Goal: Navigation & Orientation: Find specific page/section

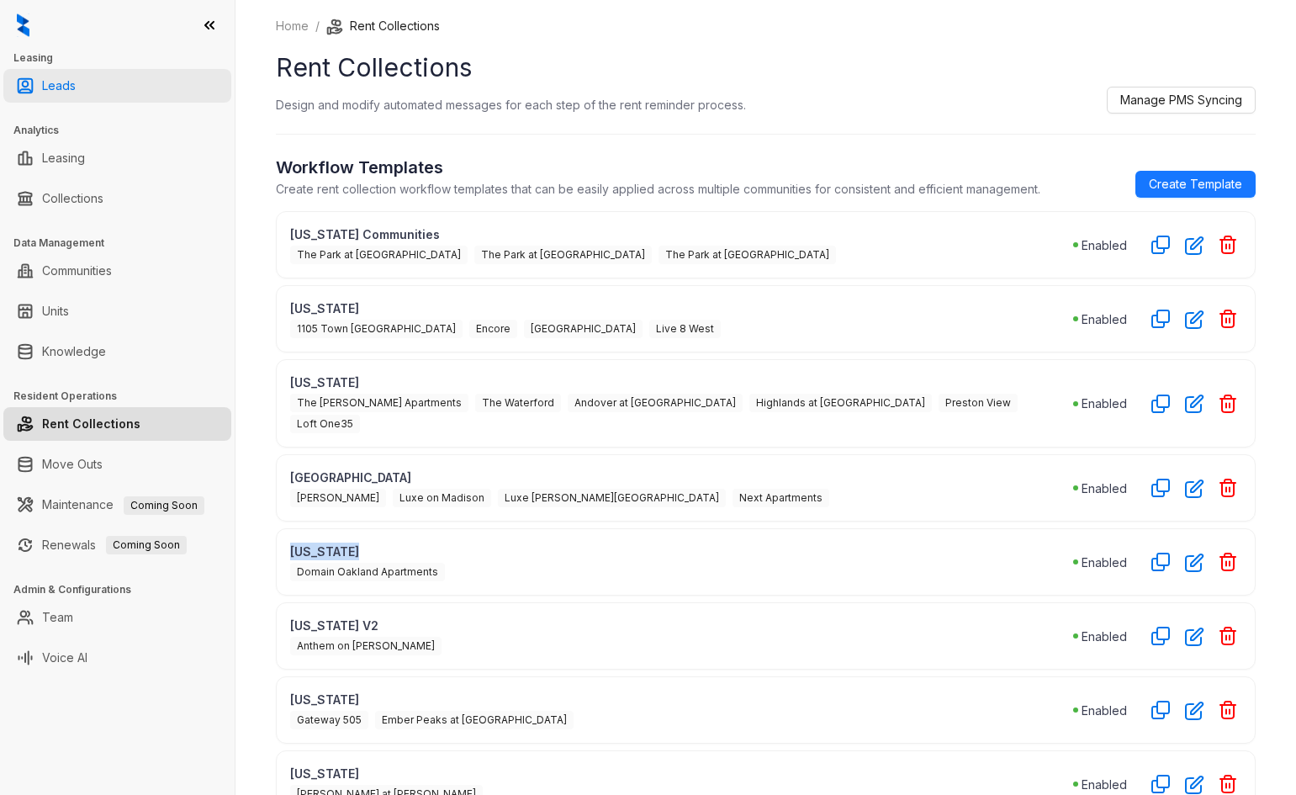
click at [45, 83] on link "Leads" at bounding box center [59, 86] width 34 height 34
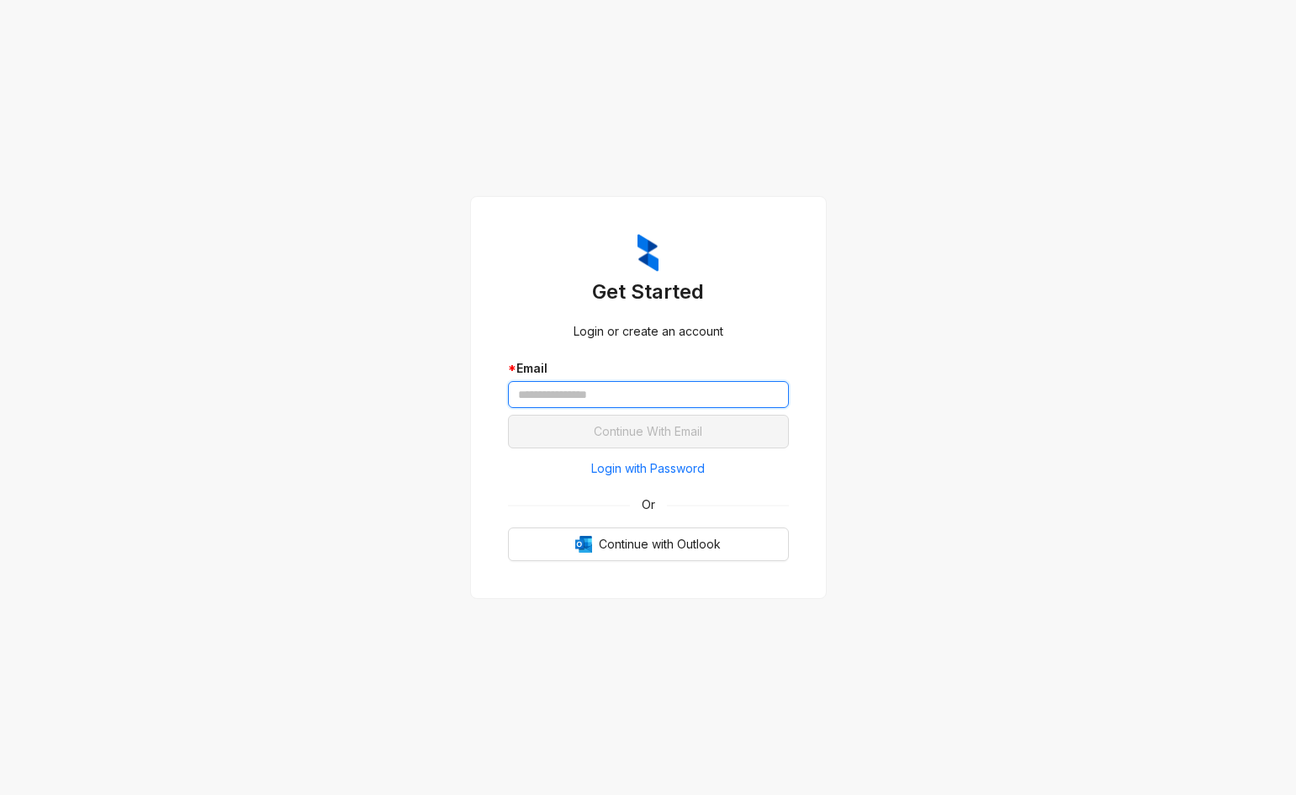
click at [533, 392] on input "text" at bounding box center [648, 394] width 281 height 27
click at [648, 468] on span "Login with Password" at bounding box center [648, 468] width 114 height 19
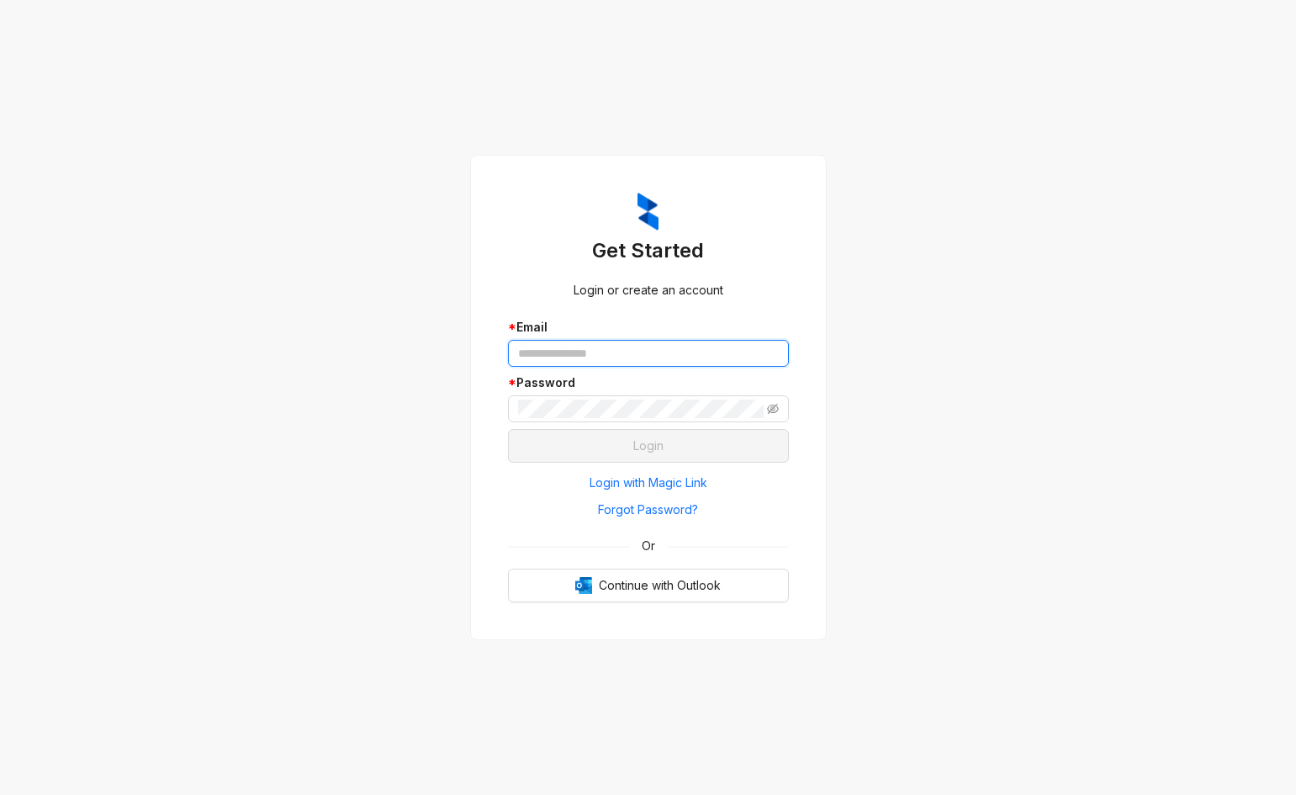
type input "**********"
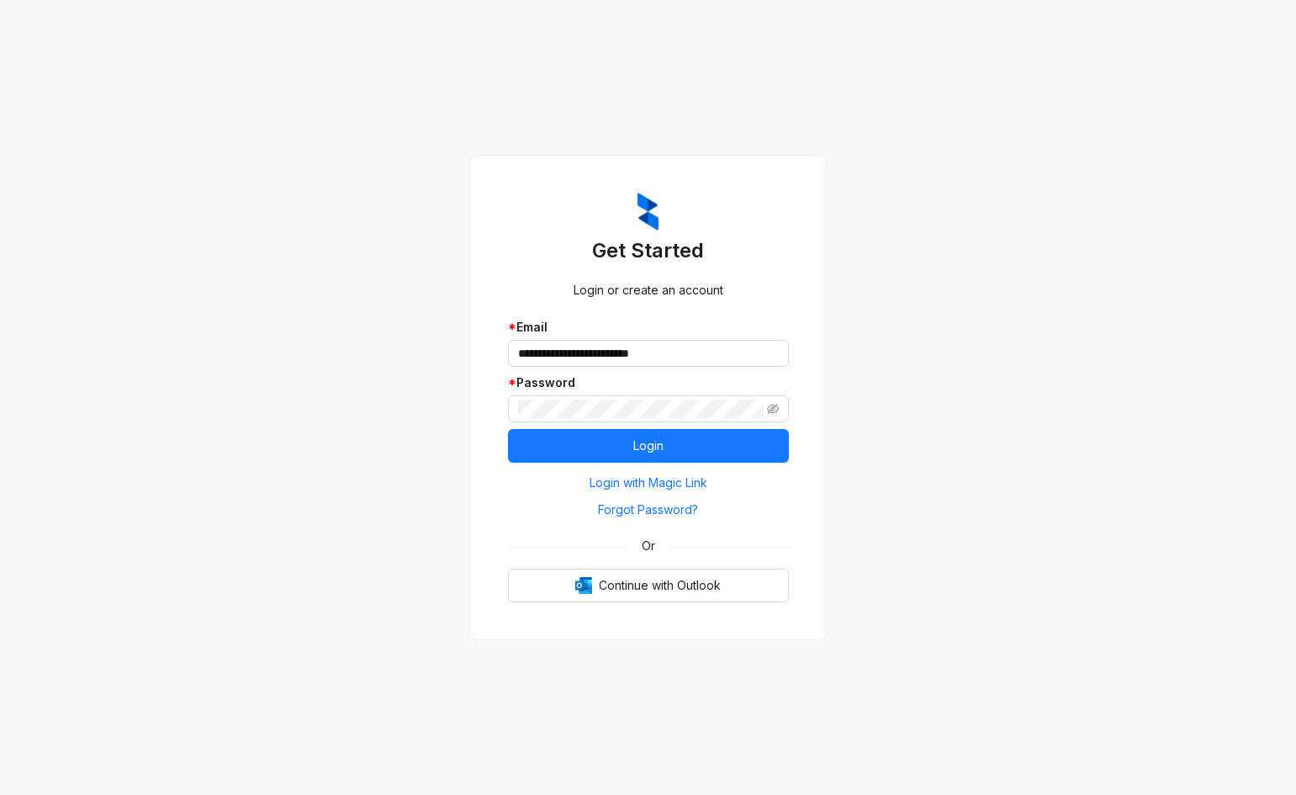
click at [533, 335] on div "* Email" at bounding box center [648, 327] width 281 height 19
click at [667, 437] on button "Login" at bounding box center [648, 446] width 281 height 34
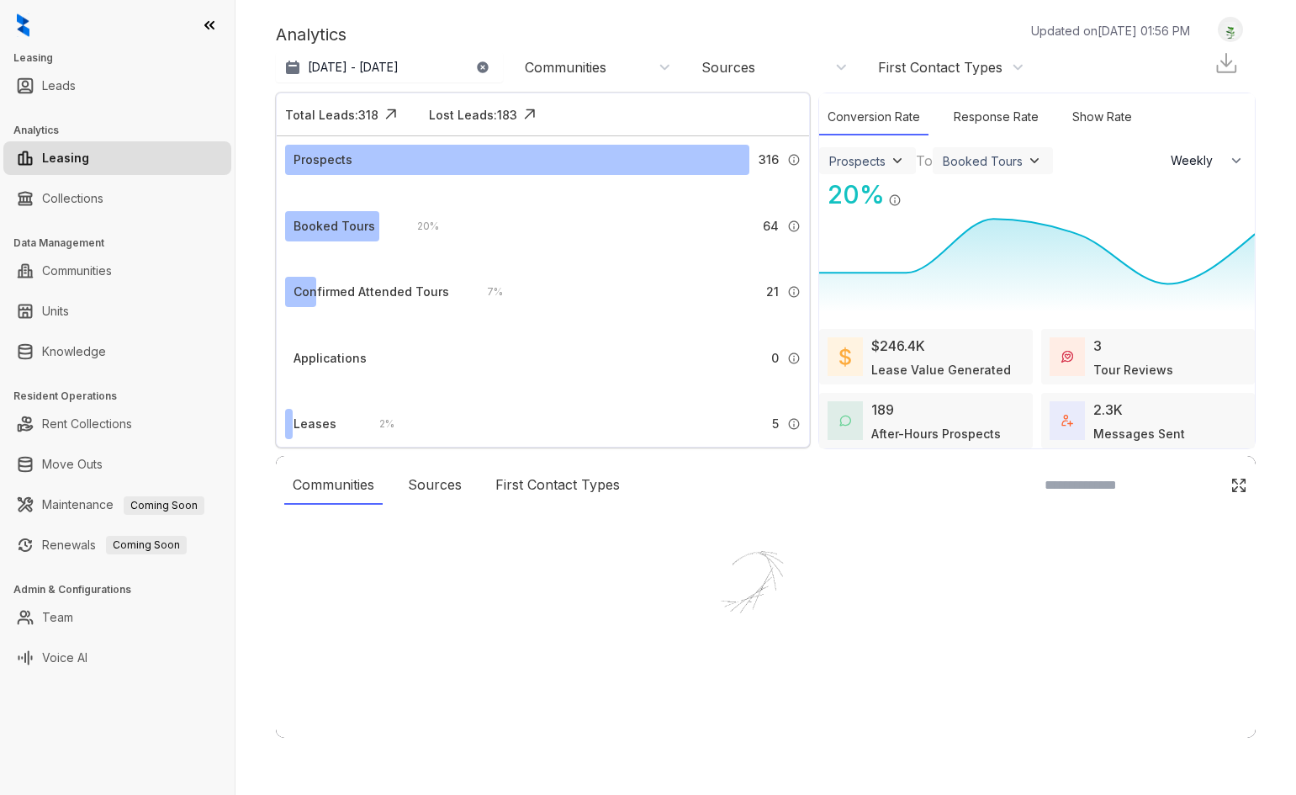
select select "******"
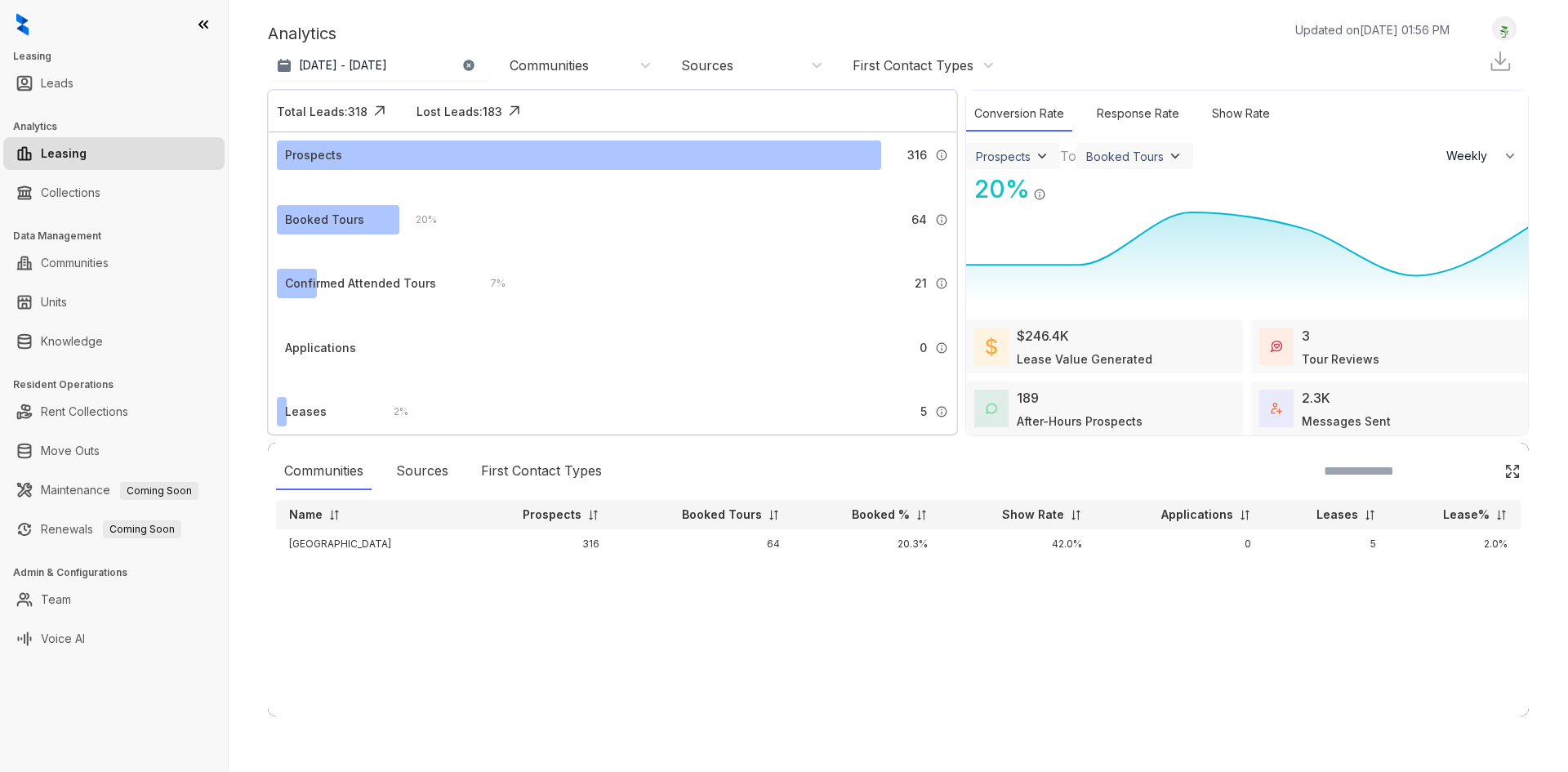
click at [375, 347] on div "Applications" at bounding box center [334, 348] width 116 height 29
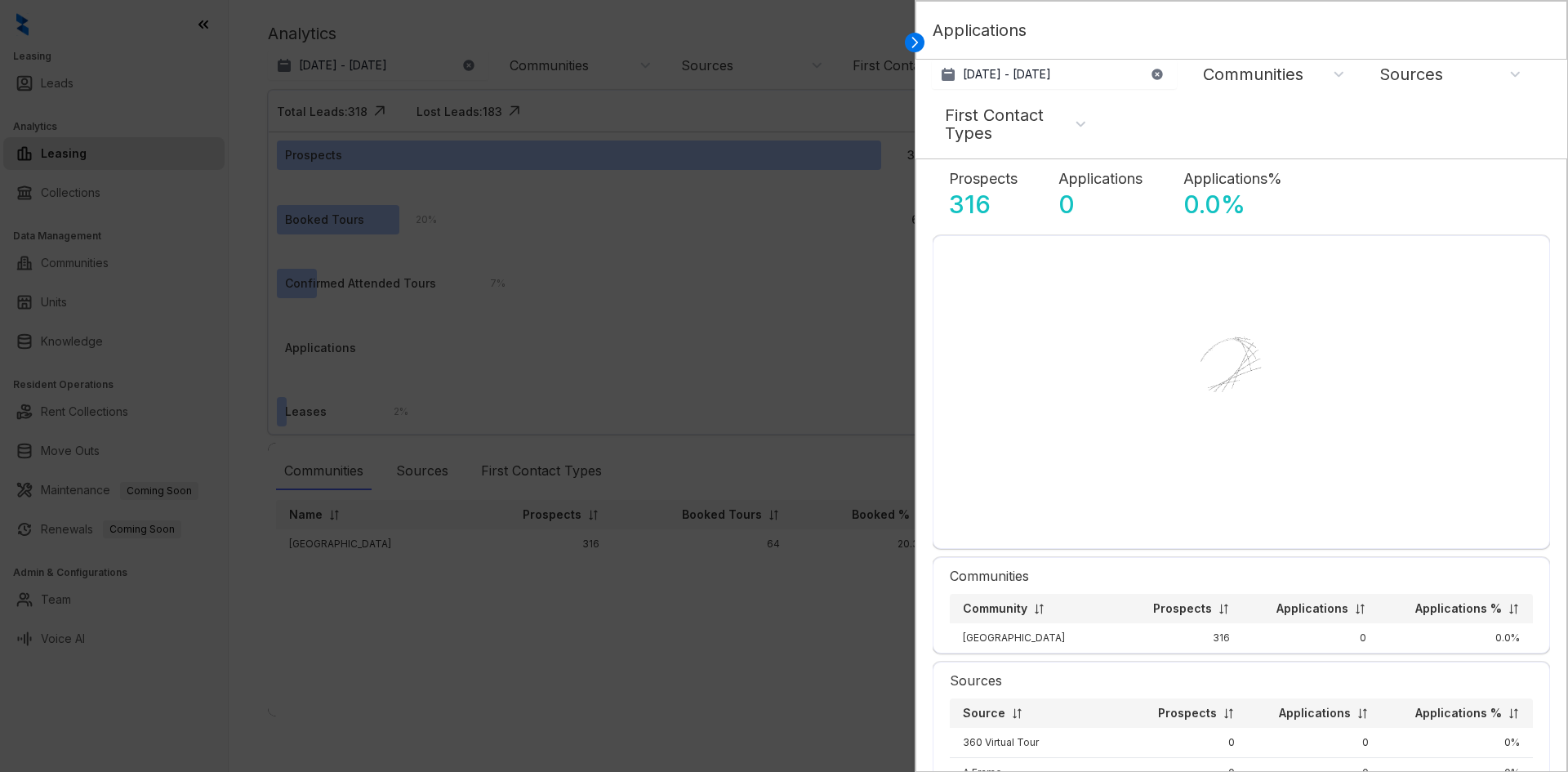
select select "******"
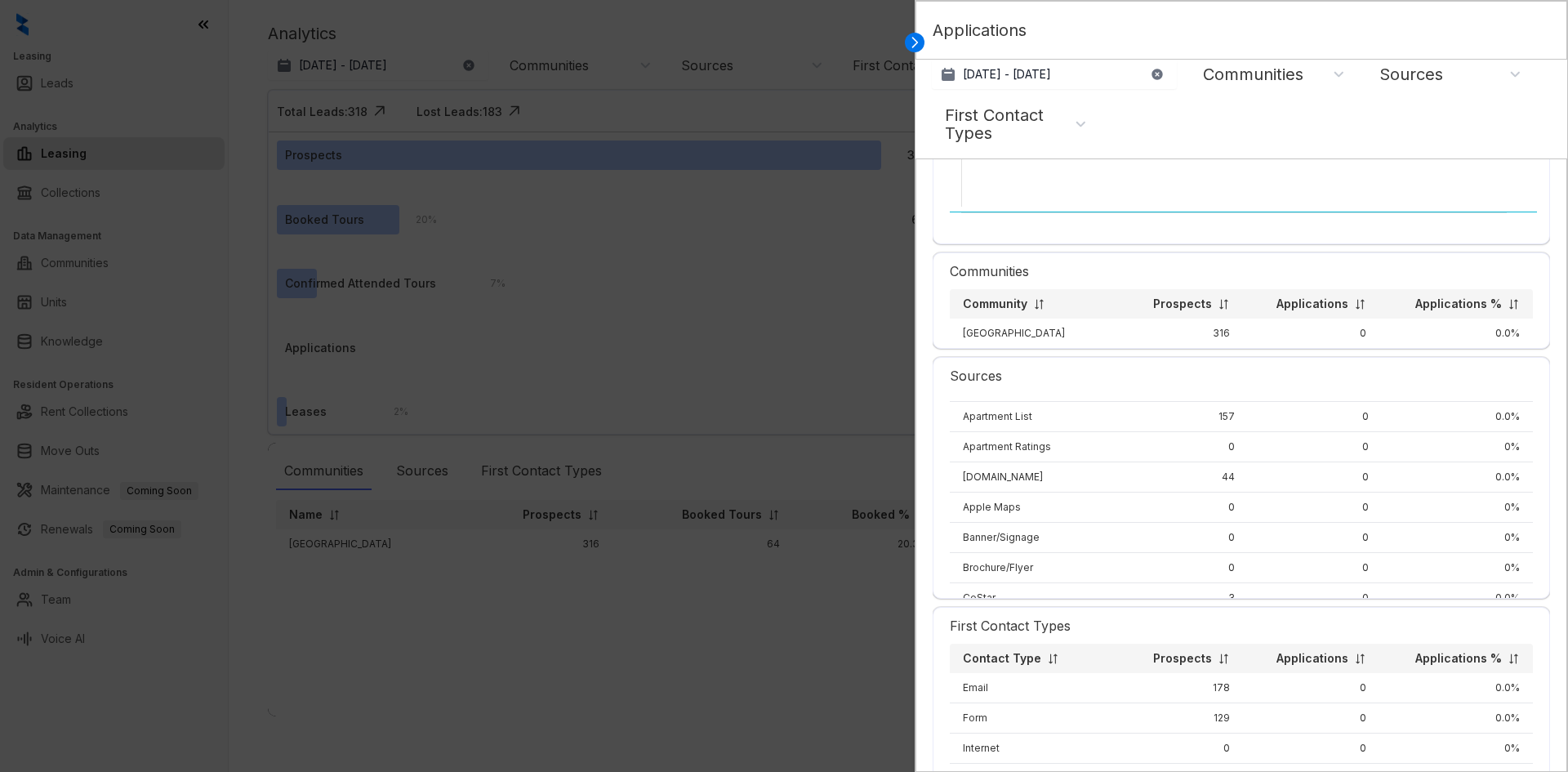
scroll to position [60, 0]
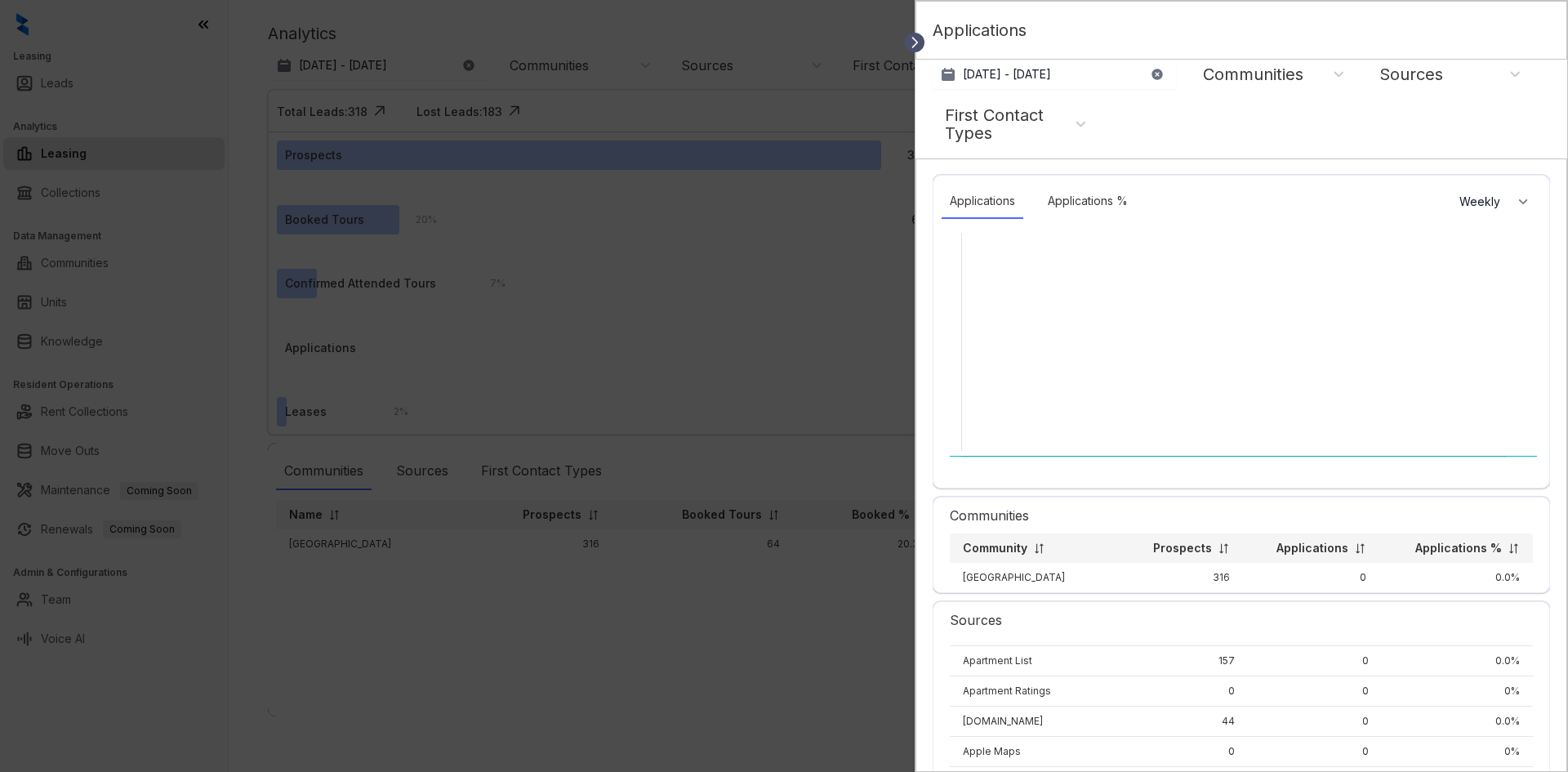
click at [918, 39] on icon at bounding box center [915, 42] width 17 height 17
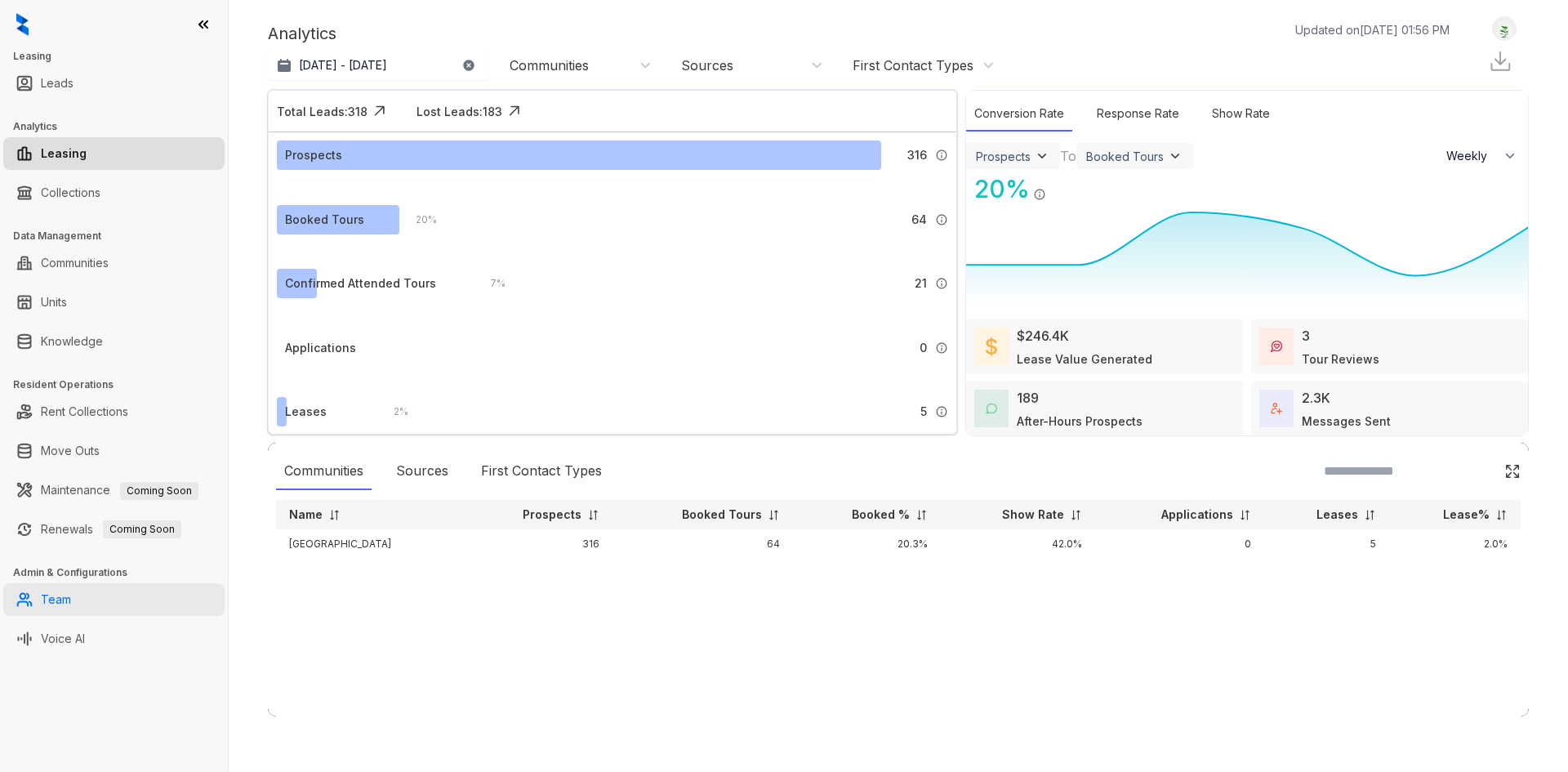
click at [65, 613] on link "Team" at bounding box center [55, 600] width 30 height 33
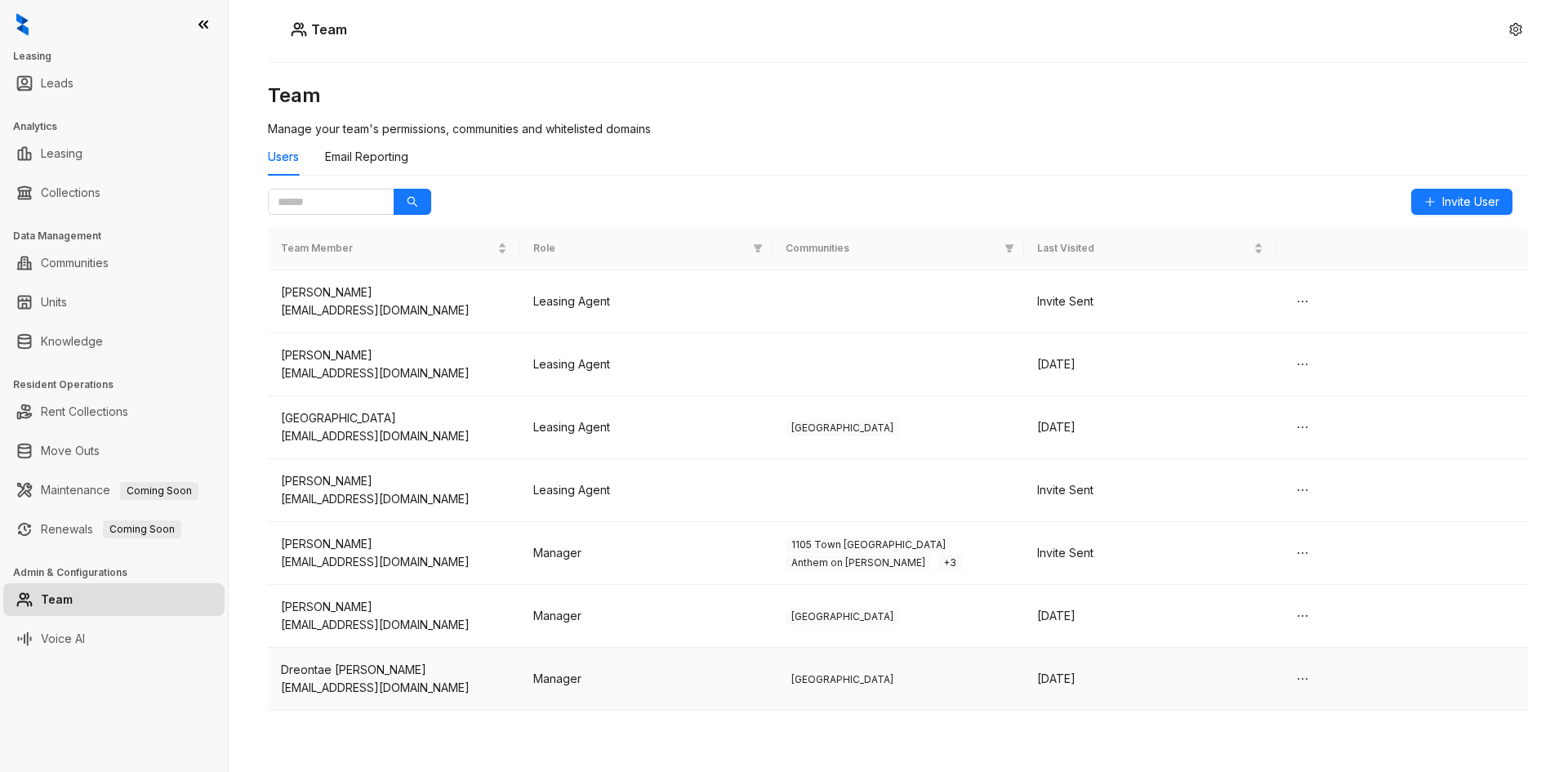
click at [487, 690] on div "[EMAIL_ADDRESS][DOMAIN_NAME]" at bounding box center [393, 688] width 226 height 18
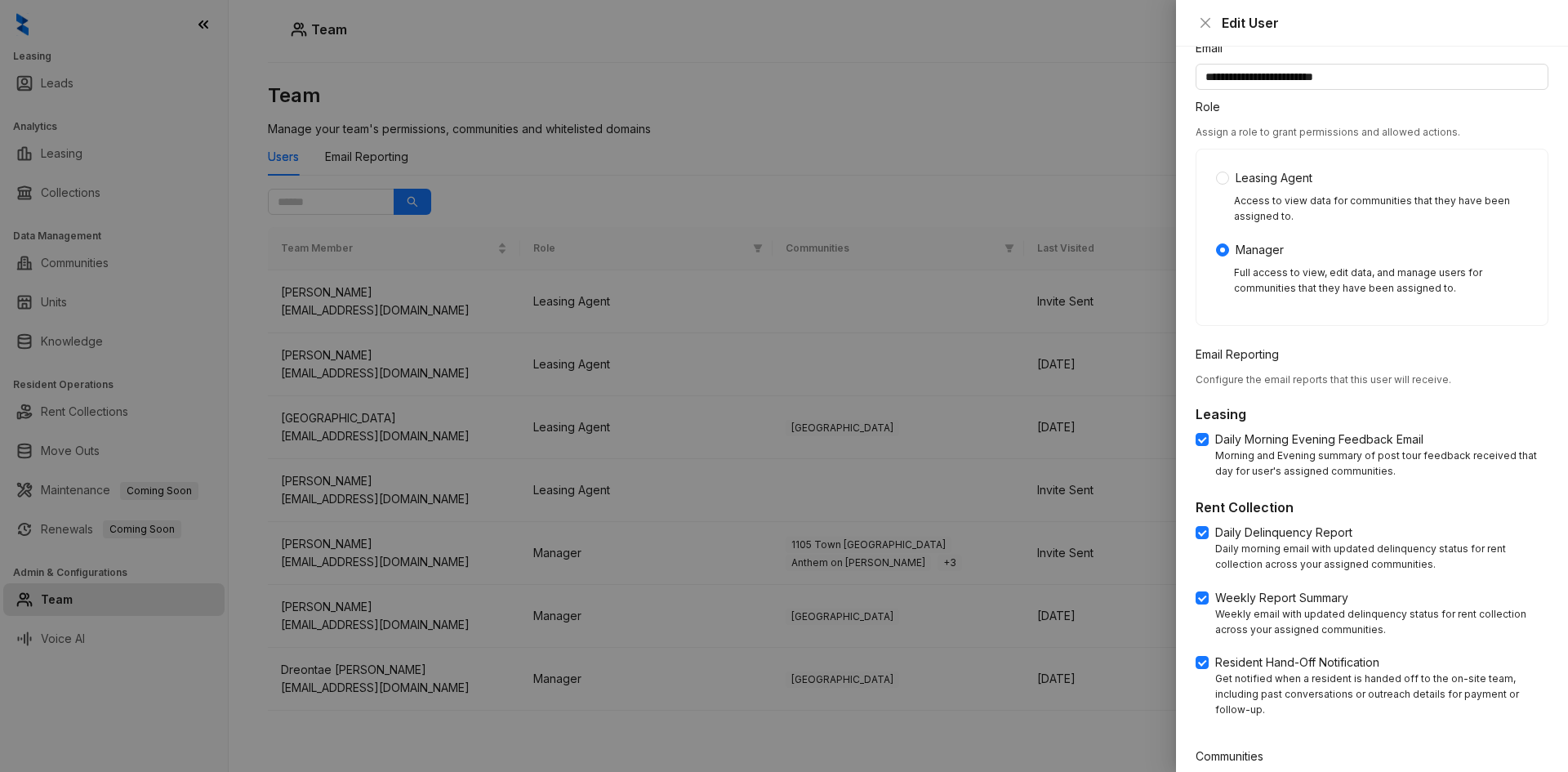
scroll to position [223, 0]
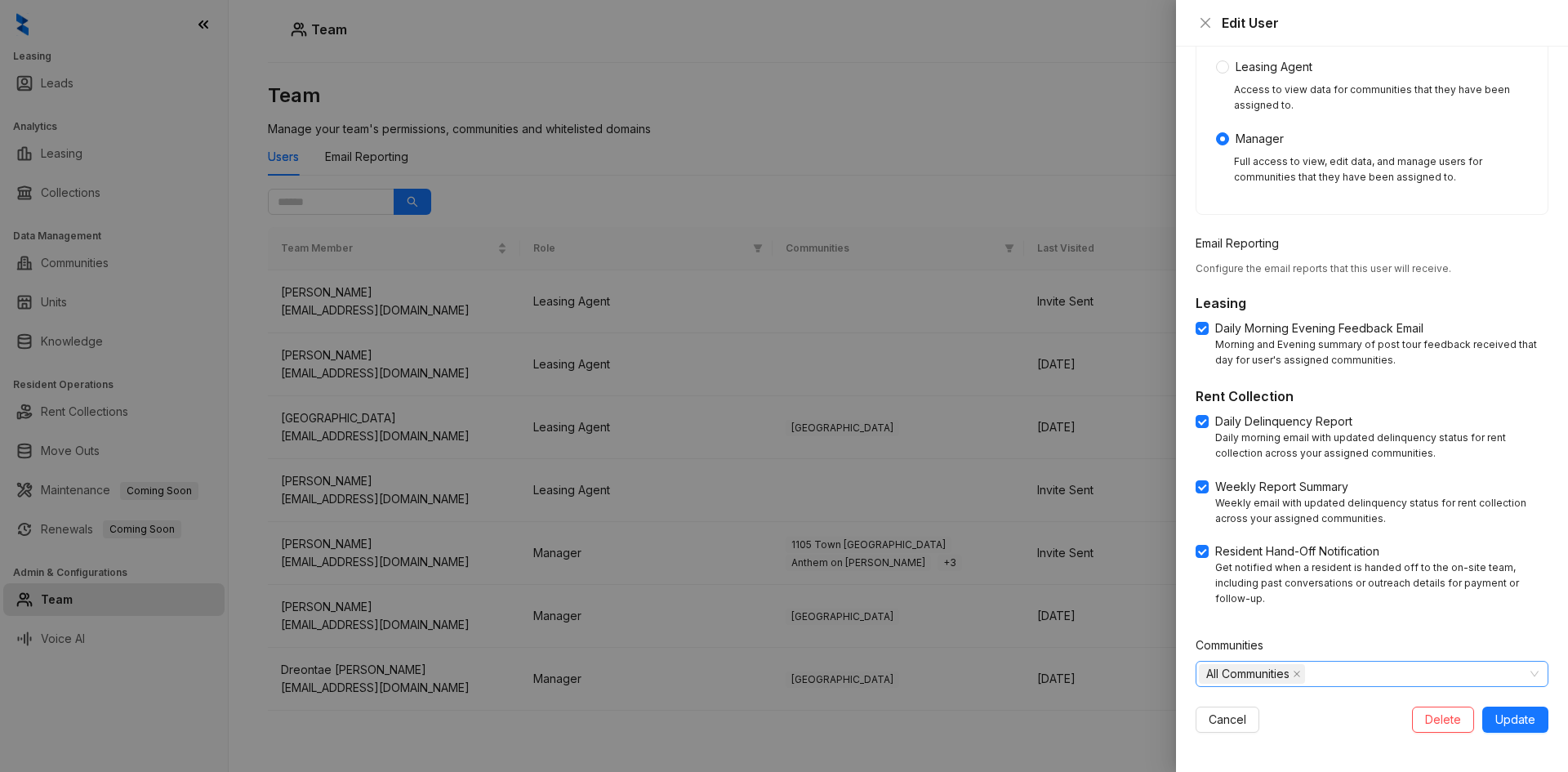
click at [1258, 686] on div "All Communities" at bounding box center [1372, 674] width 352 height 26
click at [1258, 683] on div "All Communities" at bounding box center [1363, 674] width 329 height 23
click at [1233, 722] on span "Cancel" at bounding box center [1227, 720] width 38 height 18
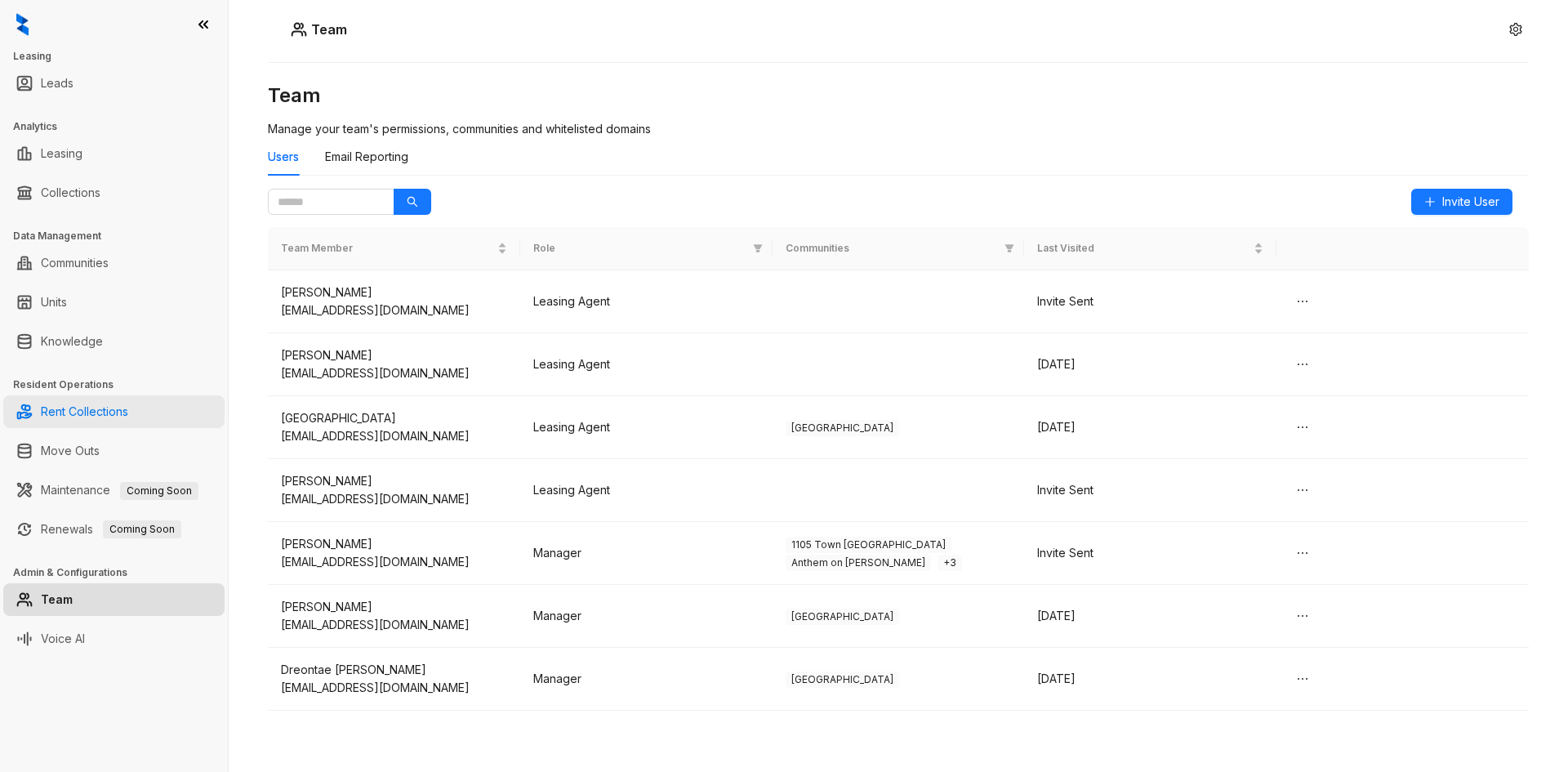
click at [84, 421] on link "Rent Collections" at bounding box center [84, 412] width 87 height 33
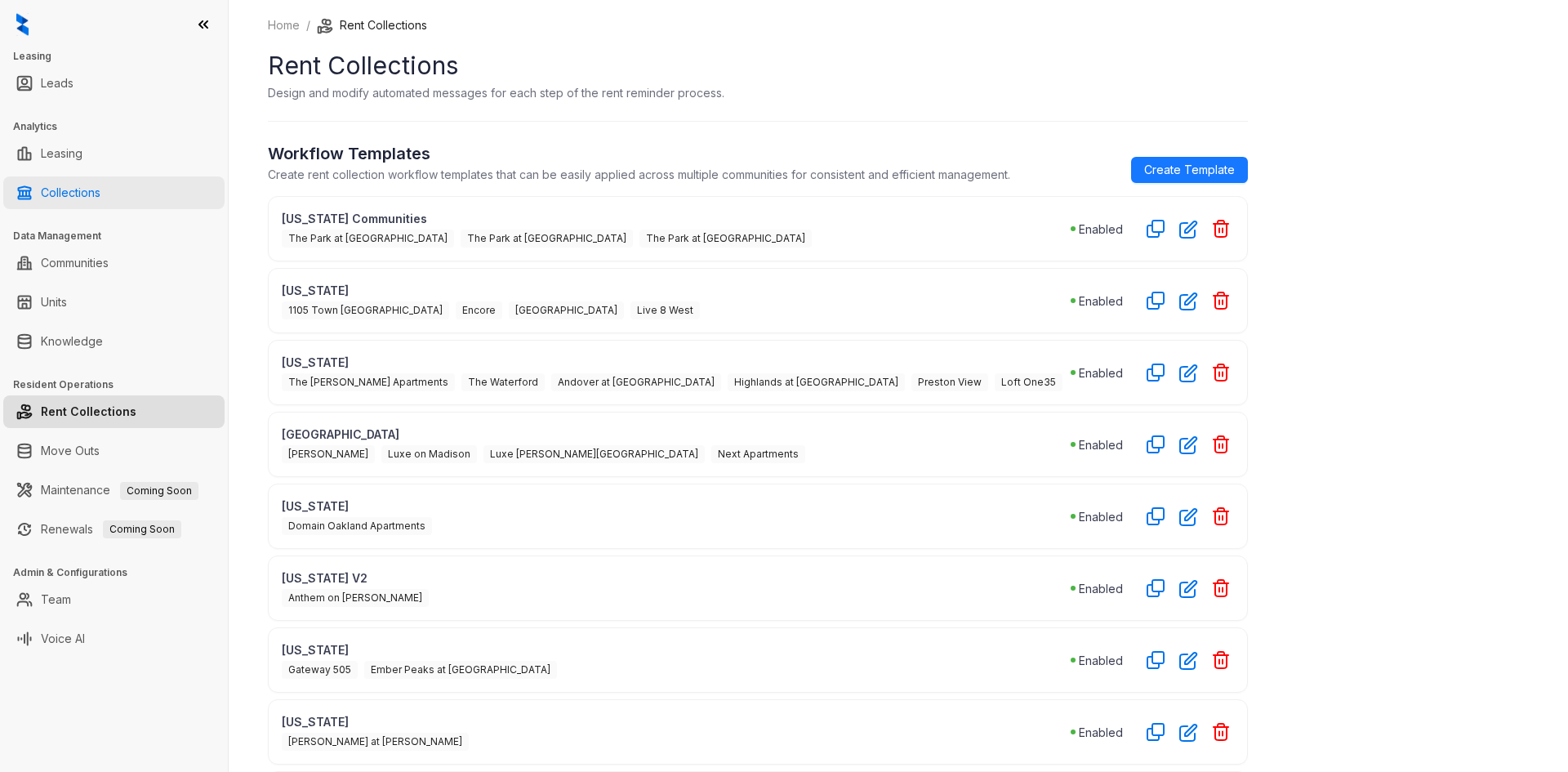
click at [100, 178] on link "Collections" at bounding box center [70, 193] width 59 height 33
click at [94, 188] on link "Collections" at bounding box center [70, 193] width 59 height 33
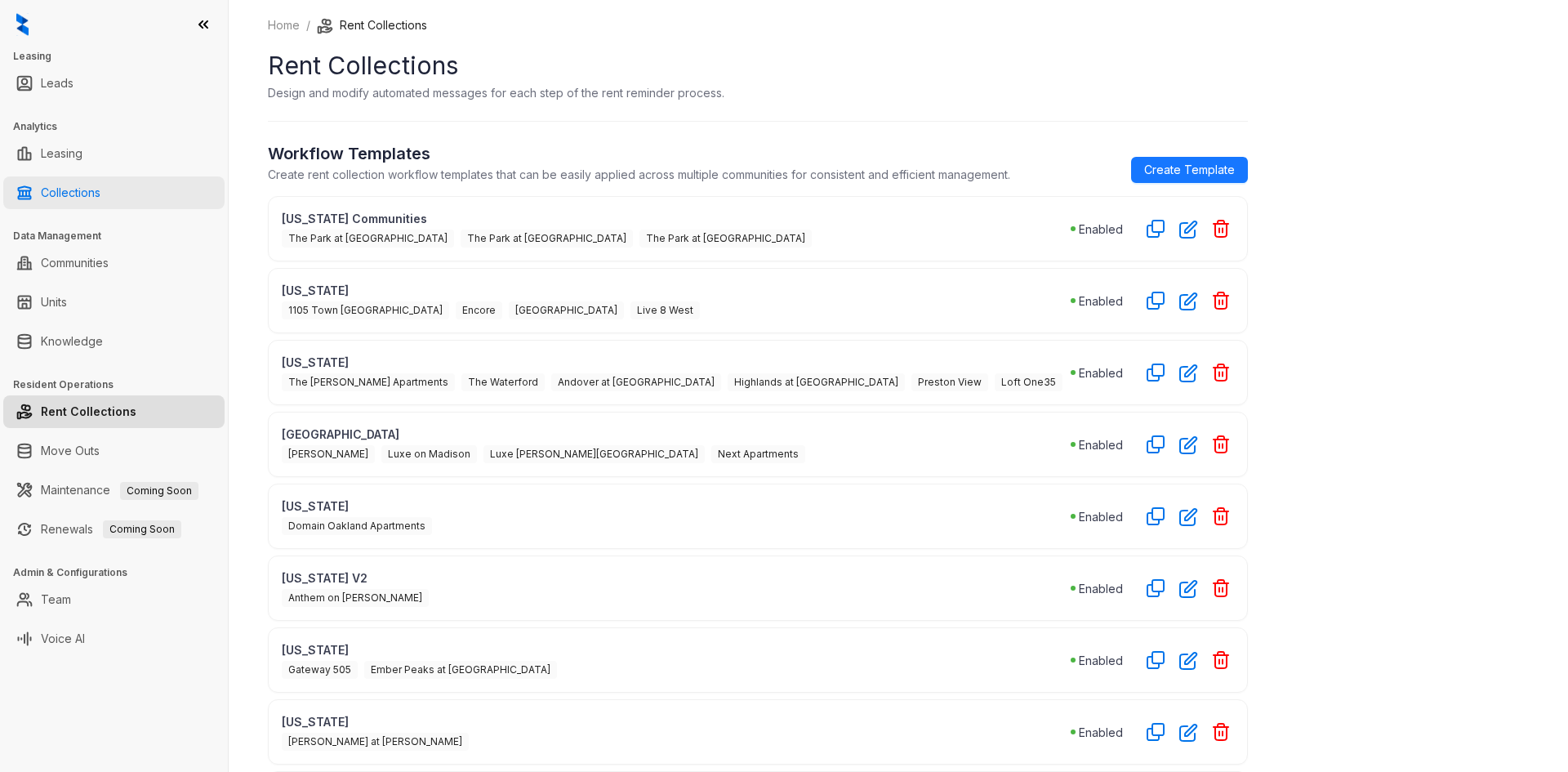
click at [94, 188] on link "Collections" at bounding box center [70, 193] width 59 height 33
drag, startPoint x: 94, startPoint y: 188, endPoint x: 39, endPoint y: 198, distance: 55.9
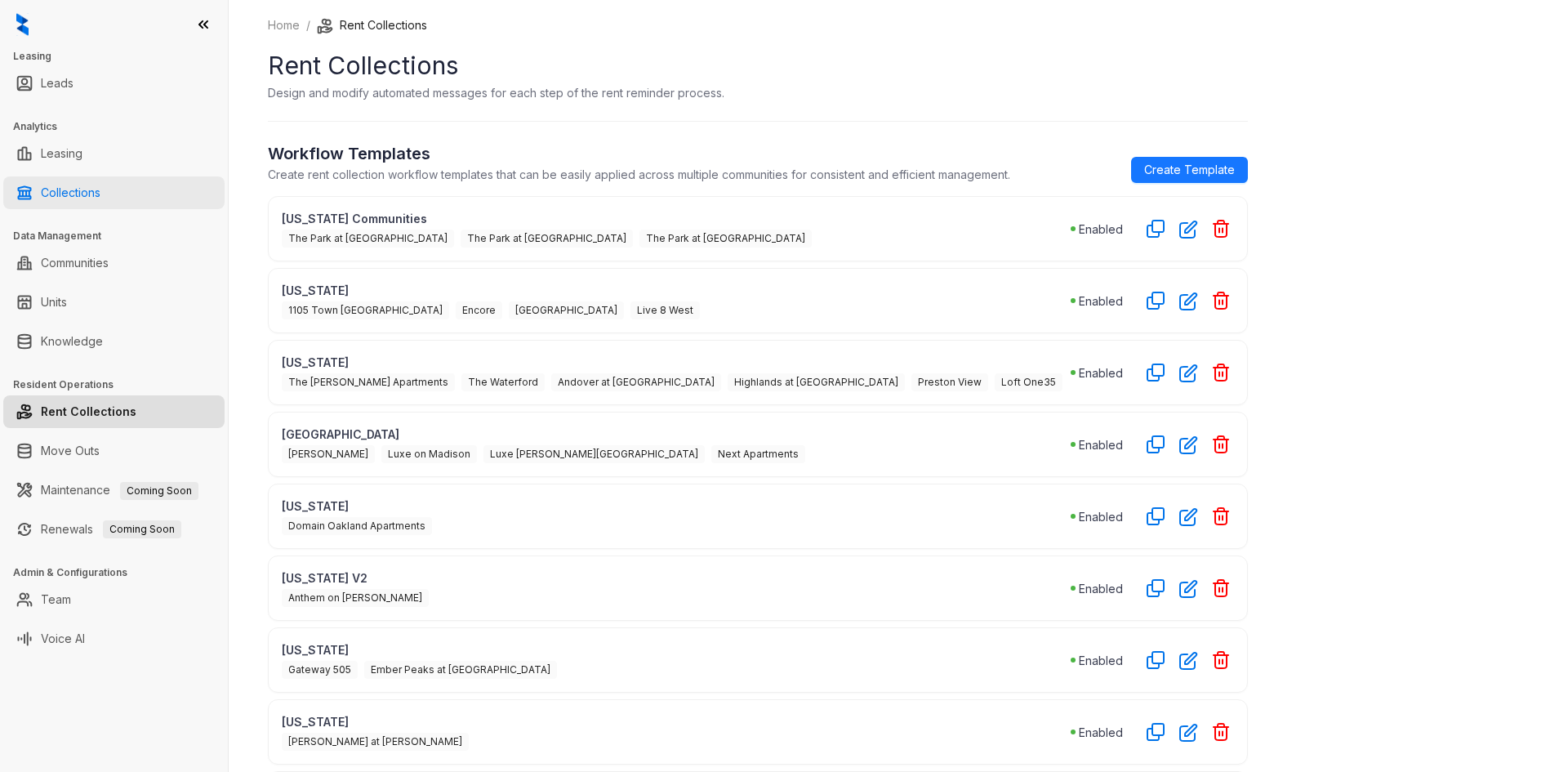
click at [91, 188] on link "Collections" at bounding box center [70, 193] width 59 height 33
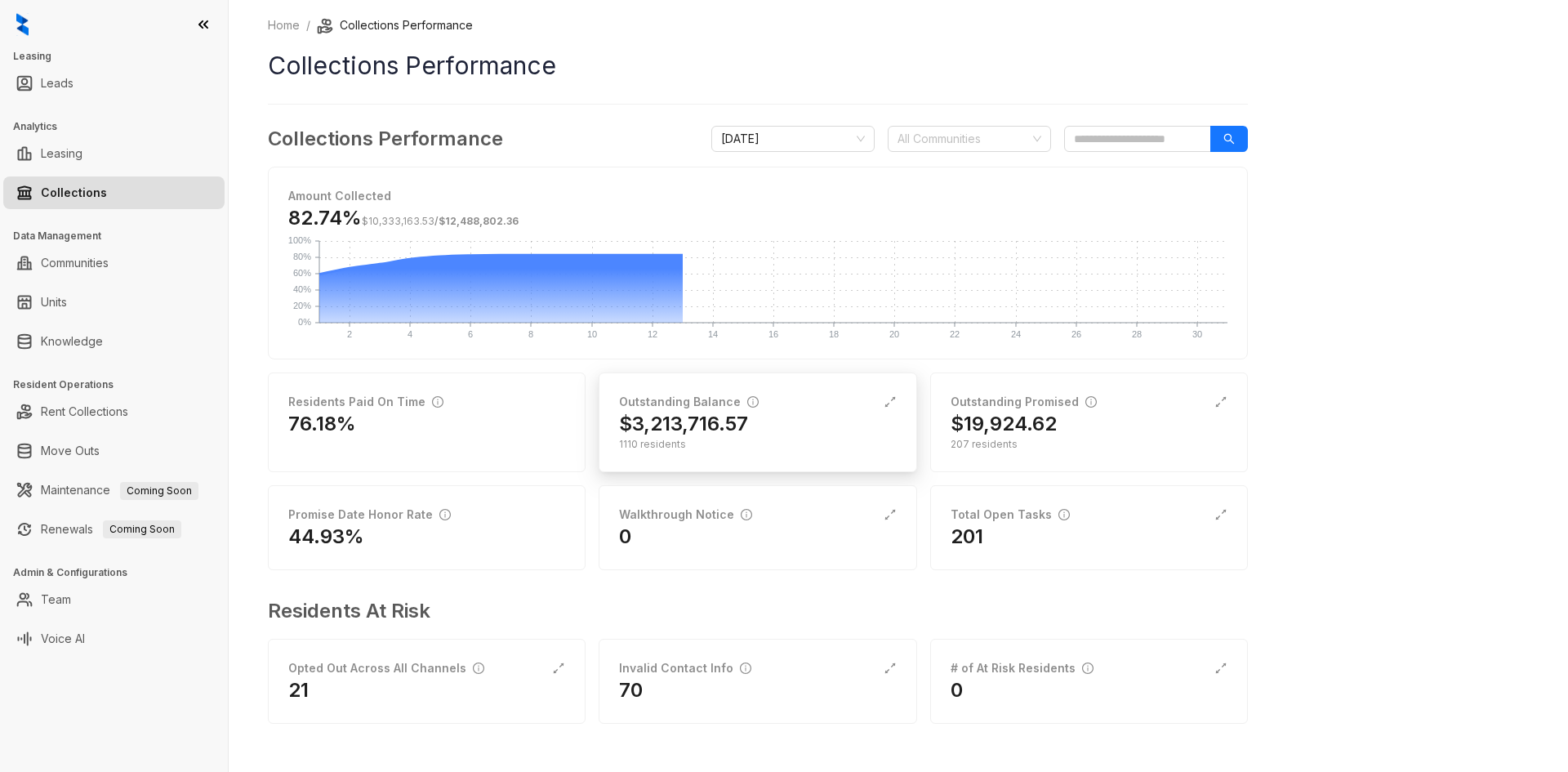
click at [814, 431] on div "$3,213,716.57" at bounding box center [757, 423] width 277 height 26
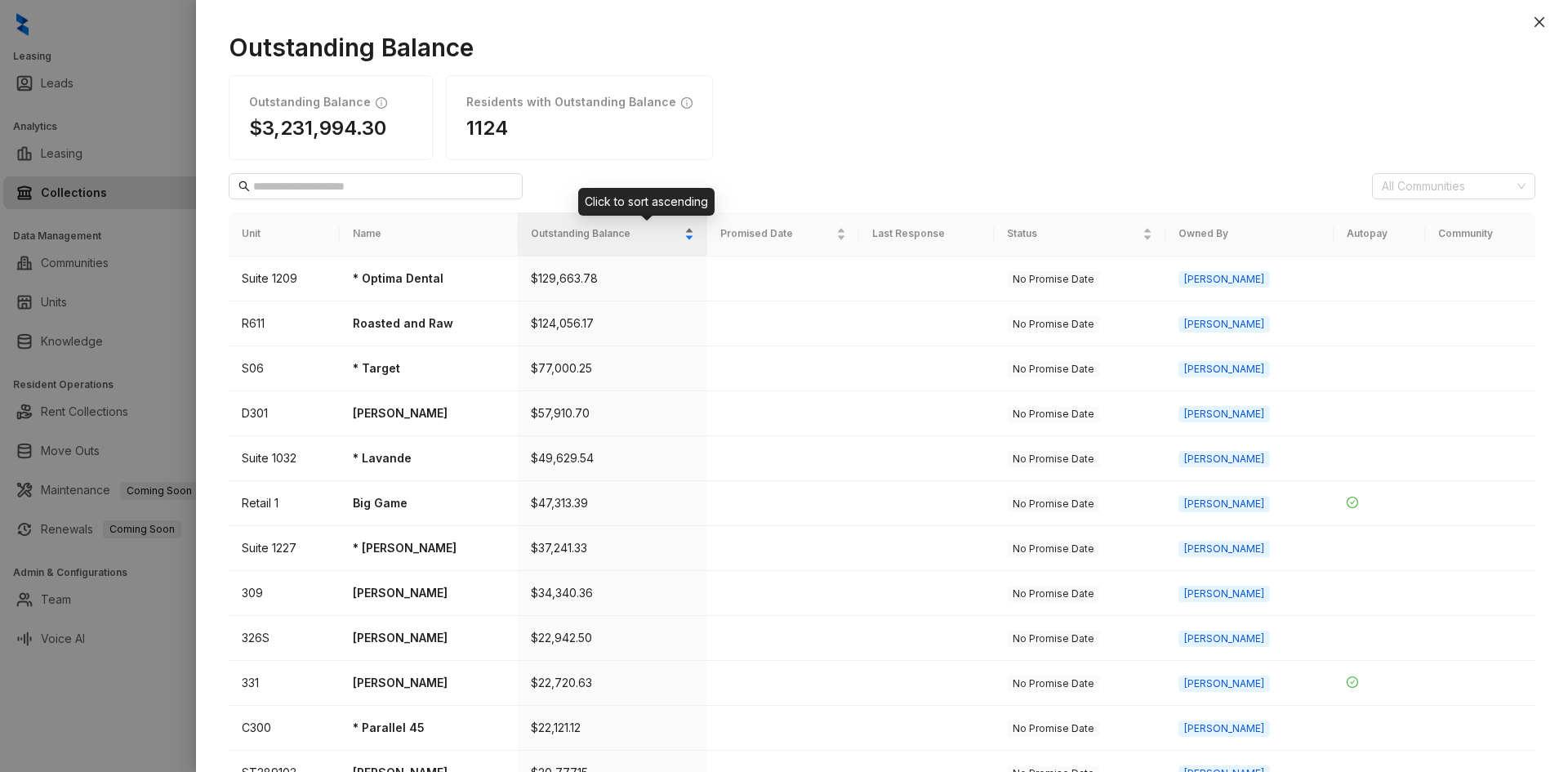
click at [693, 242] on div "Outstanding Balance" at bounding box center [612, 233] width 162 height 17
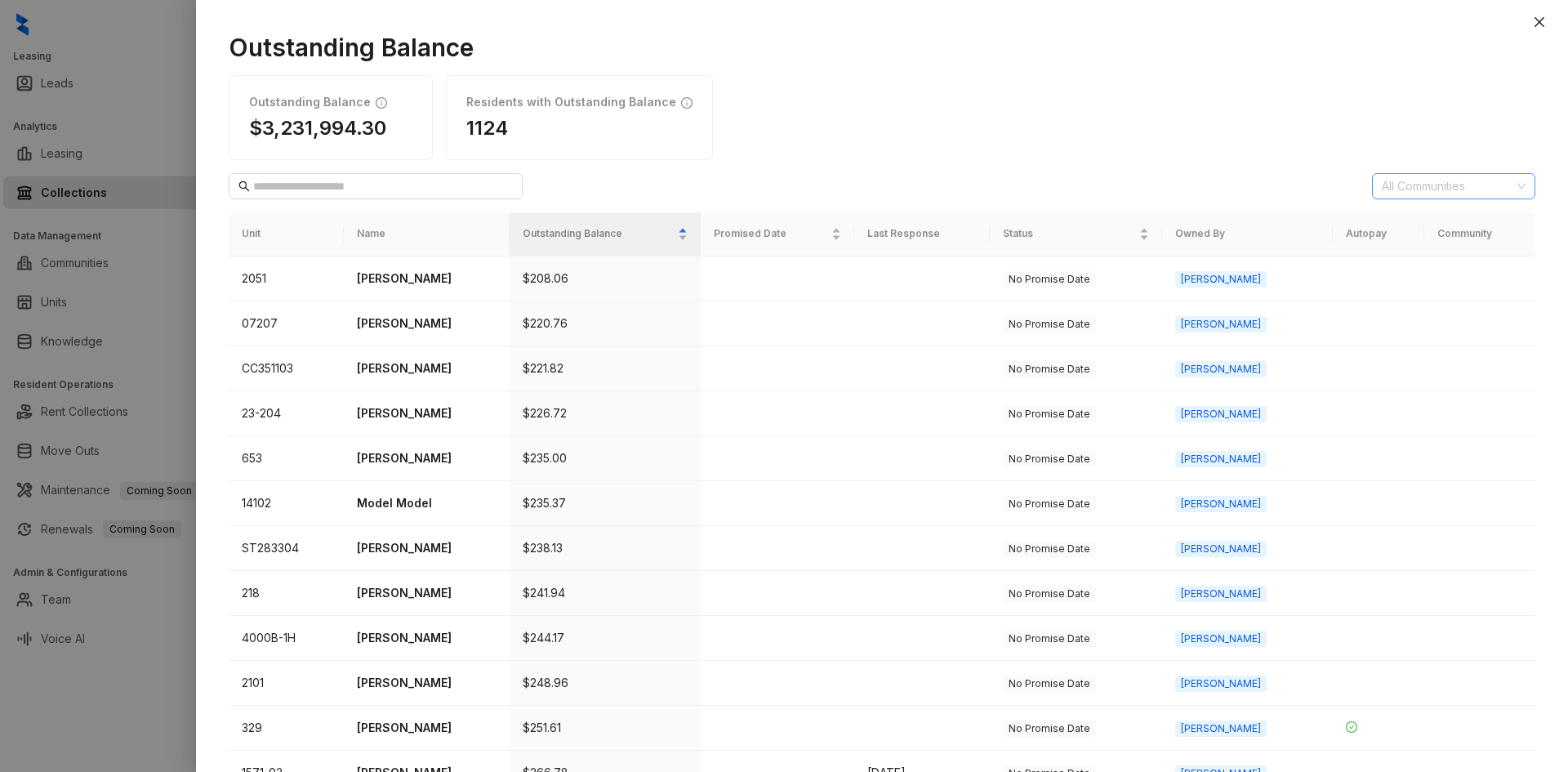
click at [1258, 195] on div at bounding box center [1446, 186] width 140 height 23
click at [1258, 177] on div "All Communities" at bounding box center [883, 185] width 1307 height 26
click at [1258, 238] on th "Community" at bounding box center [1480, 234] width 111 height 44
click at [300, 203] on div "Outstanding Balance Outstanding Balance $3,231,994.30 Residents with Outstandin…" at bounding box center [882, 394] width 1372 height 755
click at [301, 187] on input "text" at bounding box center [377, 186] width 247 height 18
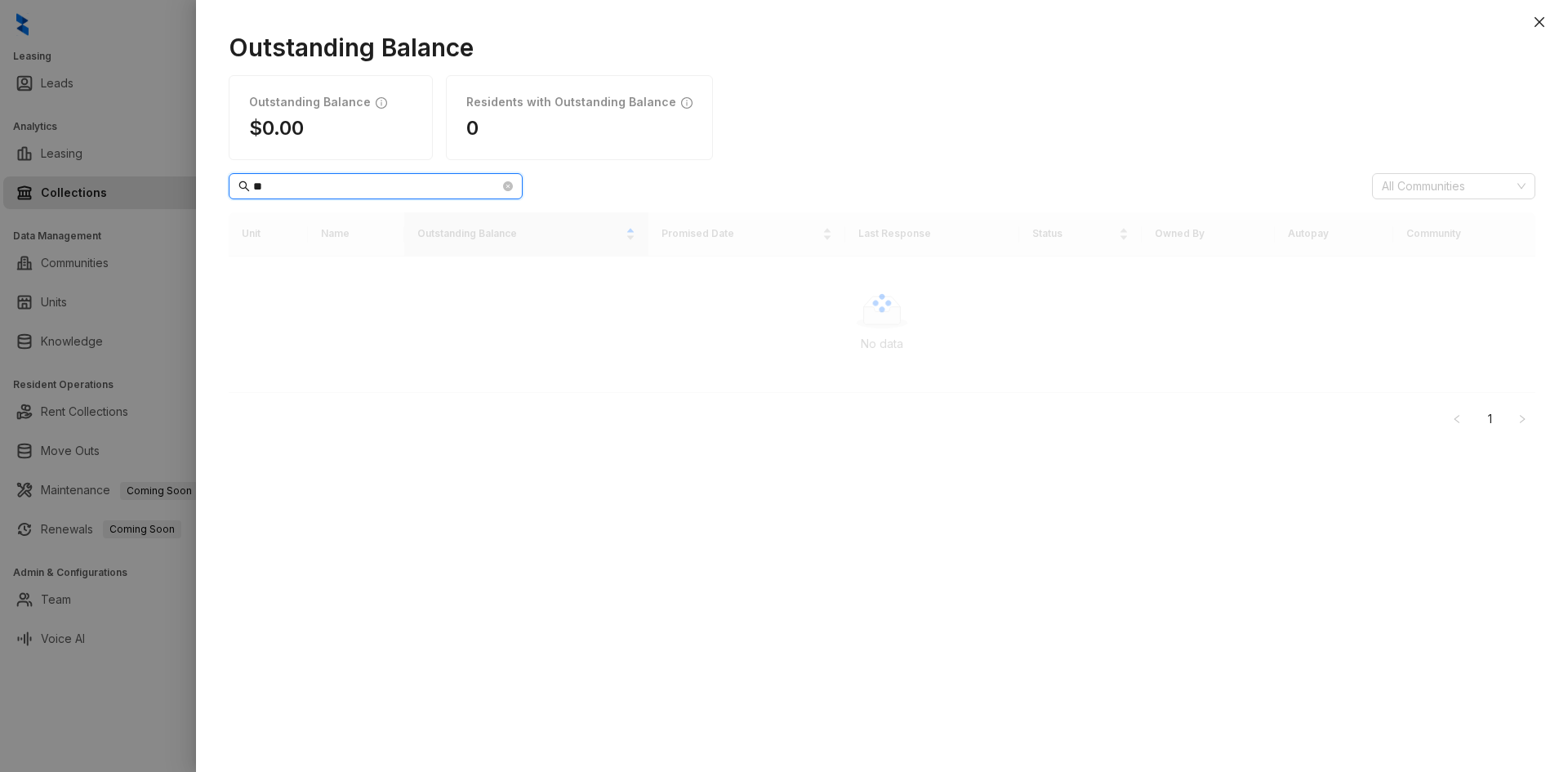
type input "*"
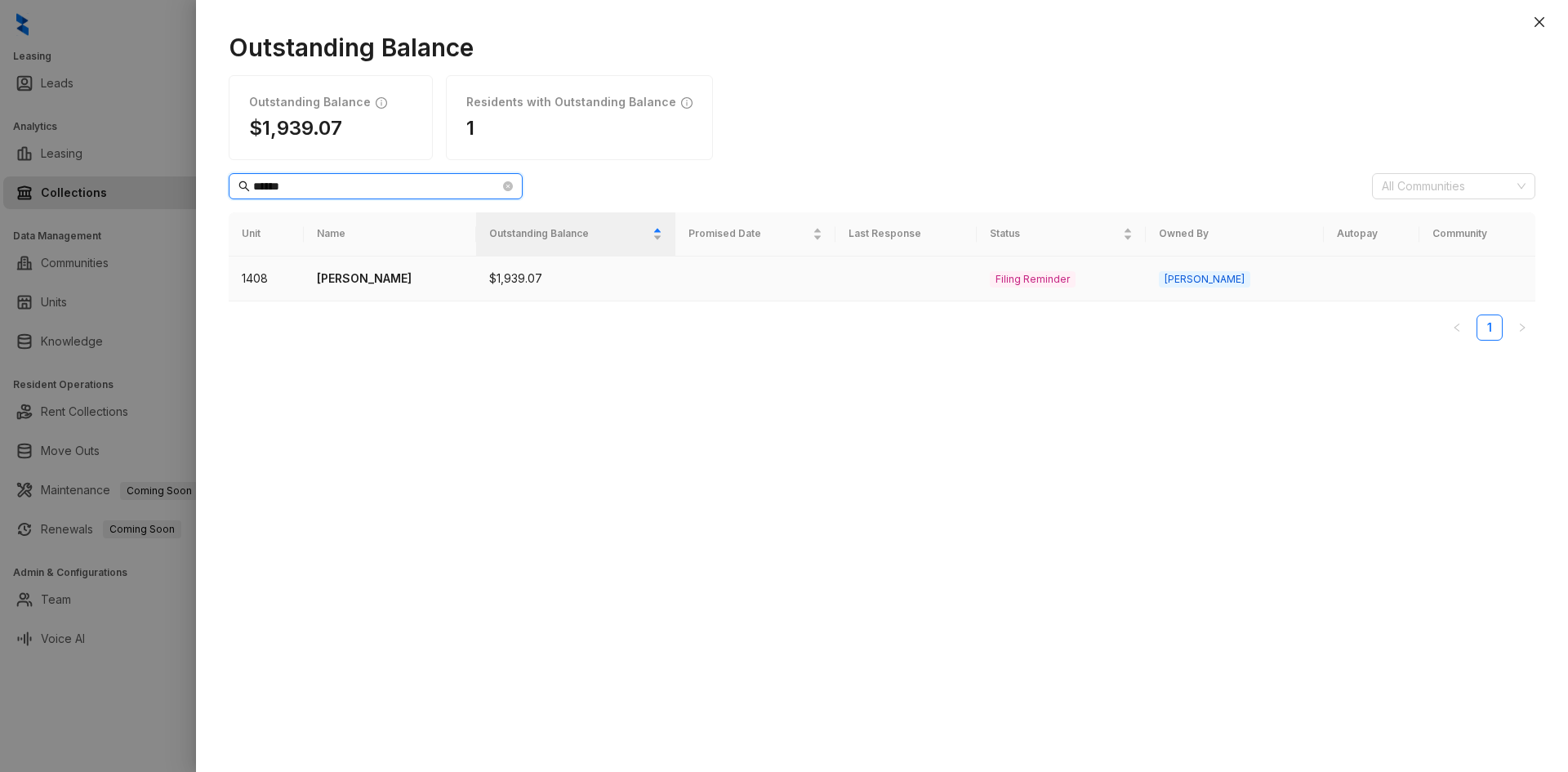
type input "******"
click at [1047, 282] on span "Filing Reminder" at bounding box center [1033, 279] width 85 height 17
click at [287, 268] on td "1408" at bounding box center [266, 279] width 75 height 45
click at [1258, 264] on td at bounding box center [1477, 279] width 116 height 45
click at [1217, 281] on span "[PERSON_NAME]" at bounding box center [1205, 279] width 91 height 17
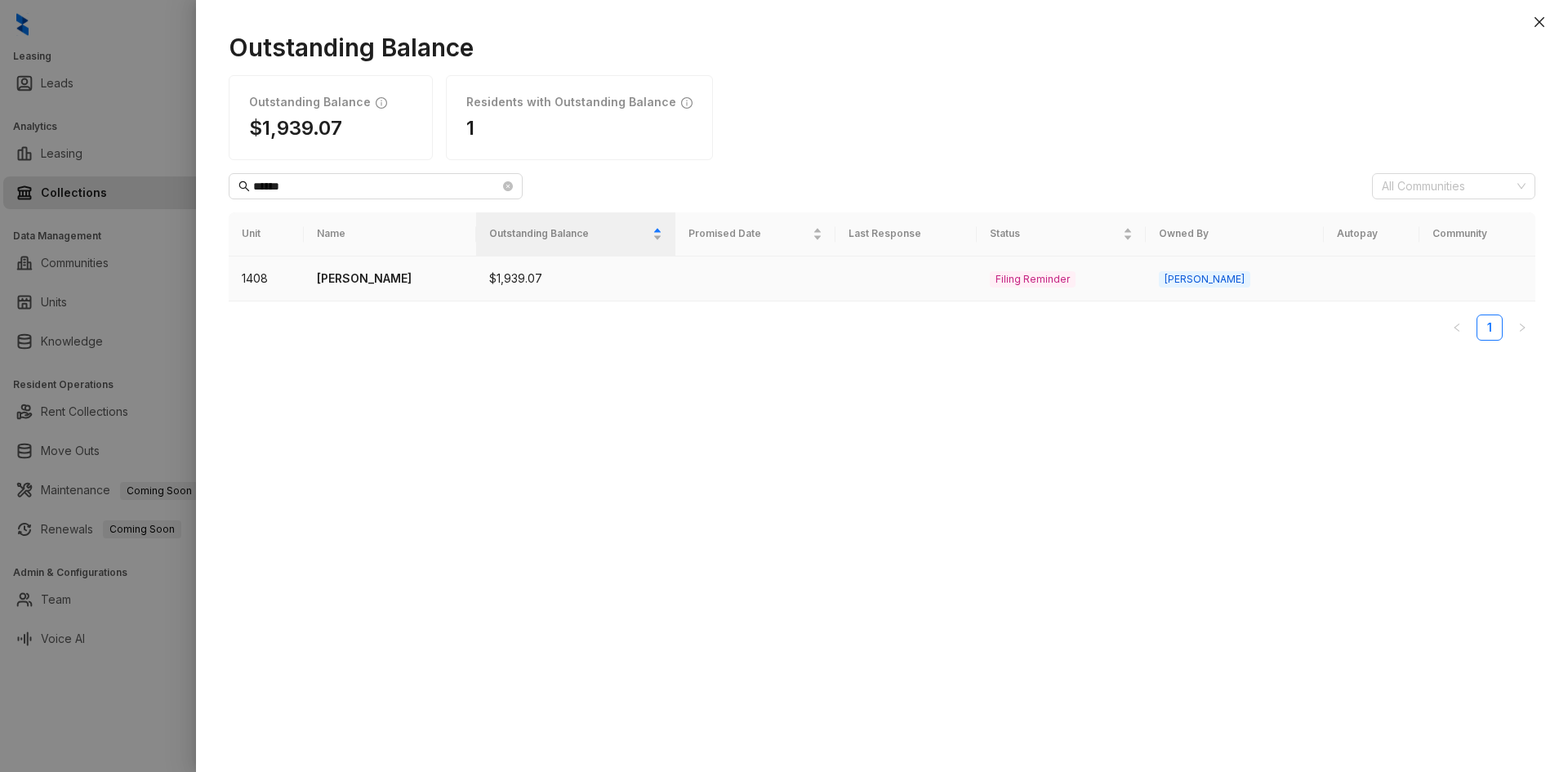
click at [1029, 284] on span "Filing Reminder" at bounding box center [1033, 279] width 85 height 17
click at [448, 267] on td "[PERSON_NAME]" at bounding box center [390, 279] width 173 height 45
click at [337, 275] on p "[PERSON_NAME]" at bounding box center [389, 279] width 147 height 18
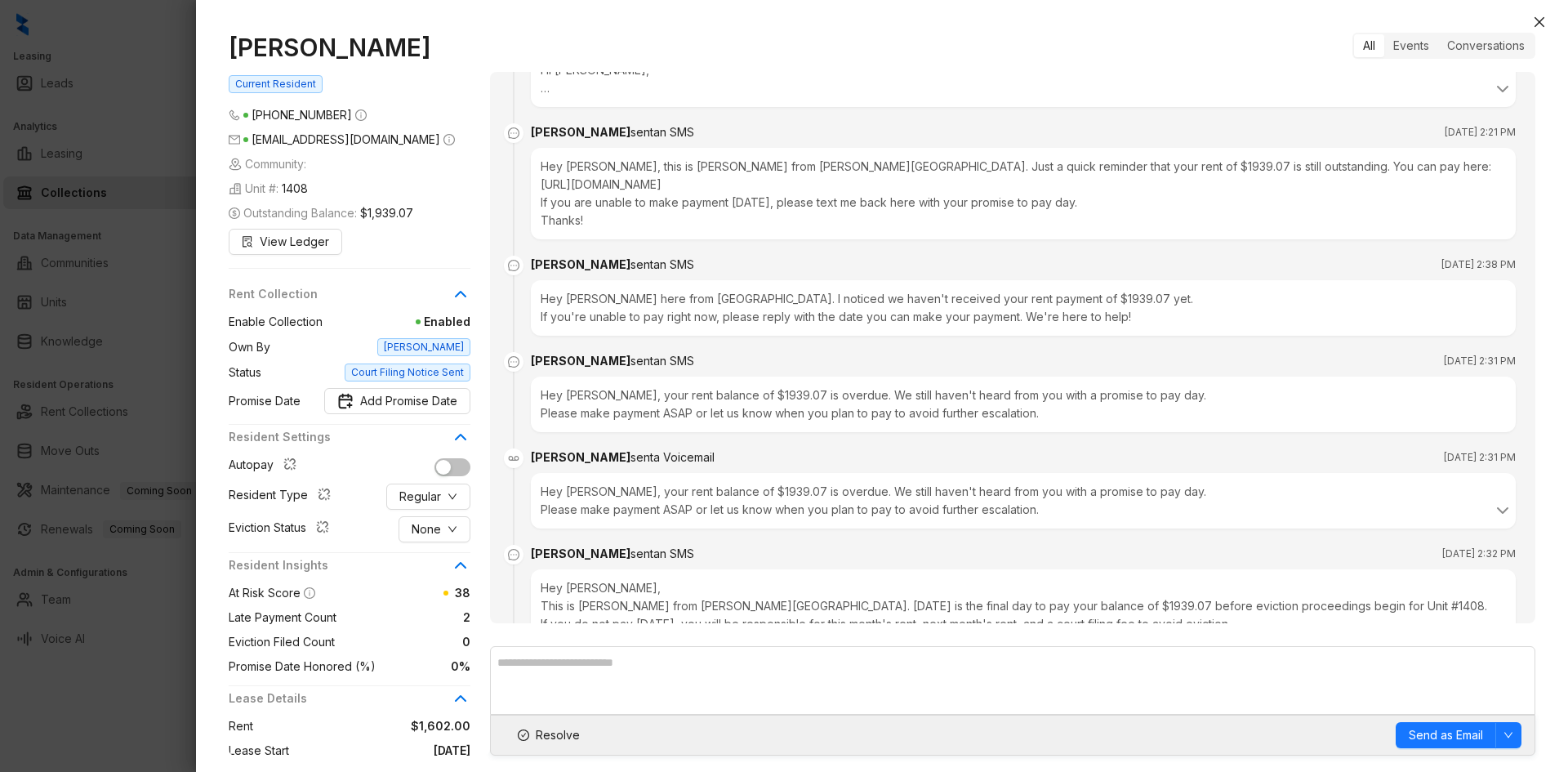
scroll to position [2081, 0]
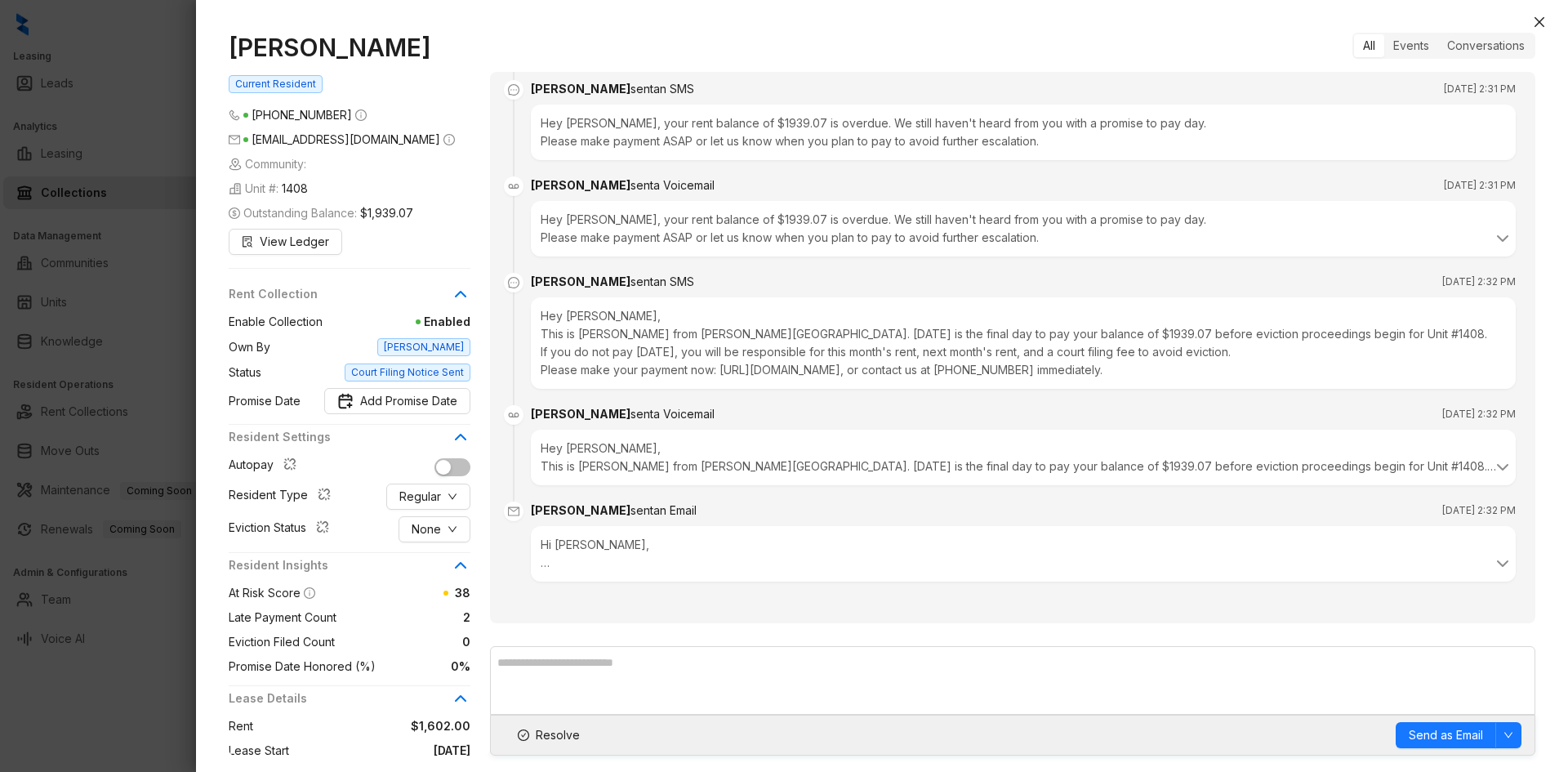
click at [649, 549] on div "Hi [PERSON_NAME], This is a final reminder that [DATE] is the last day to pay y…" at bounding box center [1023, 554] width 965 height 36
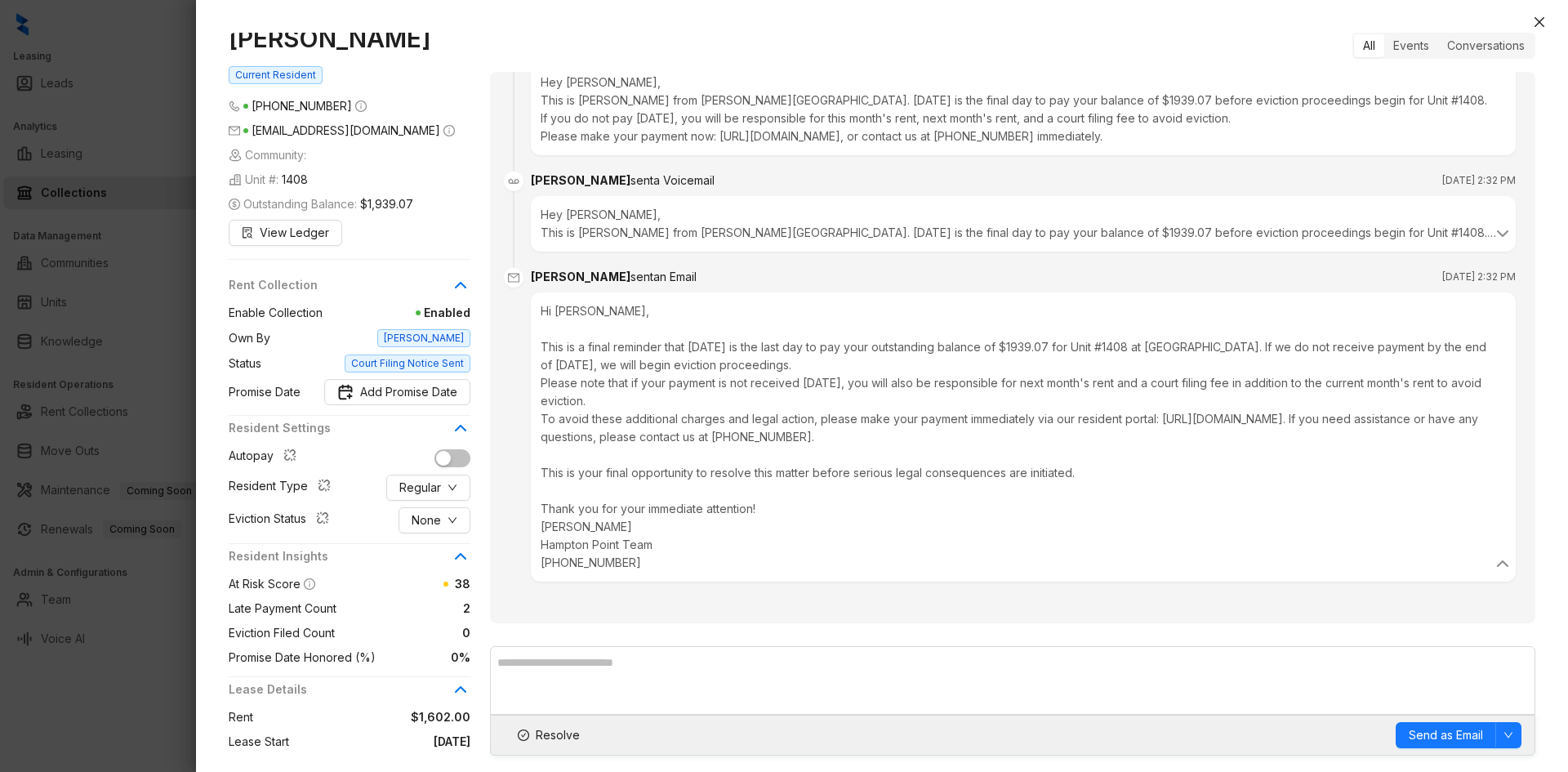
scroll to position [0, 0]
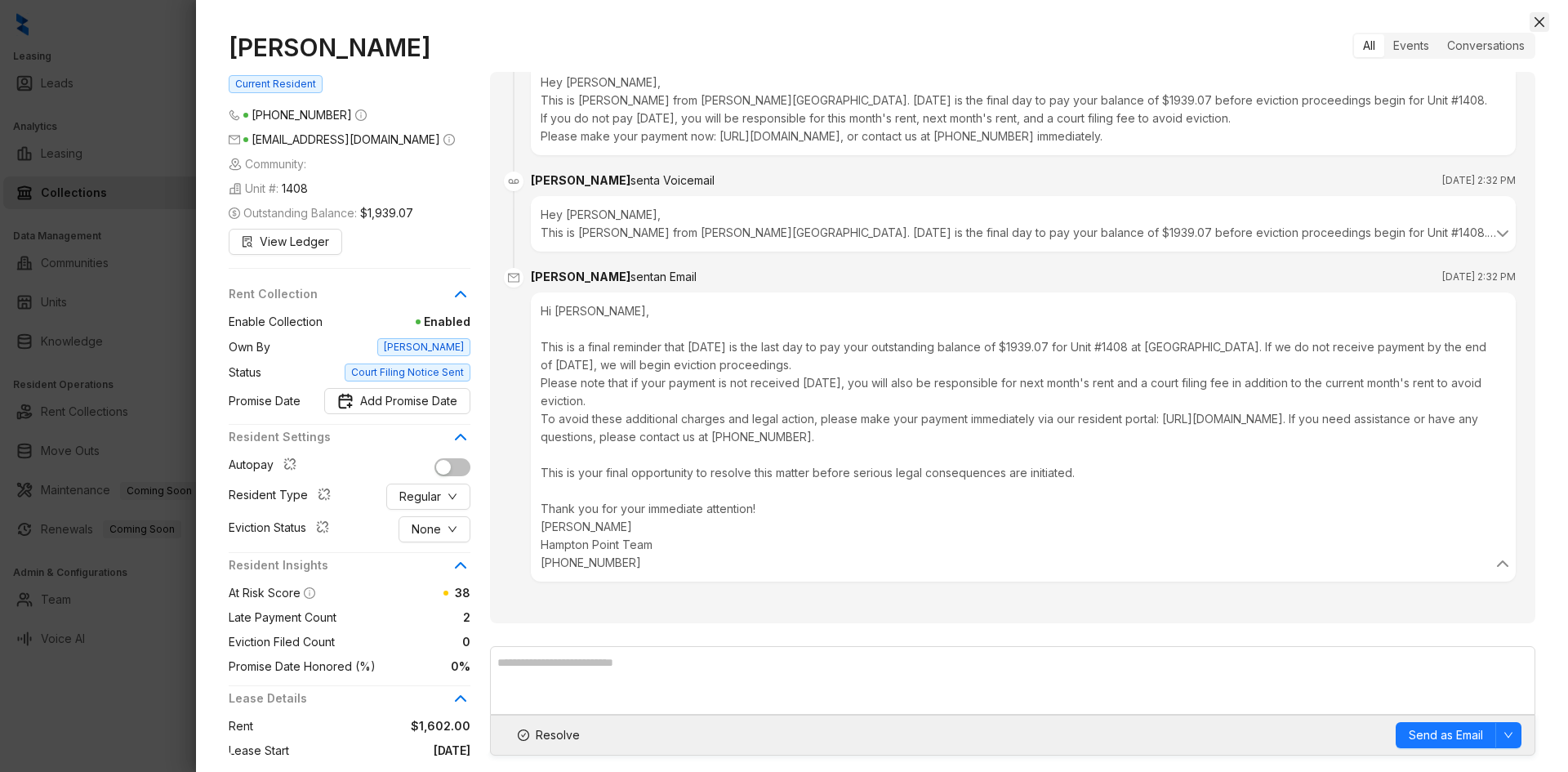
click at [1258, 19] on icon "close" at bounding box center [1540, 22] width 10 height 10
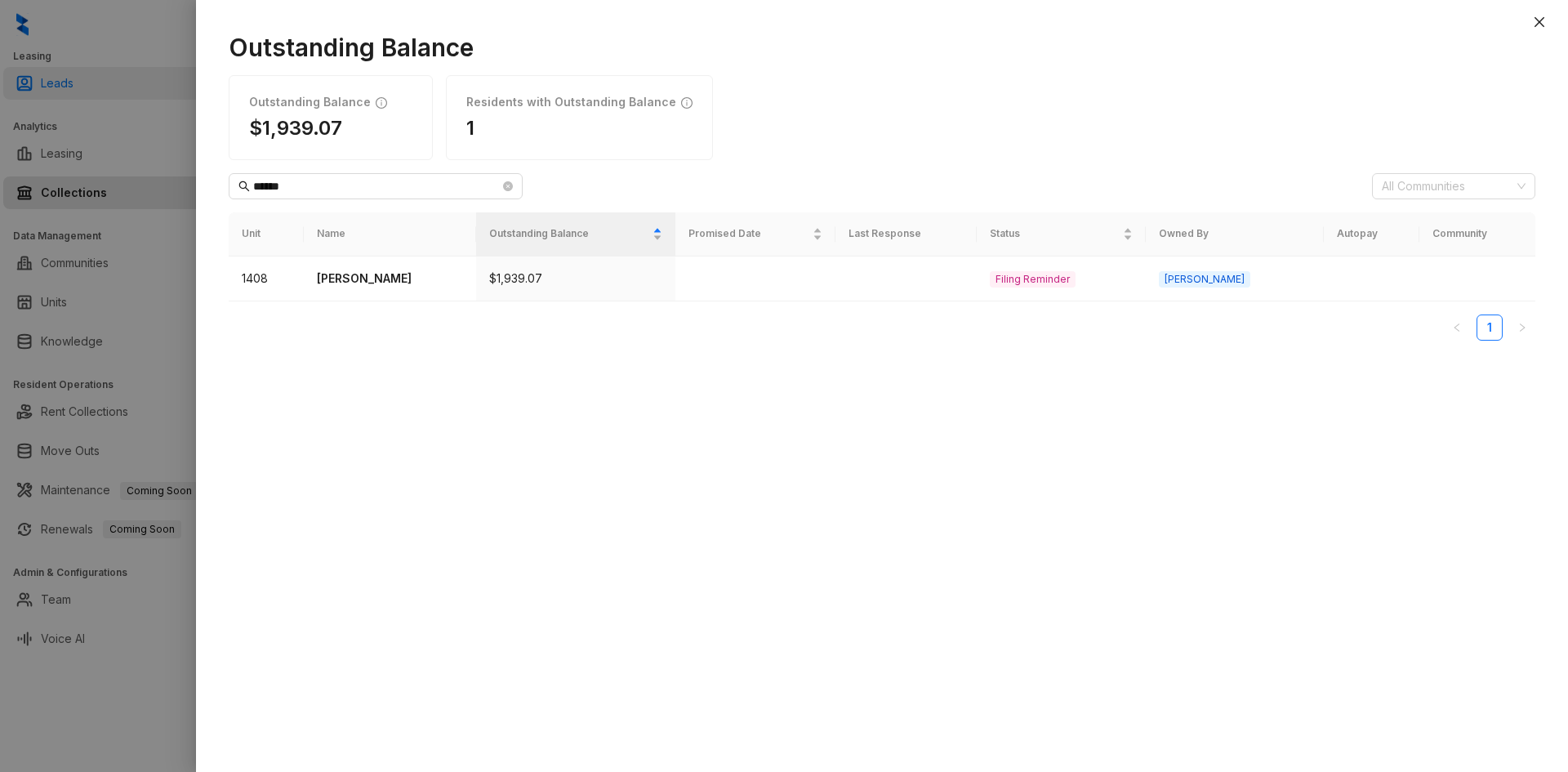
click at [157, 96] on div at bounding box center [784, 386] width 1568 height 772
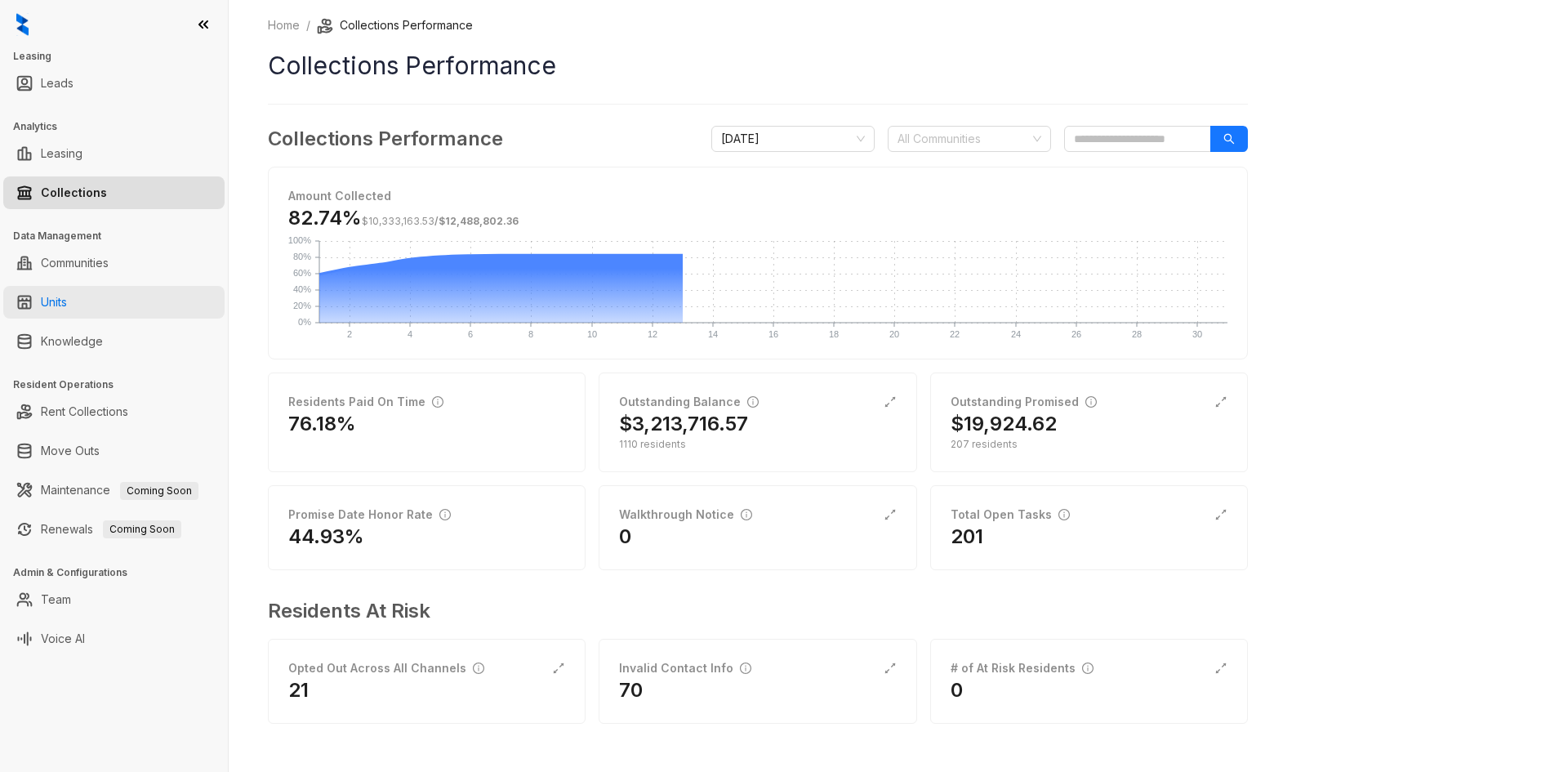
click at [67, 301] on link "Units" at bounding box center [53, 302] width 26 height 33
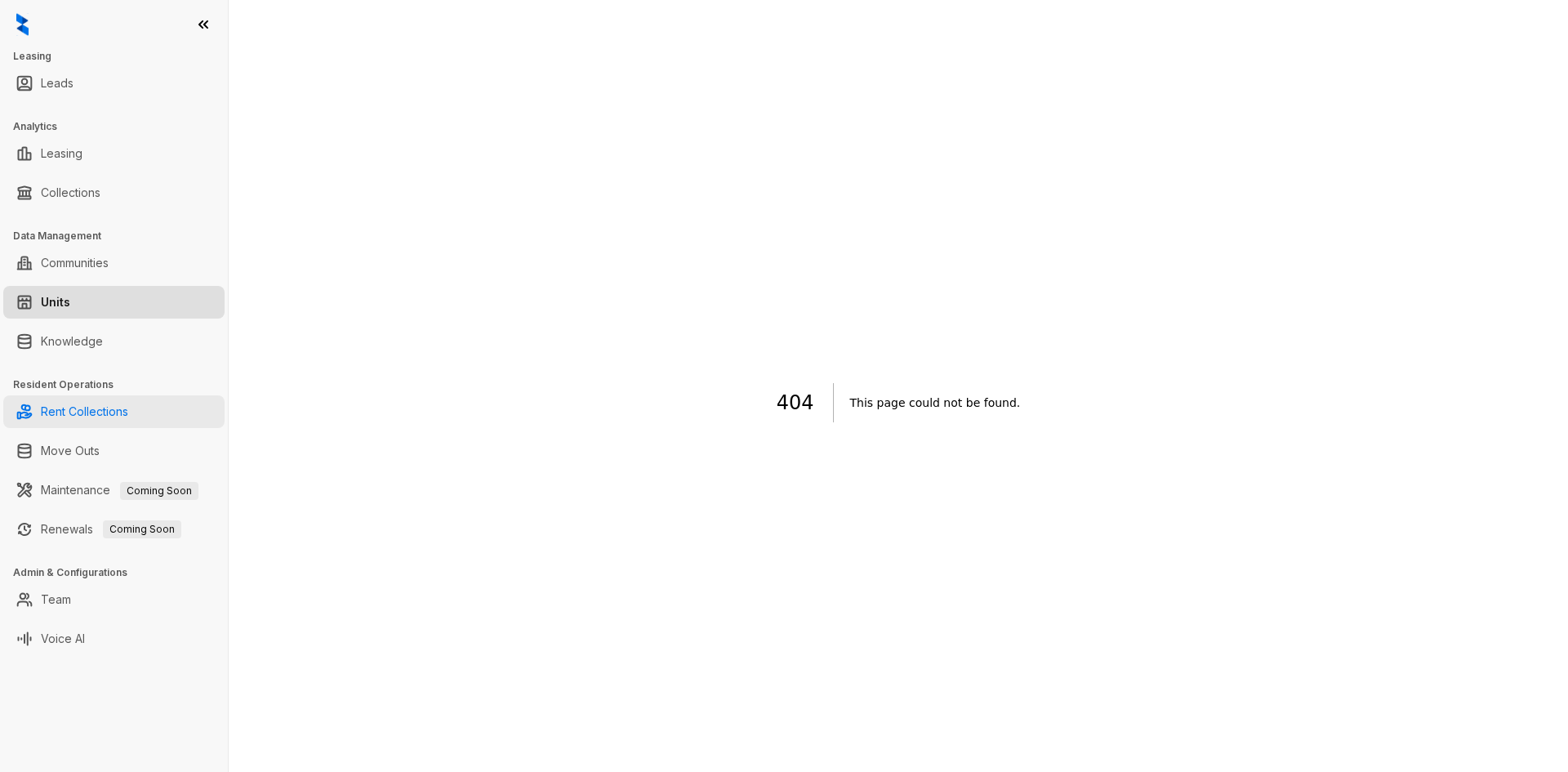
click at [112, 418] on link "Rent Collections" at bounding box center [84, 412] width 87 height 33
click at [112, 412] on link "Rent Collections" at bounding box center [84, 412] width 87 height 33
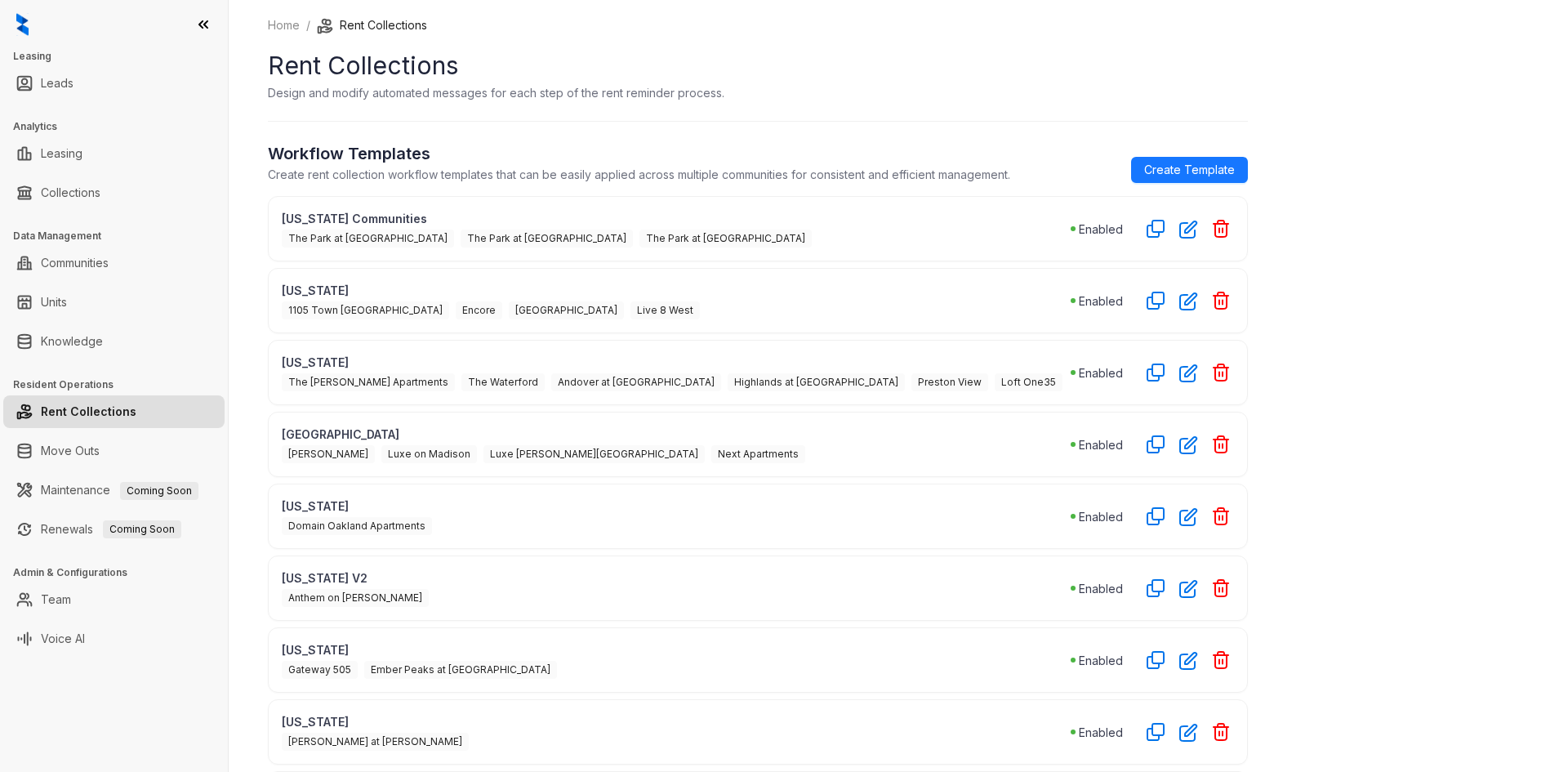
click at [517, 308] on span "[GEOGRAPHIC_DATA]" at bounding box center [566, 310] width 116 height 18
click at [430, 283] on p "[US_STATE]" at bounding box center [676, 290] width 789 height 17
click at [315, 294] on p "[US_STATE]" at bounding box center [676, 290] width 789 height 17
click at [1092, 299] on p "Enabled" at bounding box center [1100, 301] width 44 height 17
click at [75, 354] on link "Knowledge" at bounding box center [72, 342] width 62 height 33
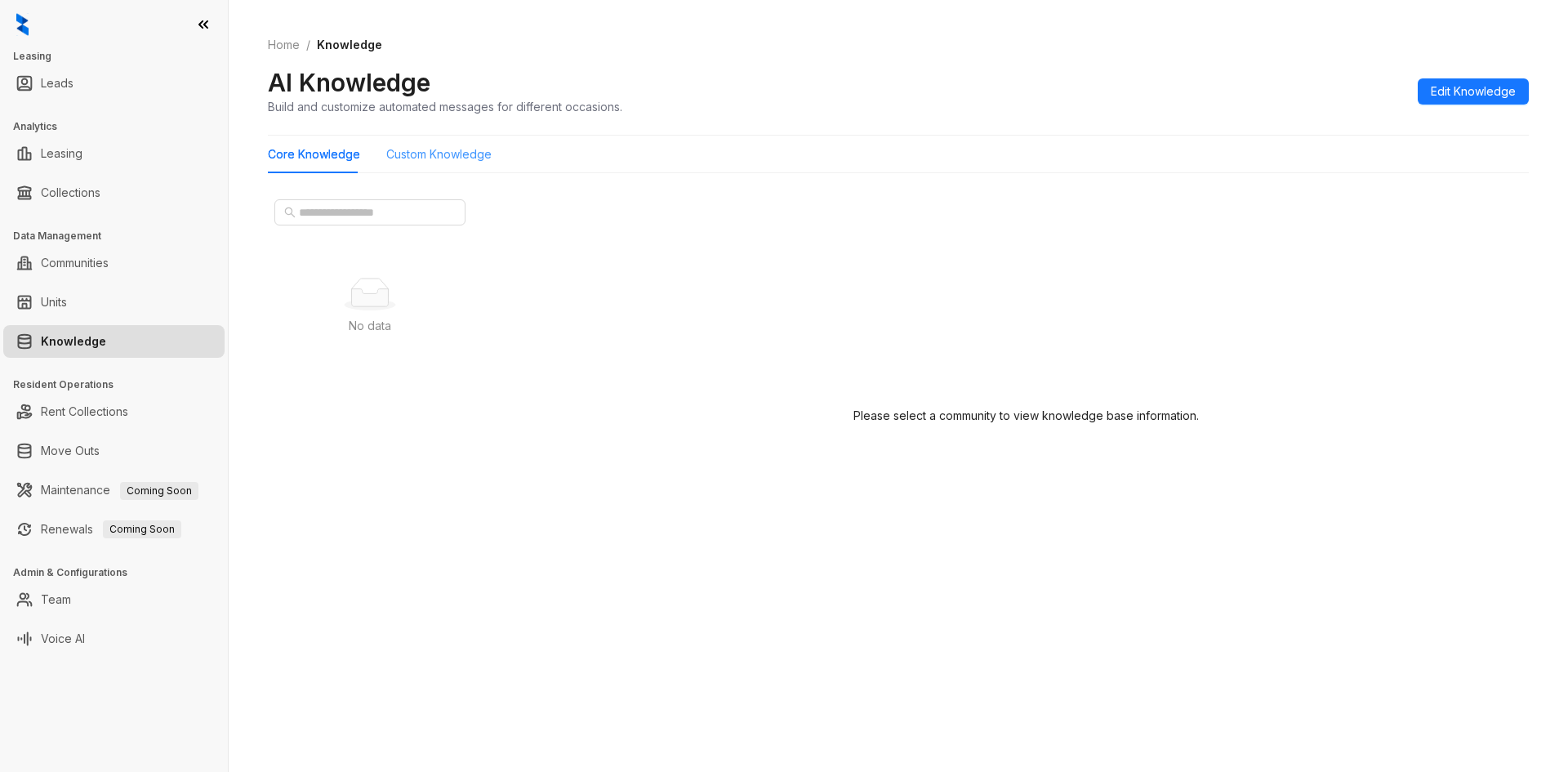
click at [449, 163] on div "Custom Knowledge" at bounding box center [439, 154] width 106 height 38
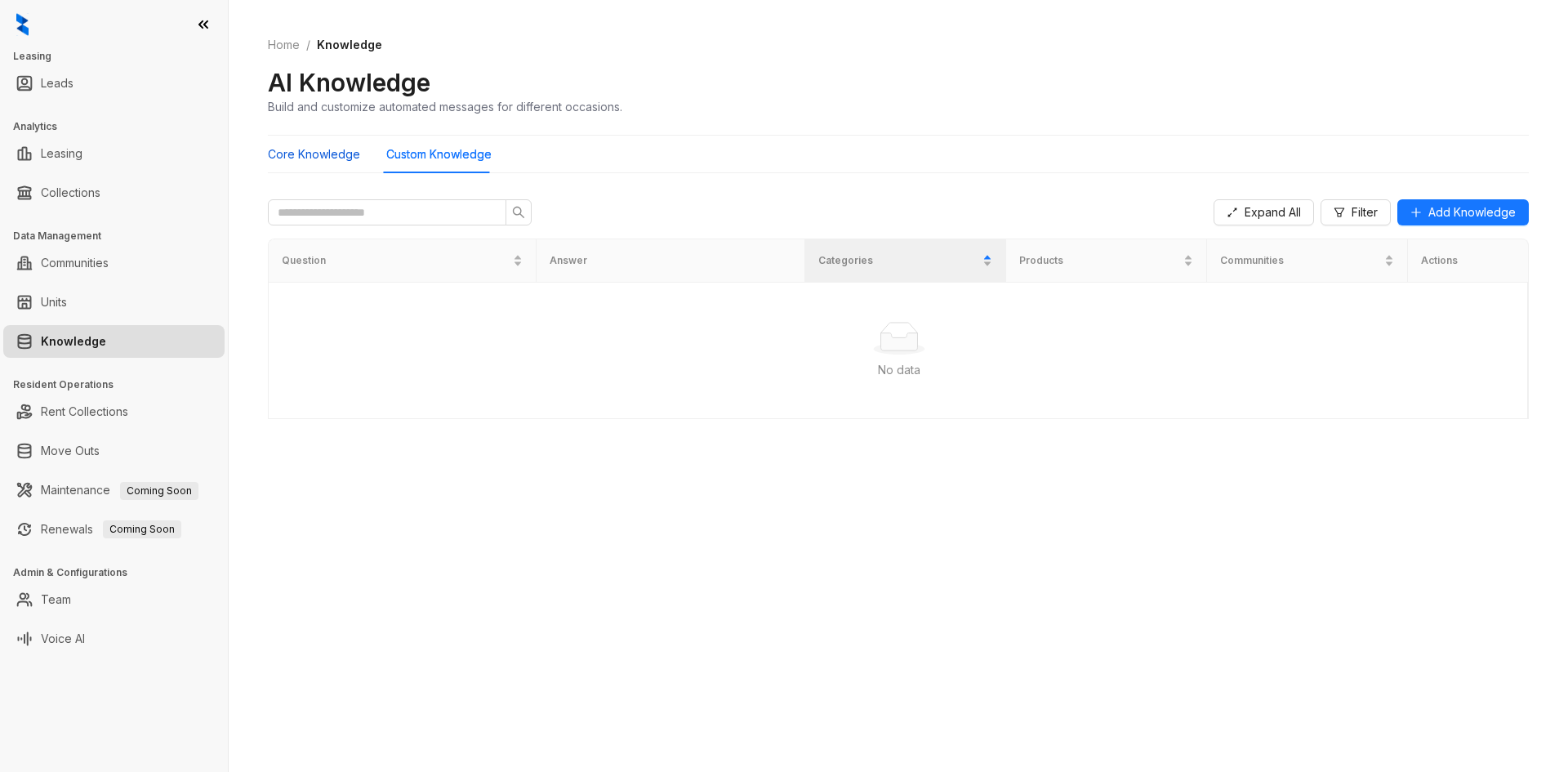
click at [307, 155] on Knowledge "Core Knowledge" at bounding box center [314, 154] width 92 height 18
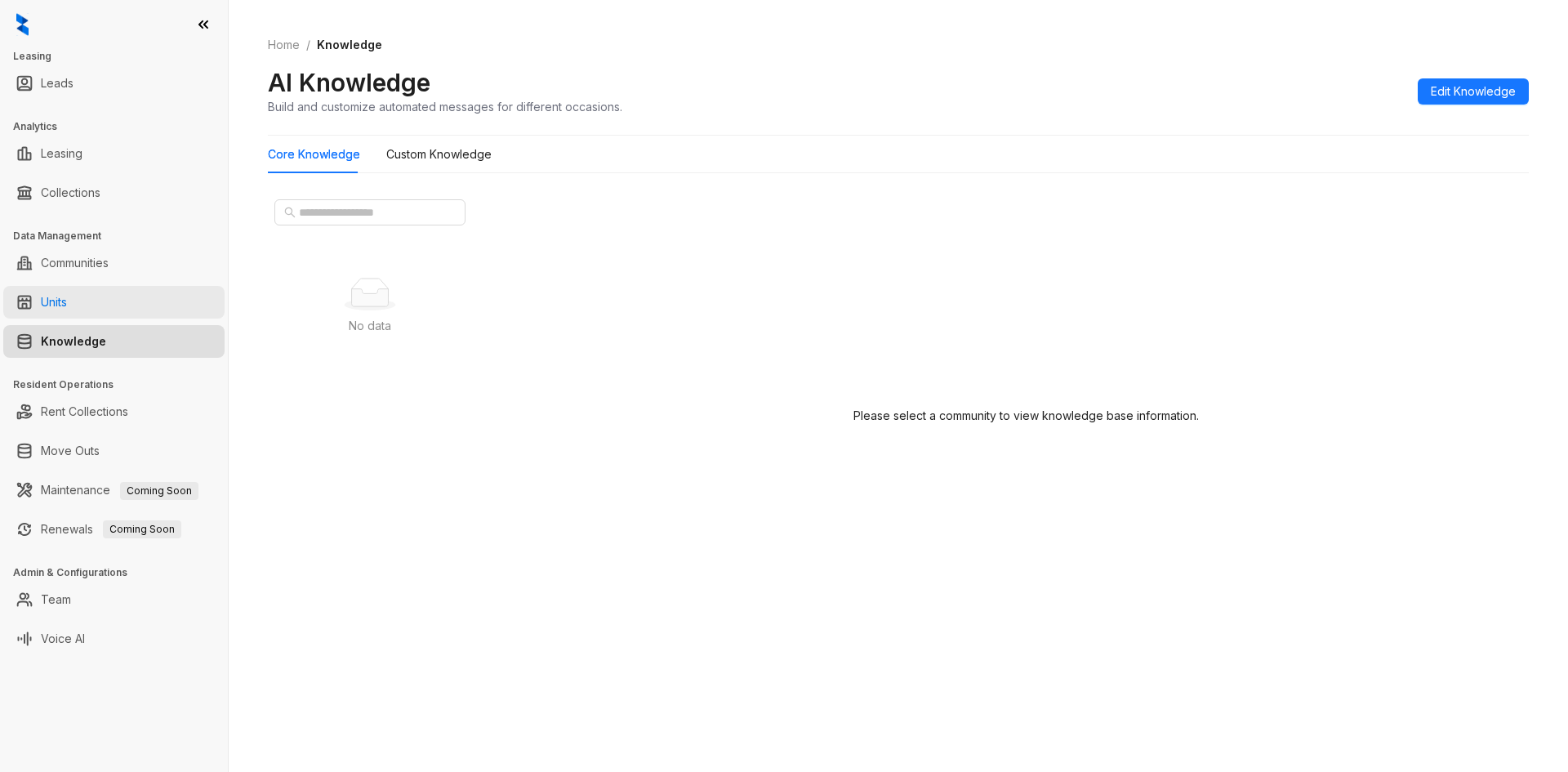
click at [67, 303] on link "Units" at bounding box center [53, 302] width 26 height 33
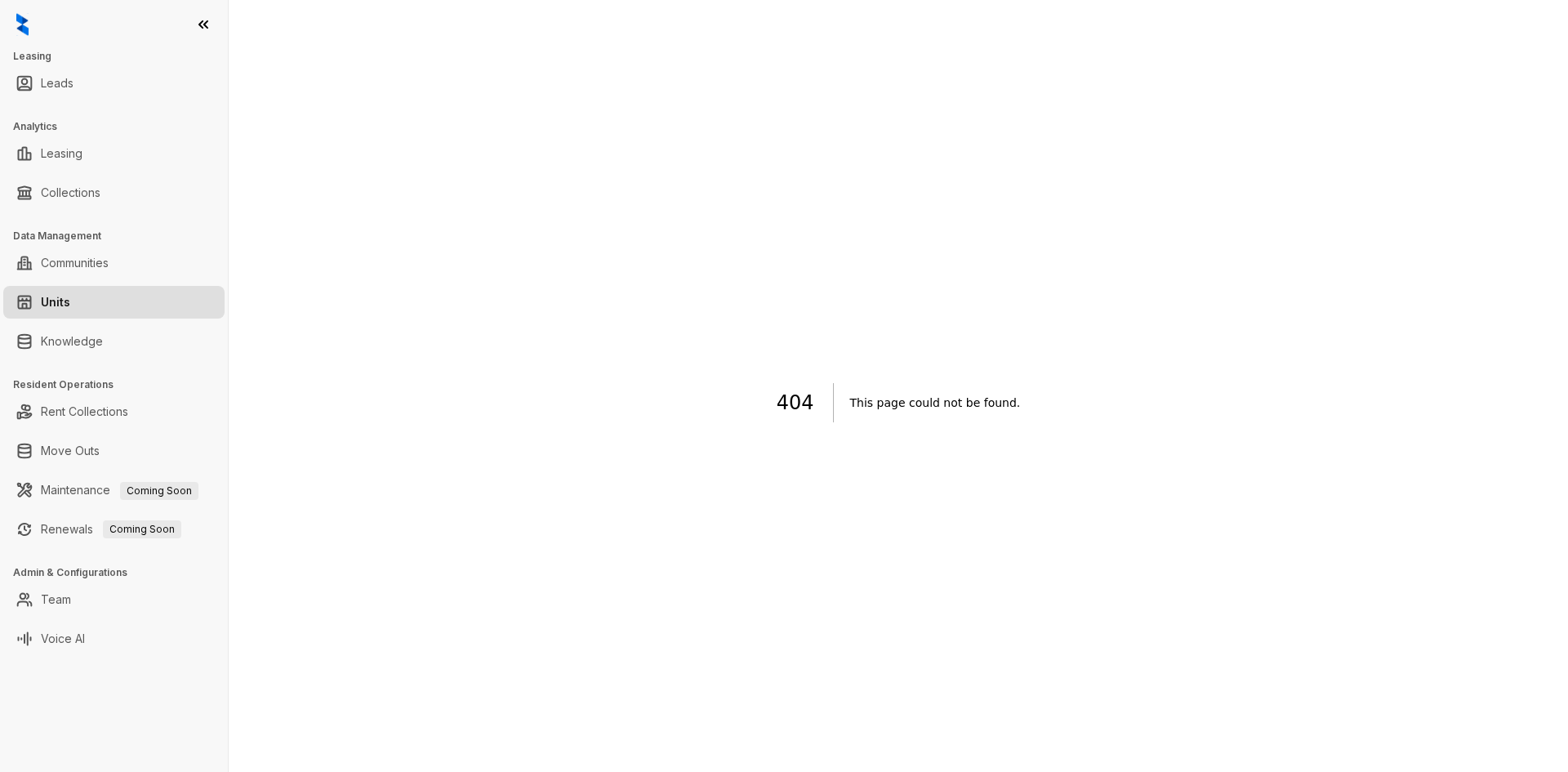
click at [58, 242] on h3 "Data Management" at bounding box center [119, 236] width 215 height 15
click at [72, 157] on link "Leasing" at bounding box center [61, 153] width 42 height 33
select select "******"
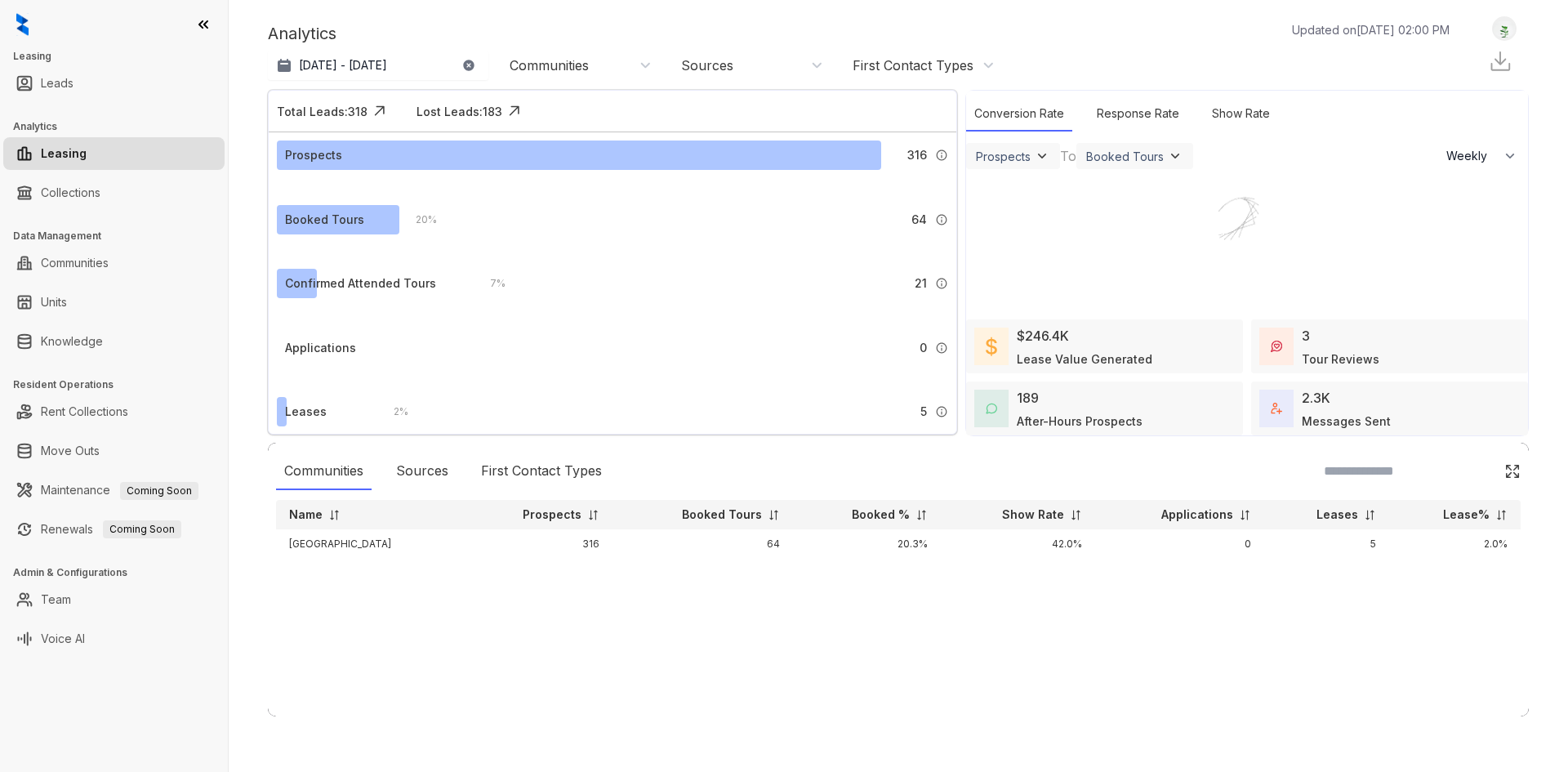
click at [469, 69] on icon "button" at bounding box center [468, 64] width 11 height 11
click at [74, 84] on link "Leads" at bounding box center [57, 84] width 33 height 33
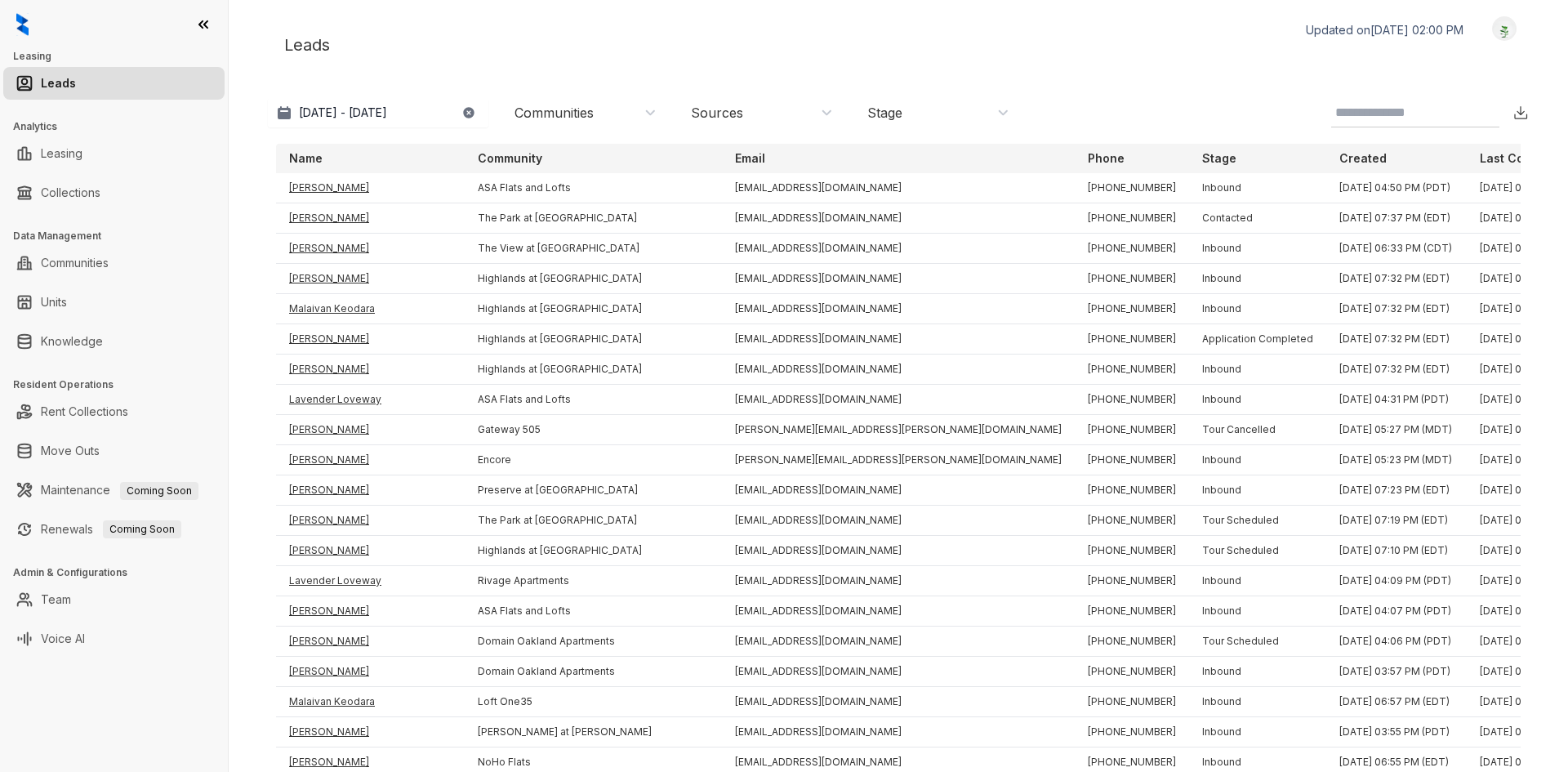
click at [486, 158] on p "Community" at bounding box center [510, 158] width 64 height 17
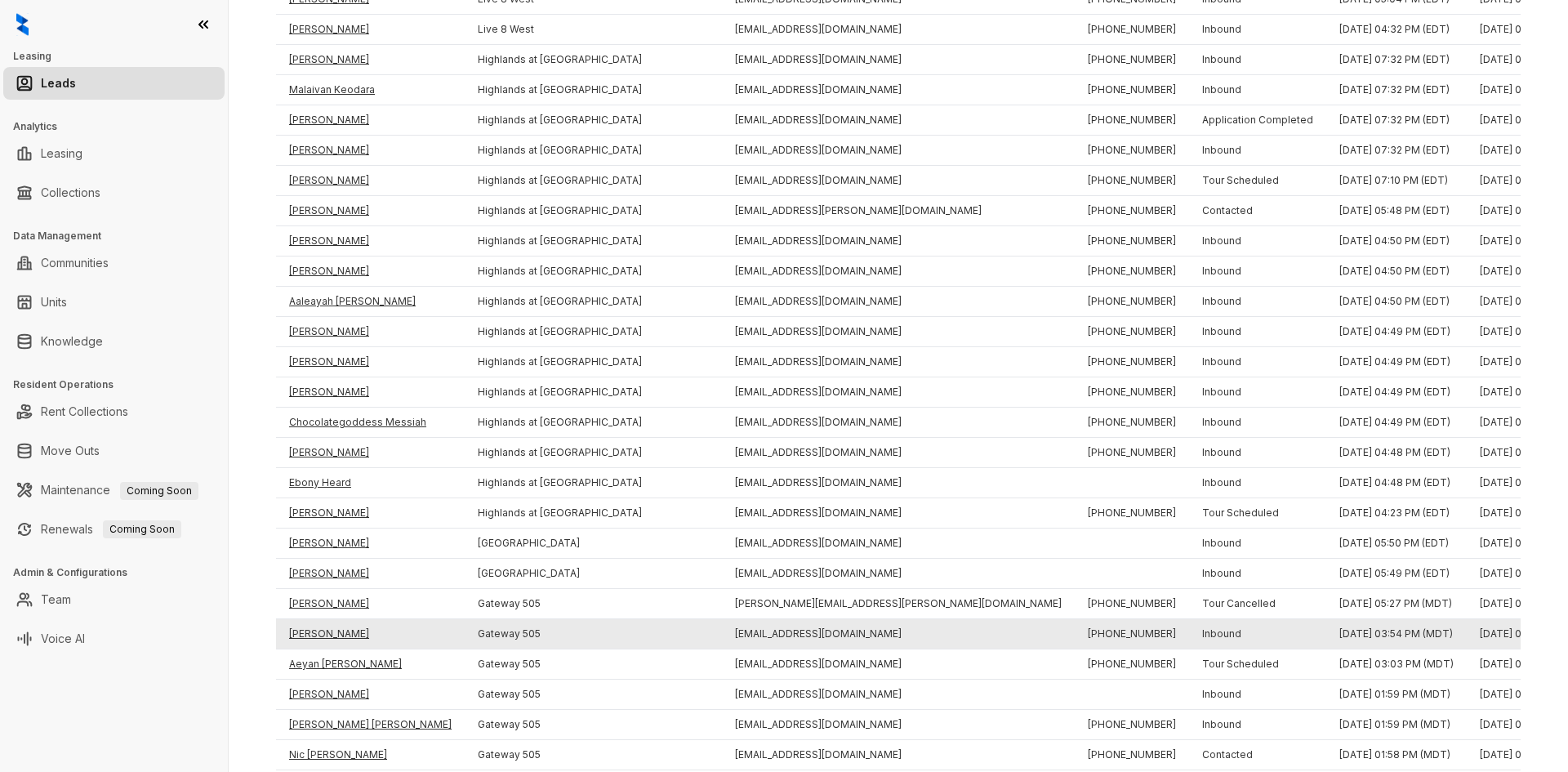
scroll to position [1820, 0]
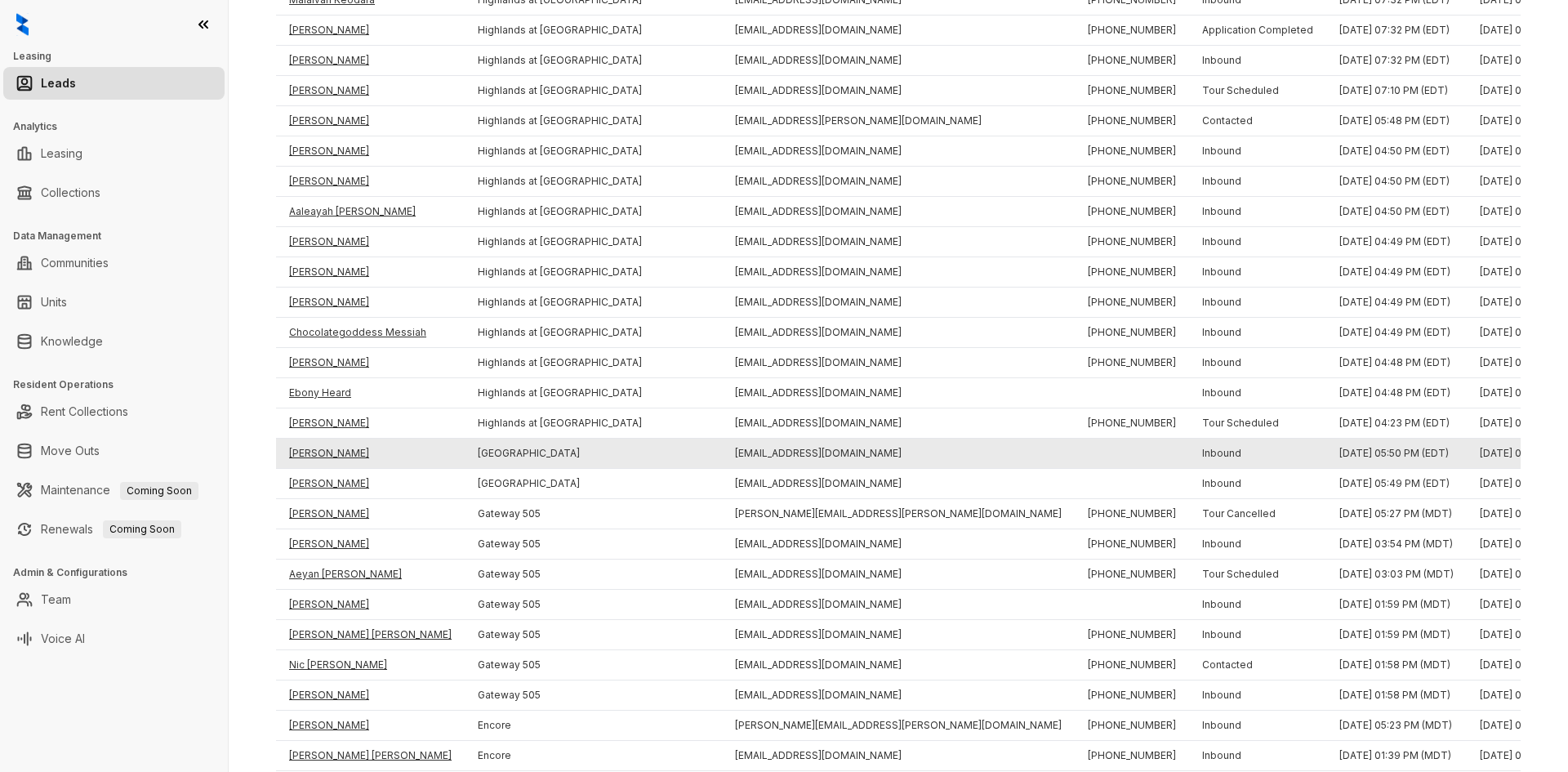
click at [342, 455] on td "[PERSON_NAME]" at bounding box center [370, 453] width 188 height 30
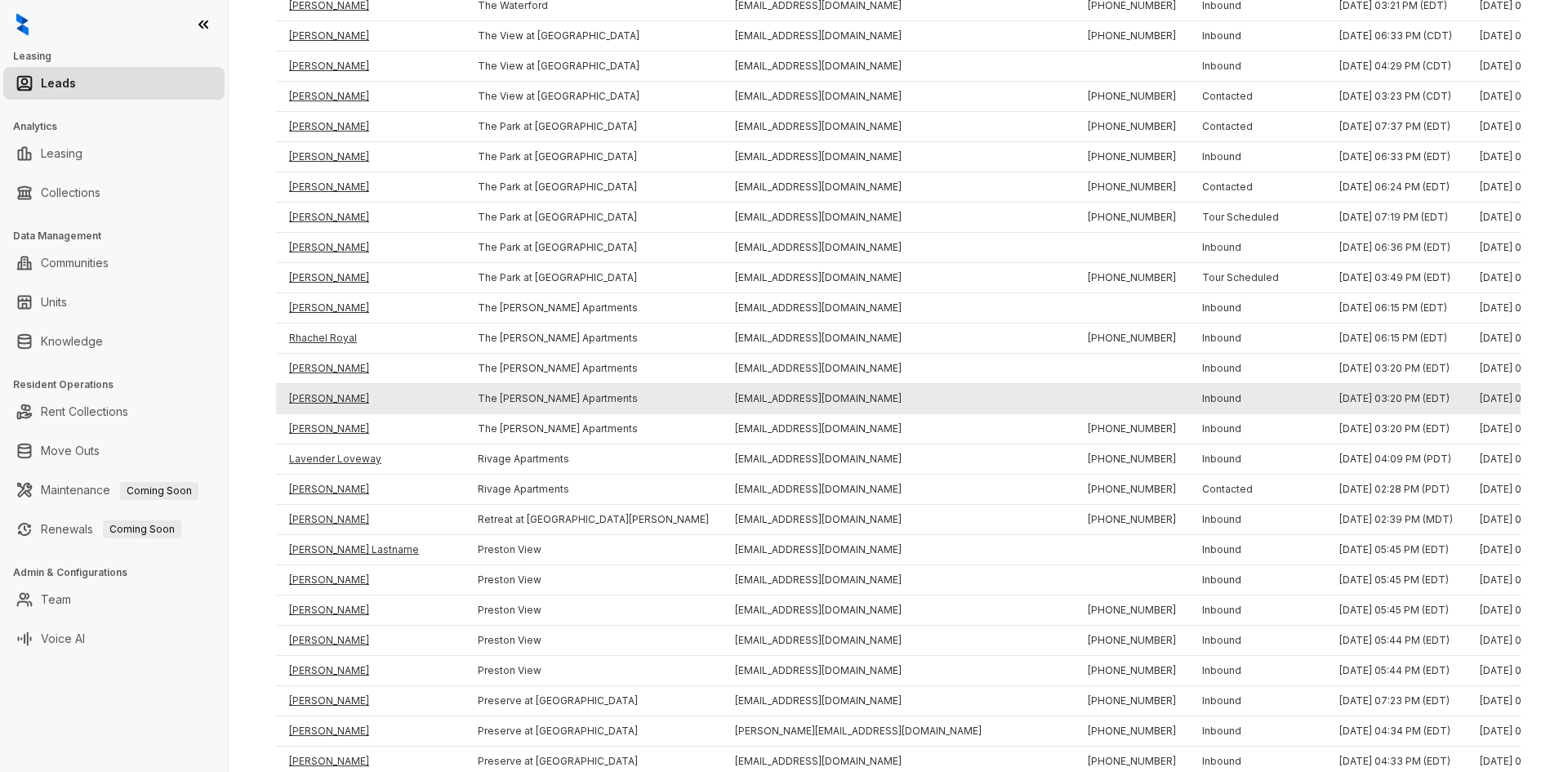
scroll to position [0, 0]
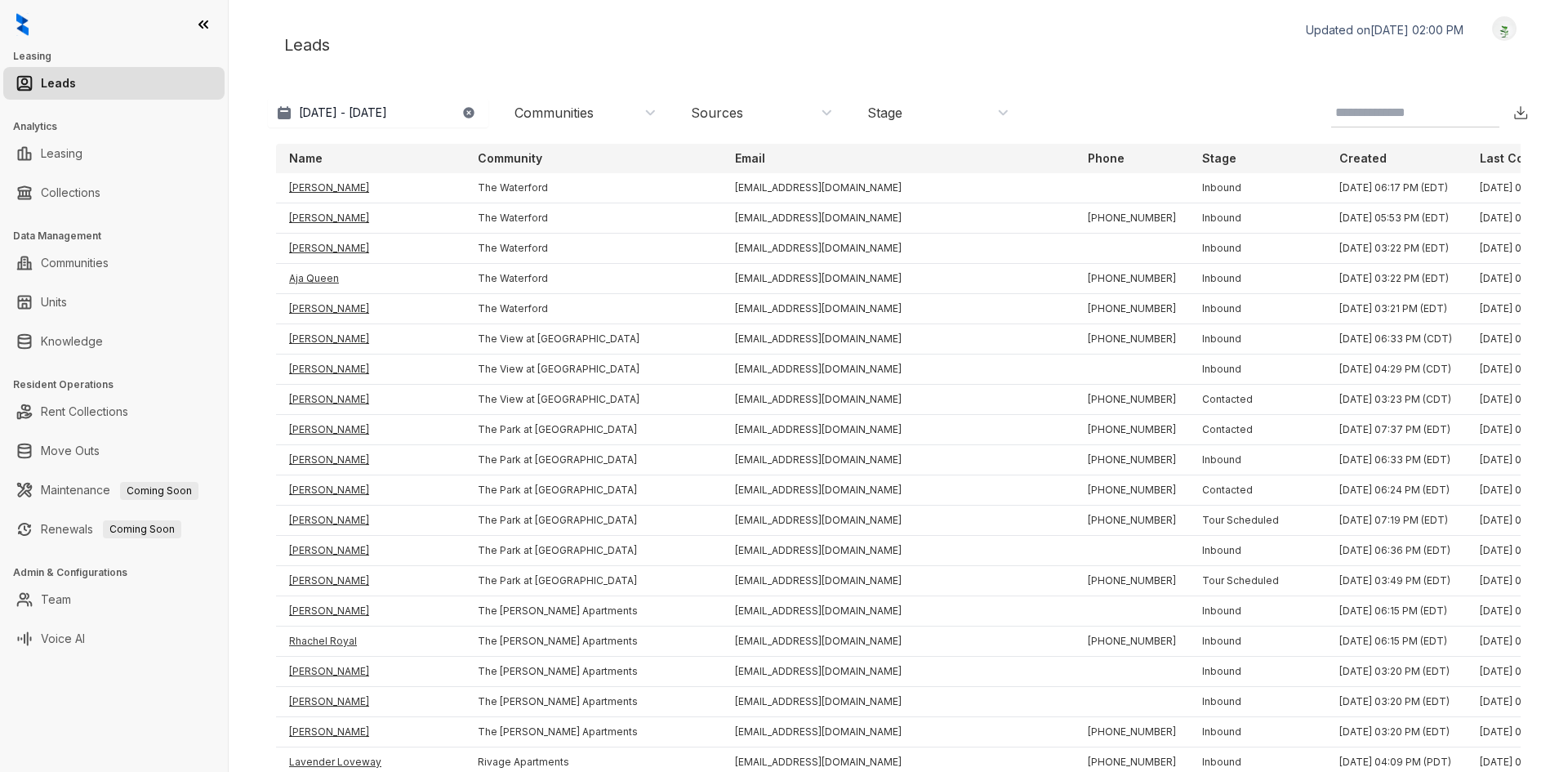
click at [200, 33] on div at bounding box center [114, 24] width 228 height 49
click at [27, 30] on img at bounding box center [22, 24] width 13 height 23
click at [21, 32] on img at bounding box center [22, 24] width 13 height 23
click at [59, 83] on link "Leads" at bounding box center [58, 84] width 35 height 33
click at [83, 162] on link "Leasing" at bounding box center [61, 153] width 42 height 33
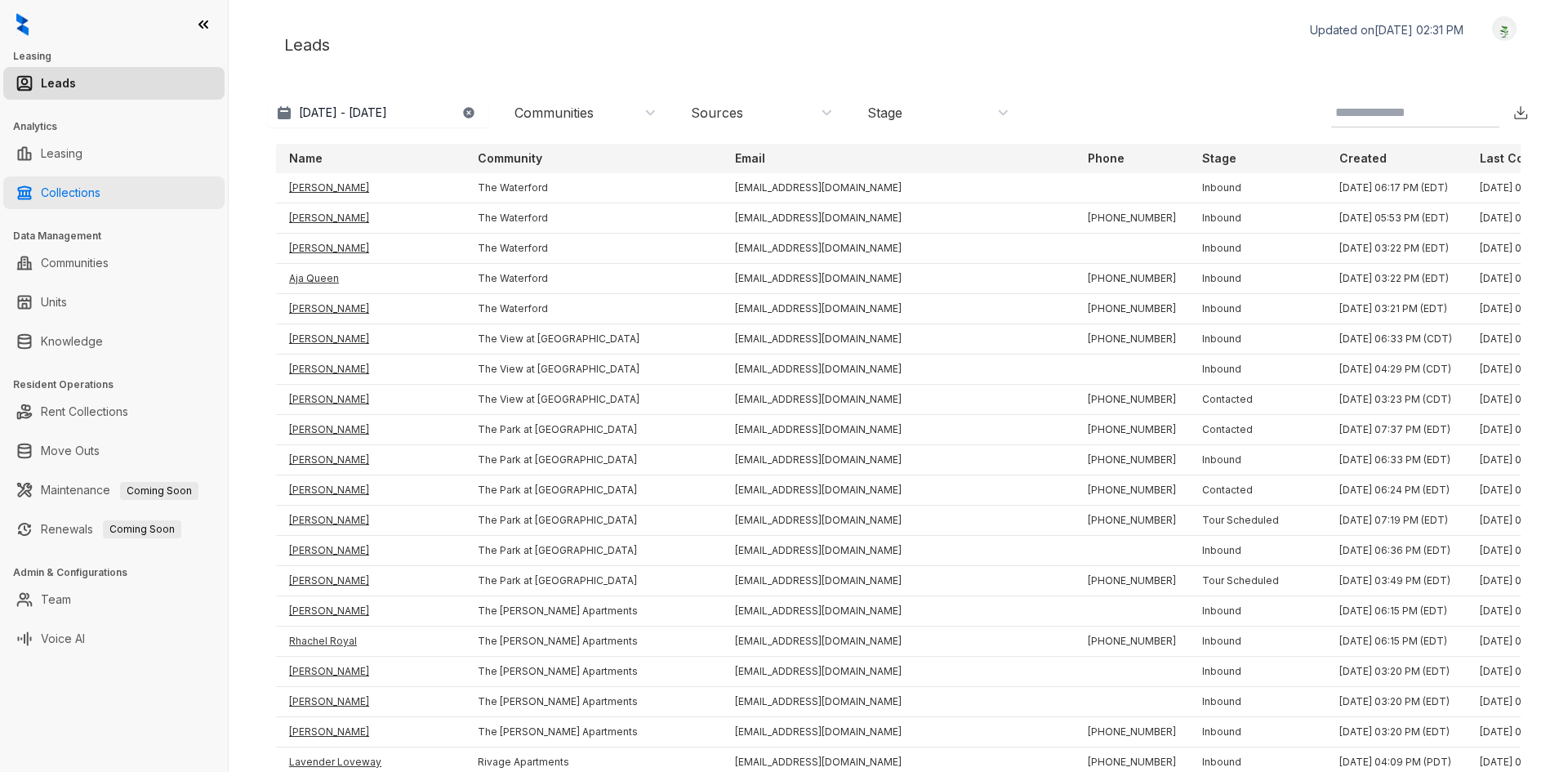
select select "******"
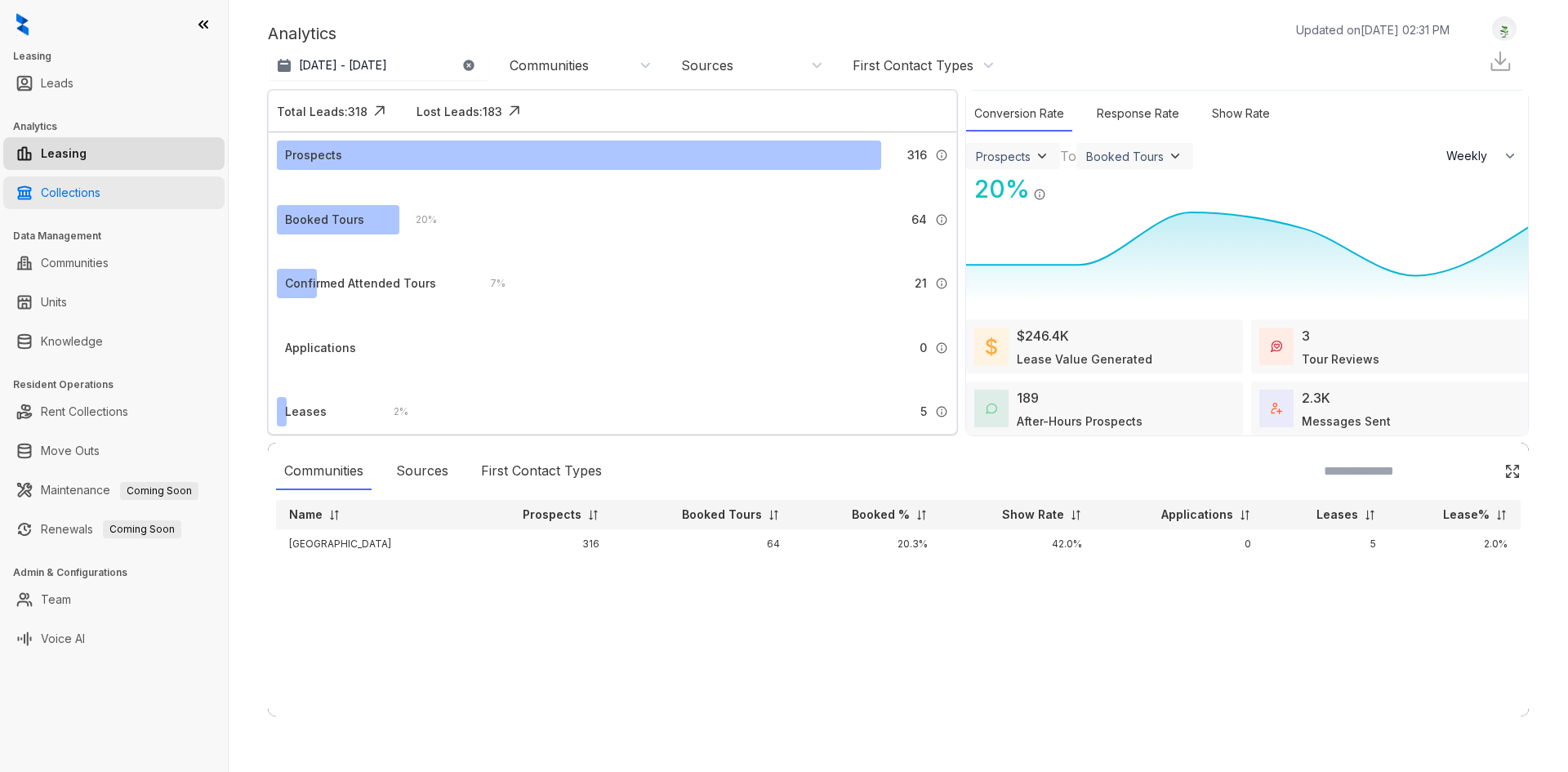
click at [100, 203] on link "Collections" at bounding box center [70, 193] width 59 height 33
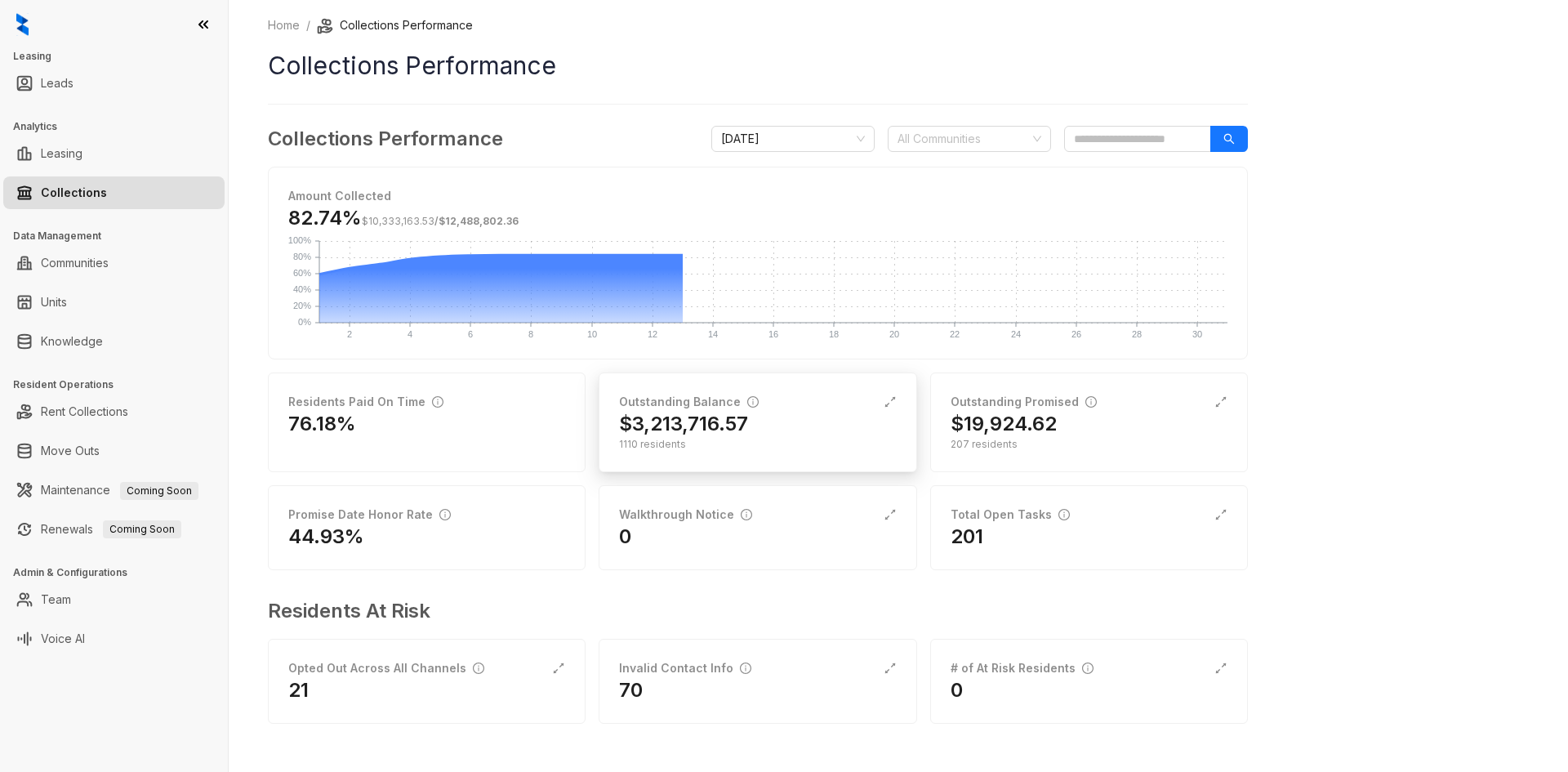
click at [757, 427] on div "$3,213,716.57" at bounding box center [757, 423] width 277 height 26
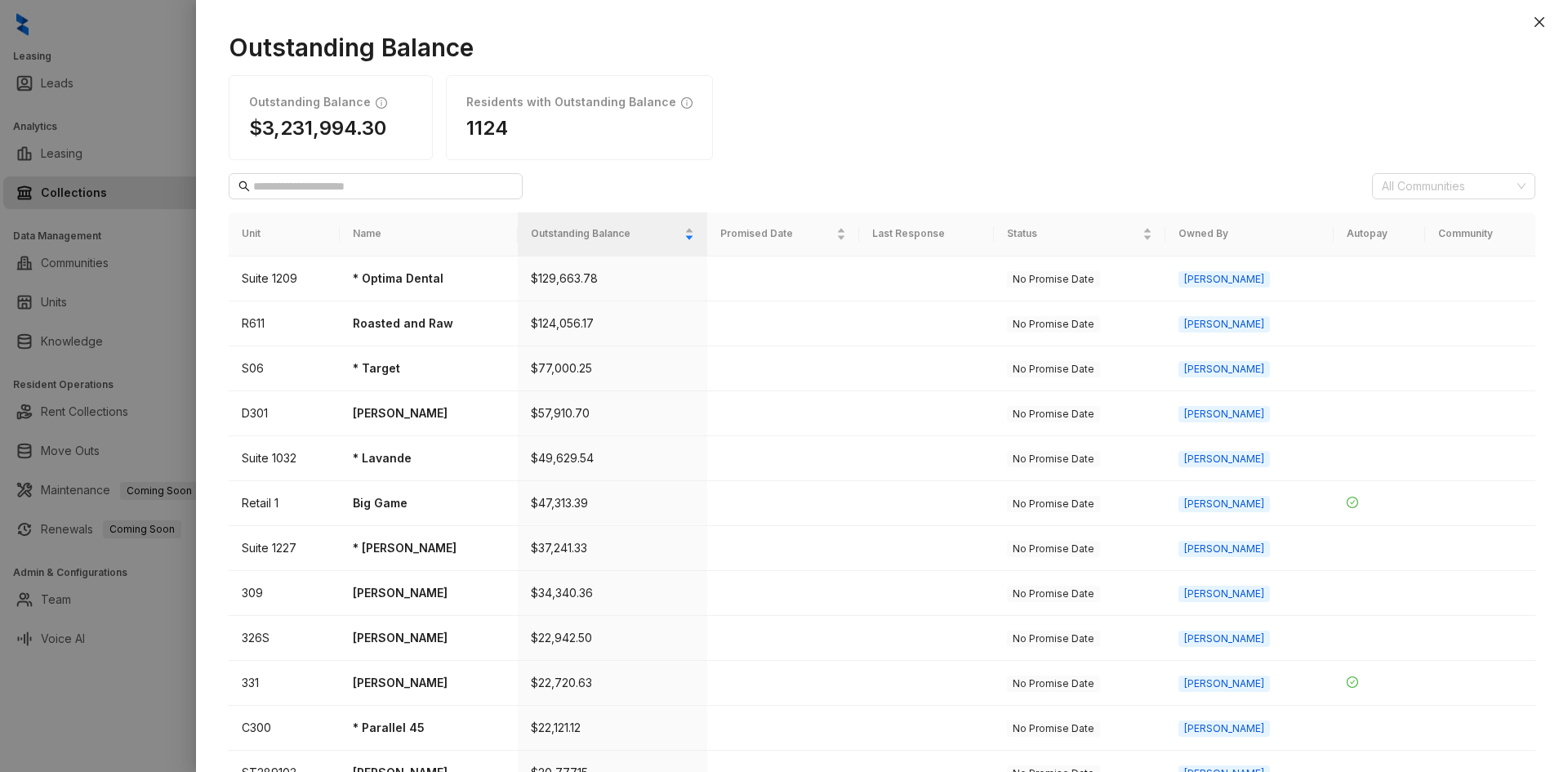
click at [165, 212] on div at bounding box center [784, 386] width 1568 height 772
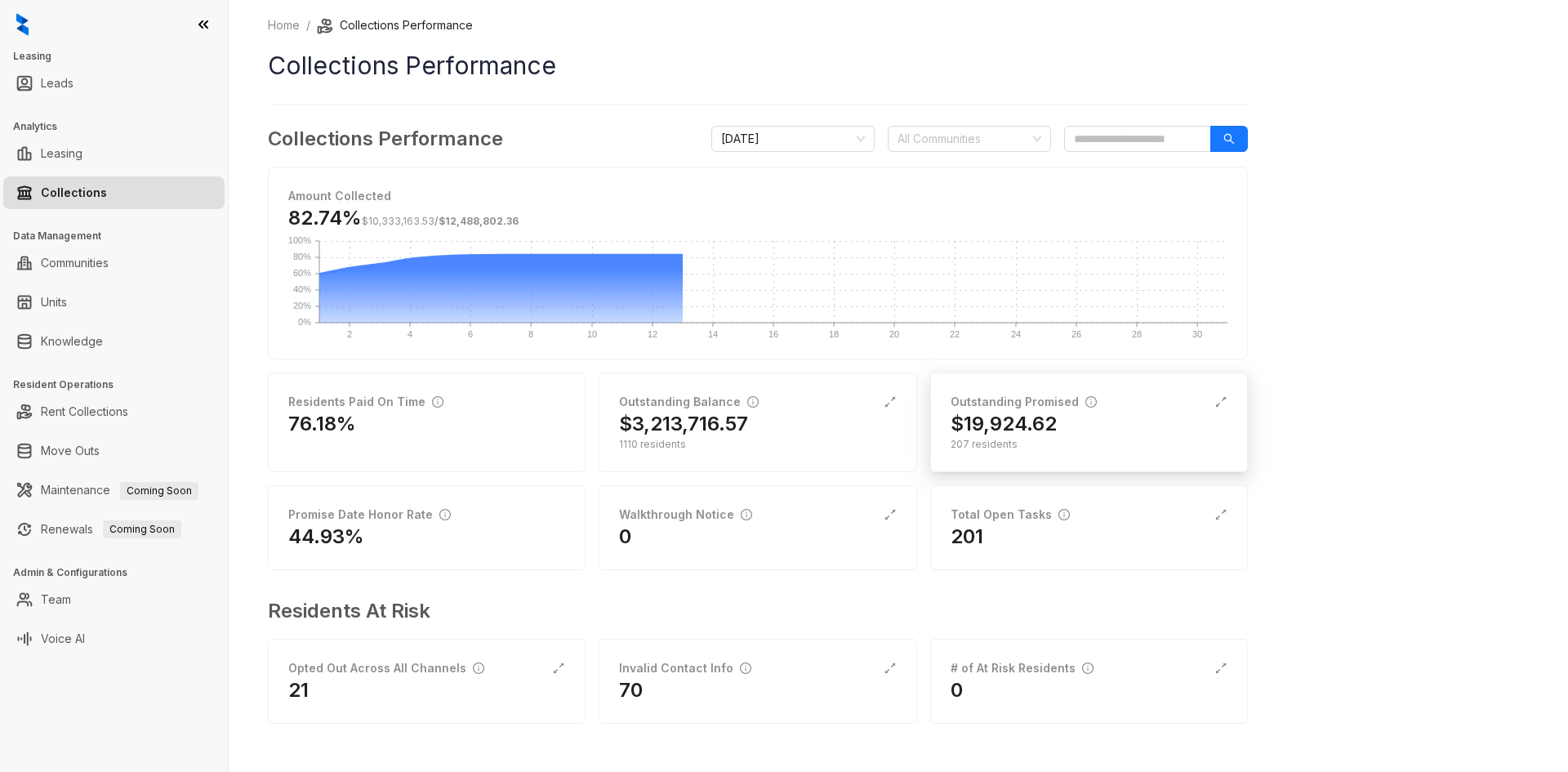
click at [1001, 433] on h2 "$19,924.62" at bounding box center [1003, 423] width 106 height 26
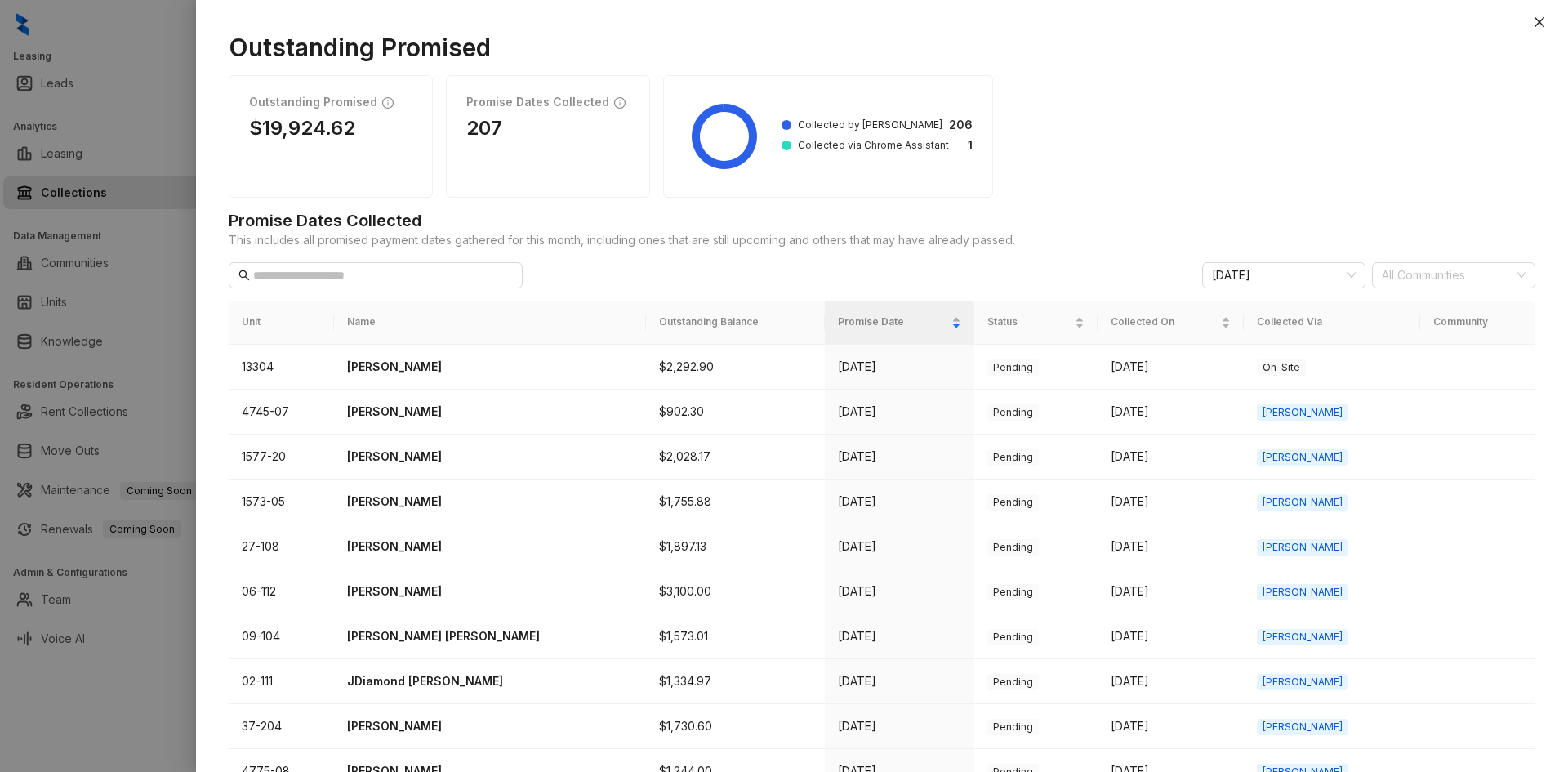
click at [148, 151] on div at bounding box center [784, 386] width 1568 height 772
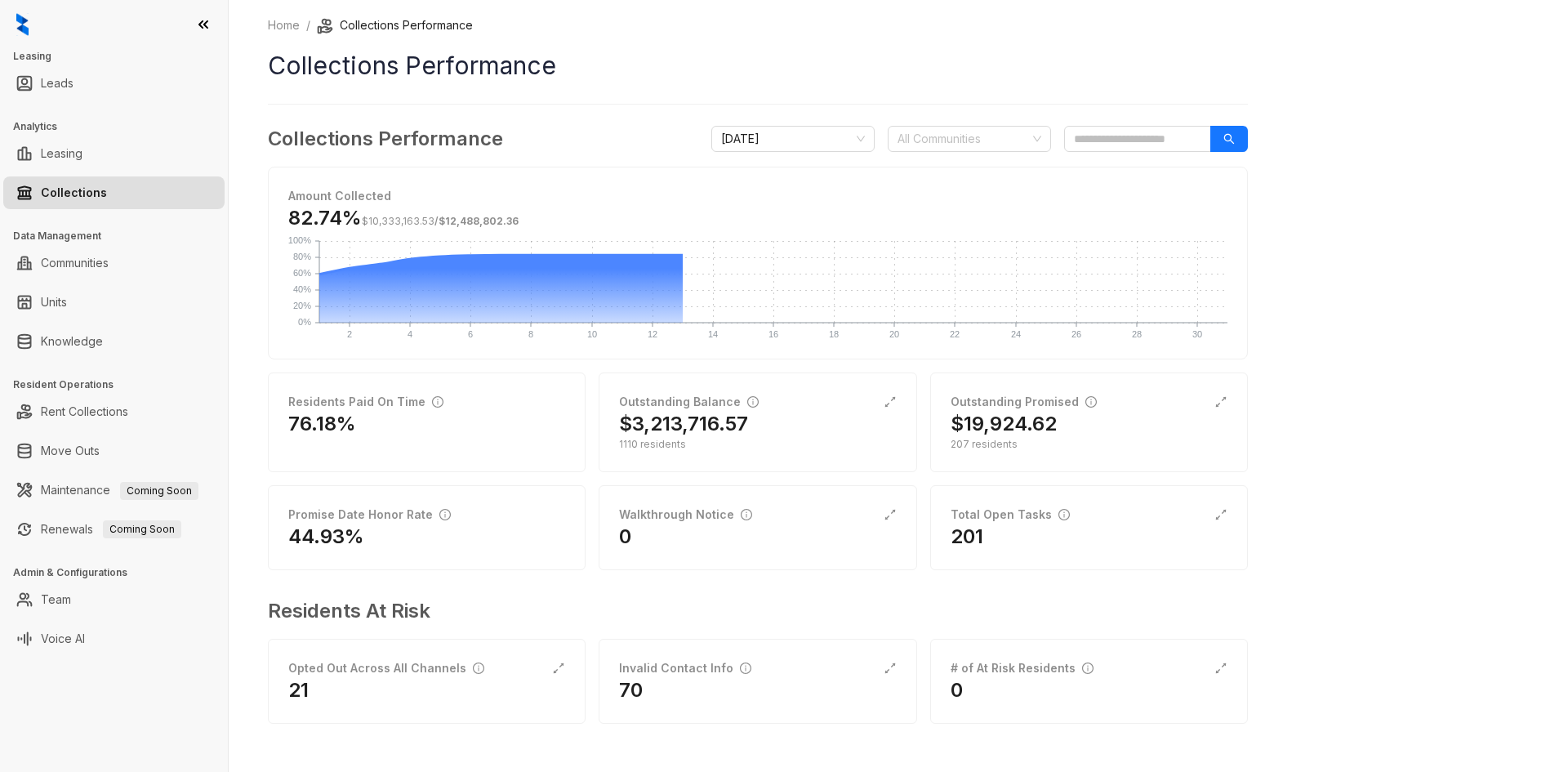
click at [203, 22] on icon at bounding box center [203, 24] width 8 height 7
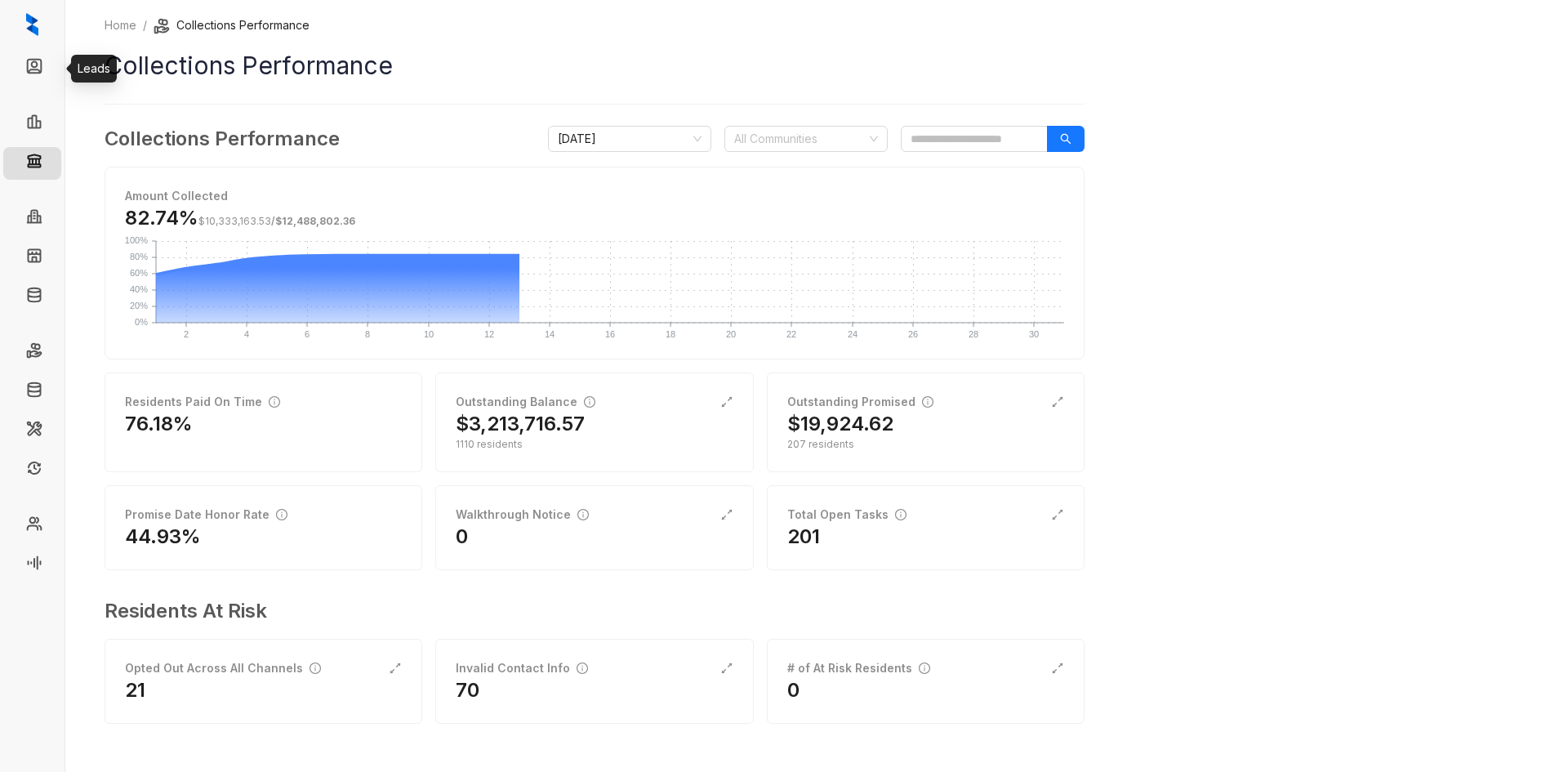
click at [67, 34] on button at bounding box center [64, 25] width 26 height 26
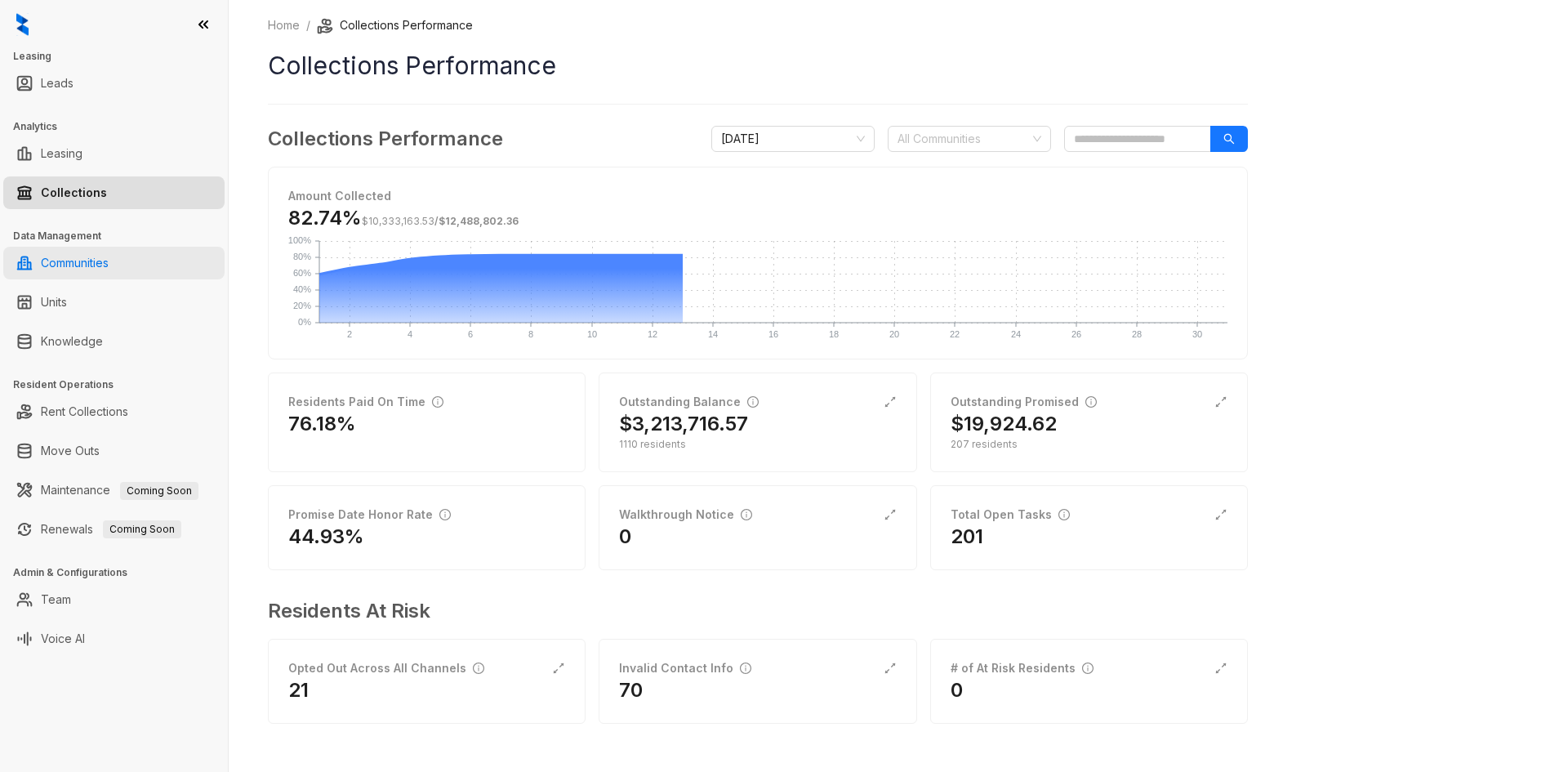
click at [104, 269] on link "Communities" at bounding box center [75, 263] width 68 height 33
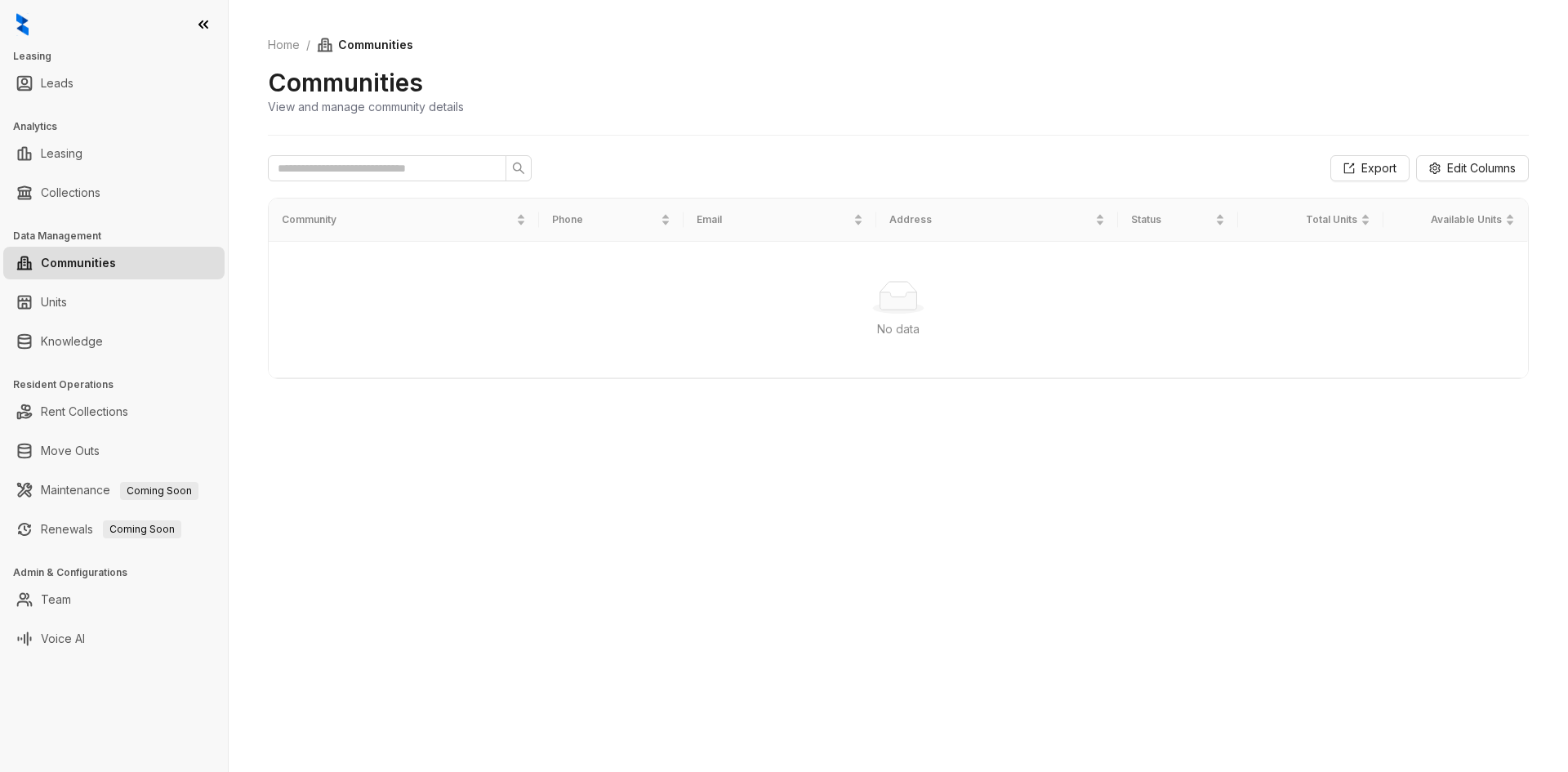
drag, startPoint x: 777, startPoint y: 322, endPoint x: 614, endPoint y: 293, distance: 165.6
click at [749, 322] on div "No data" at bounding box center [898, 329] width 1220 height 18
click at [455, 166] on input "text" at bounding box center [381, 168] width 206 height 18
type input "*******"
click at [464, 162] on input "*******" at bounding box center [381, 168] width 206 height 18
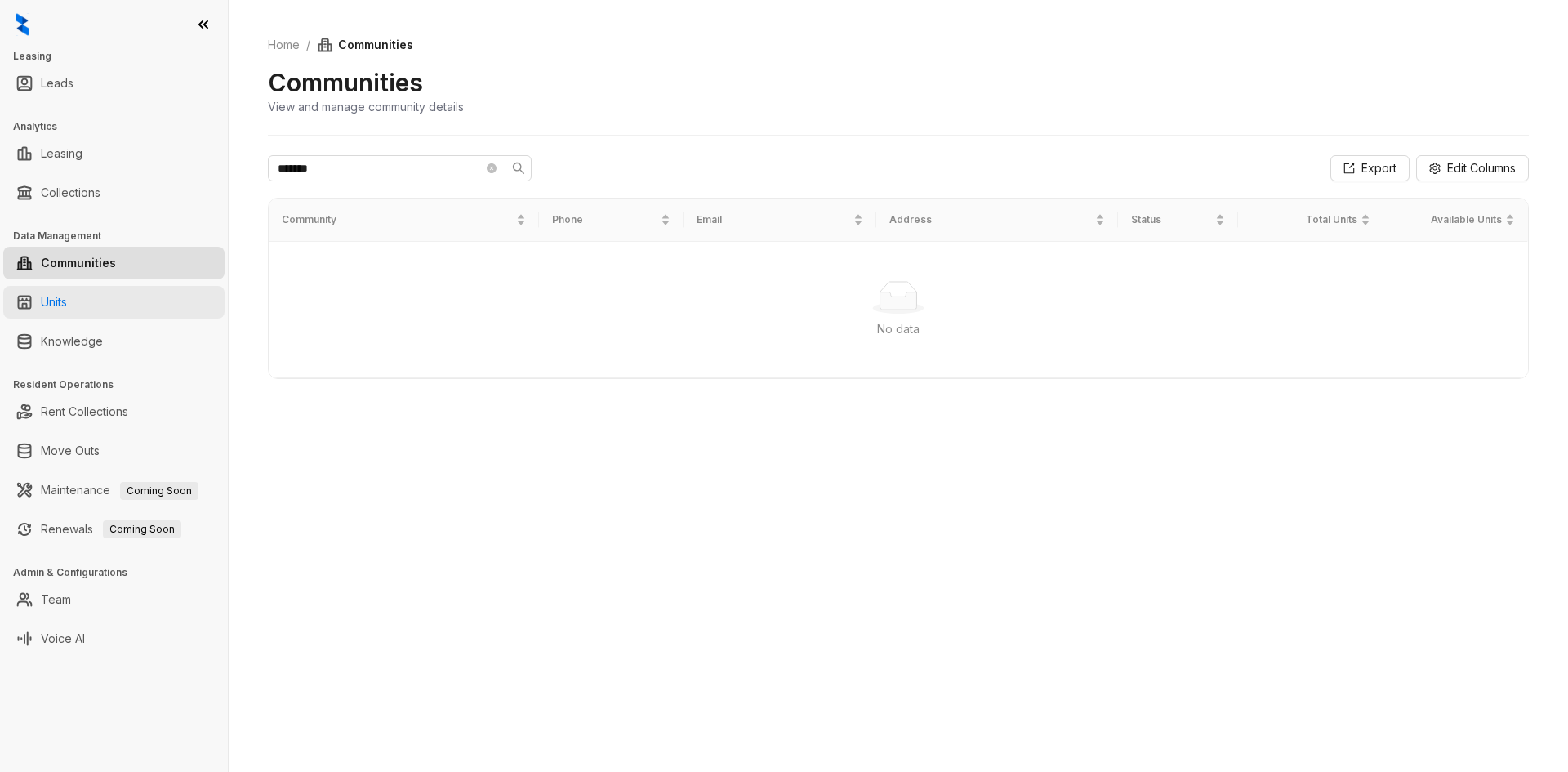
click at [67, 304] on link "Units" at bounding box center [53, 302] width 26 height 33
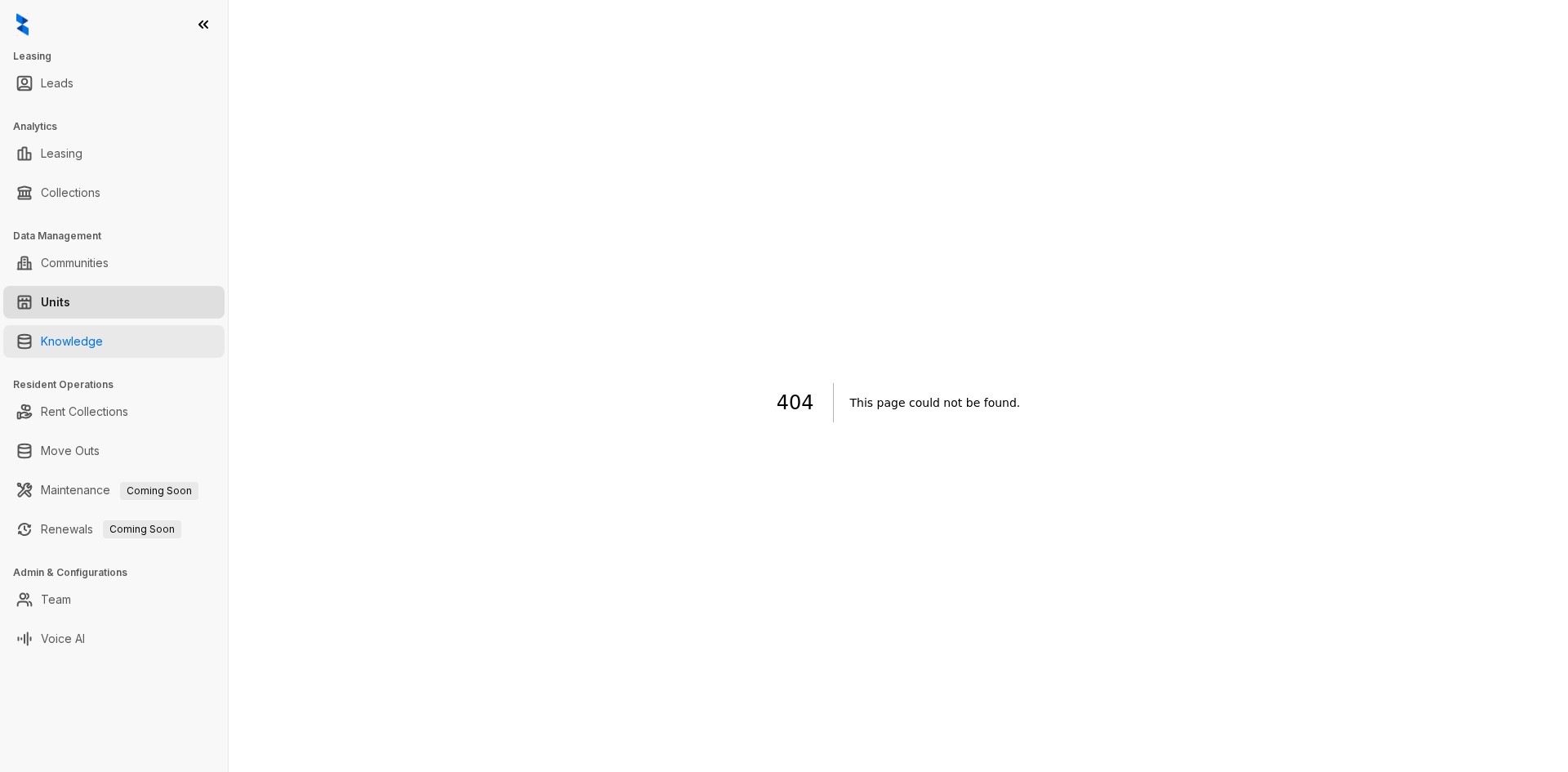
click at [103, 337] on link "Knowledge" at bounding box center [72, 342] width 62 height 33
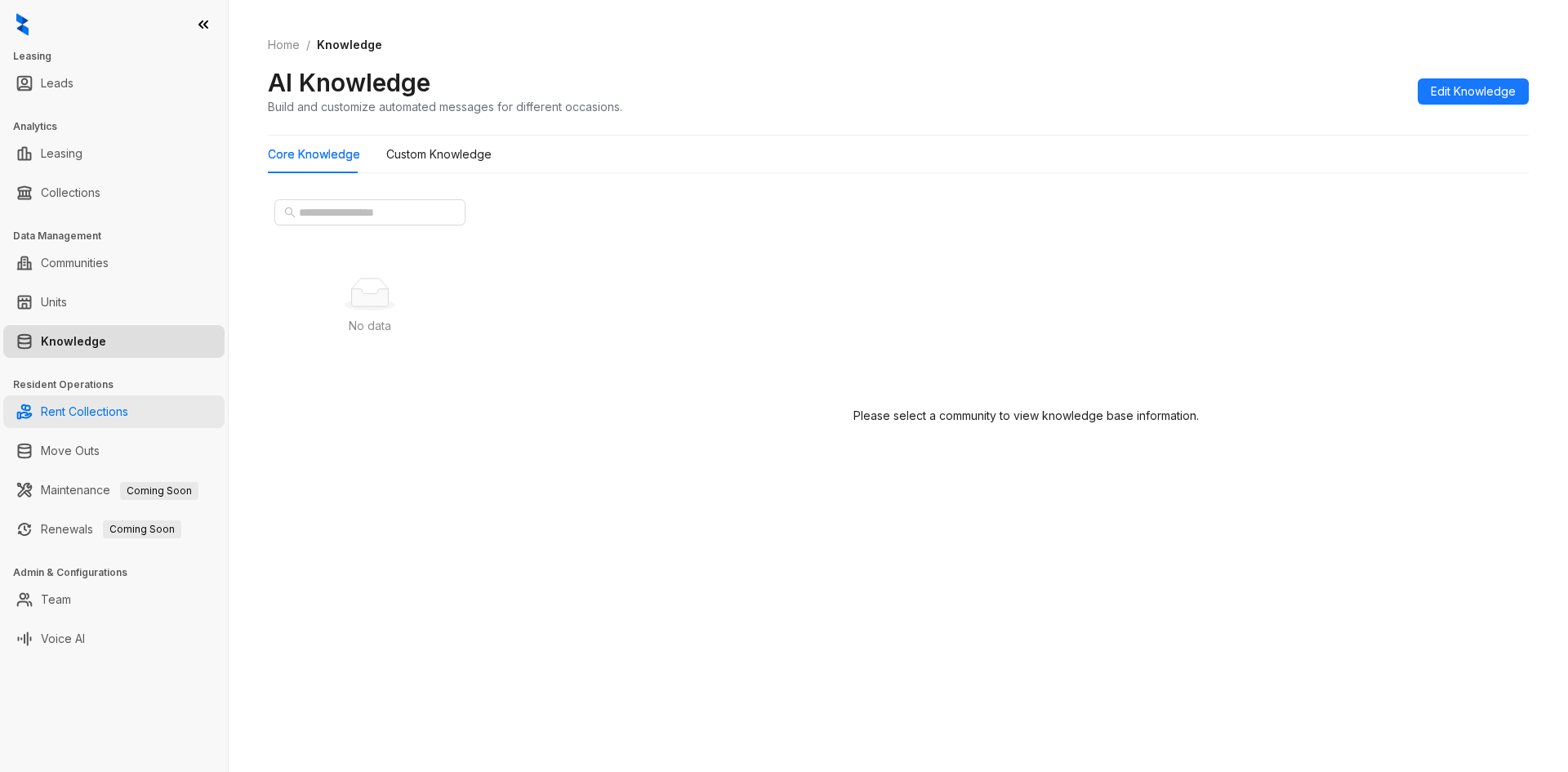
click at [80, 411] on link "Rent Collections" at bounding box center [84, 412] width 87 height 33
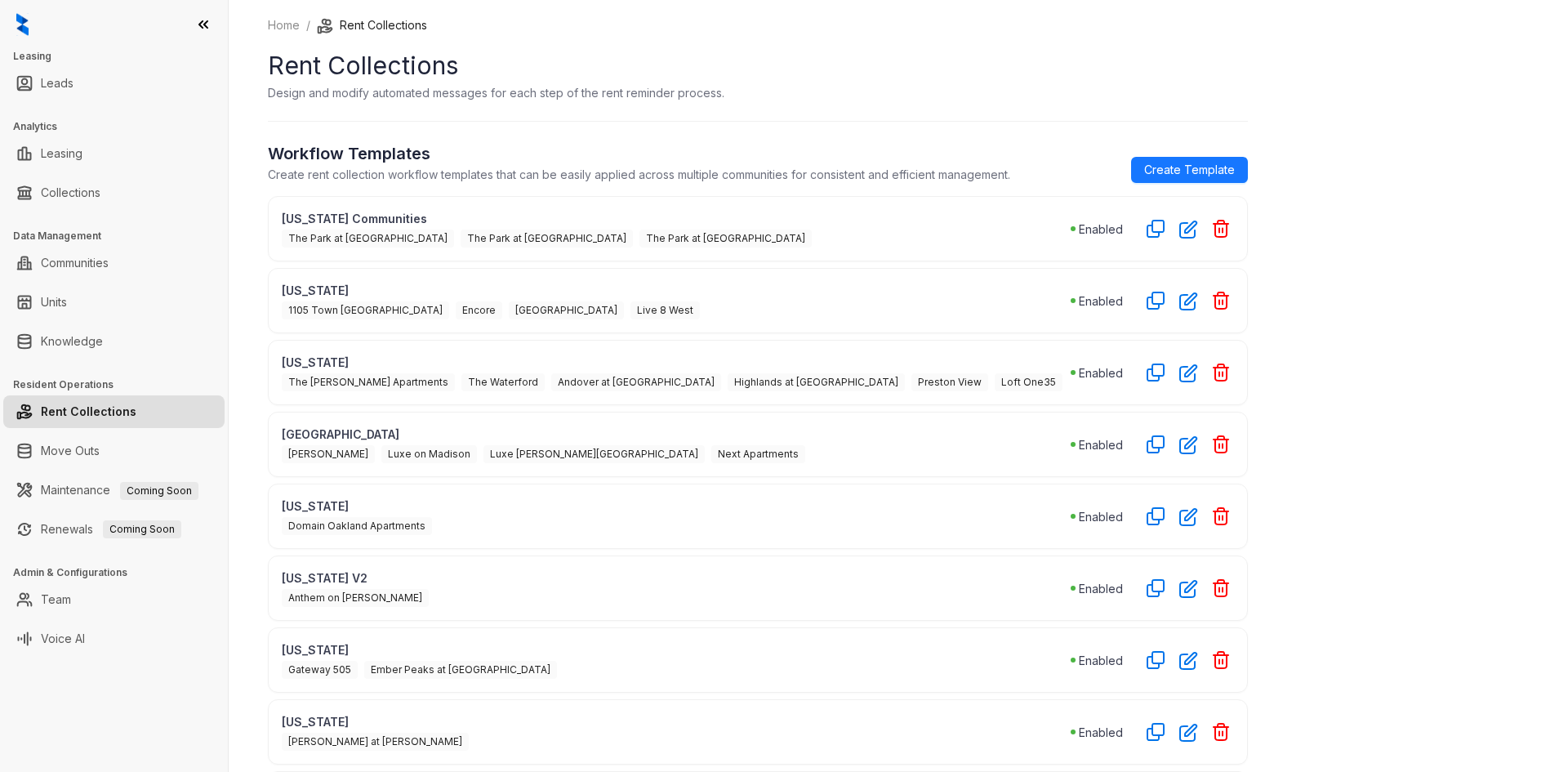
click at [509, 317] on span "[GEOGRAPHIC_DATA]" at bounding box center [566, 310] width 116 height 18
click at [509, 316] on span "[GEOGRAPHIC_DATA]" at bounding box center [566, 310] width 116 height 18
click at [938, 296] on p "[US_STATE]" at bounding box center [676, 290] width 789 height 17
click at [1155, 298] on icon "button" at bounding box center [1155, 300] width 19 height 19
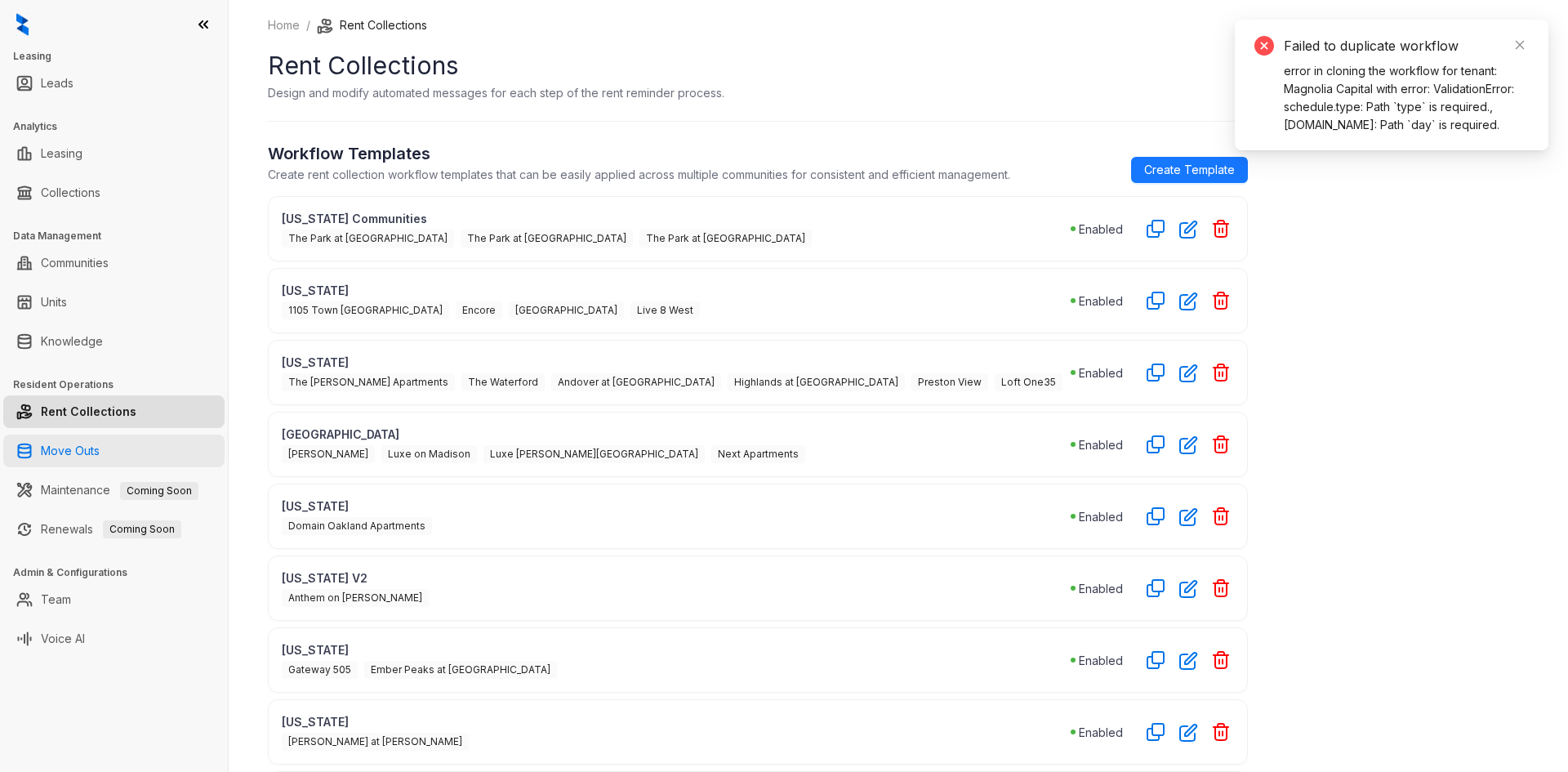
click at [100, 446] on link "Move Outs" at bounding box center [70, 452] width 59 height 33
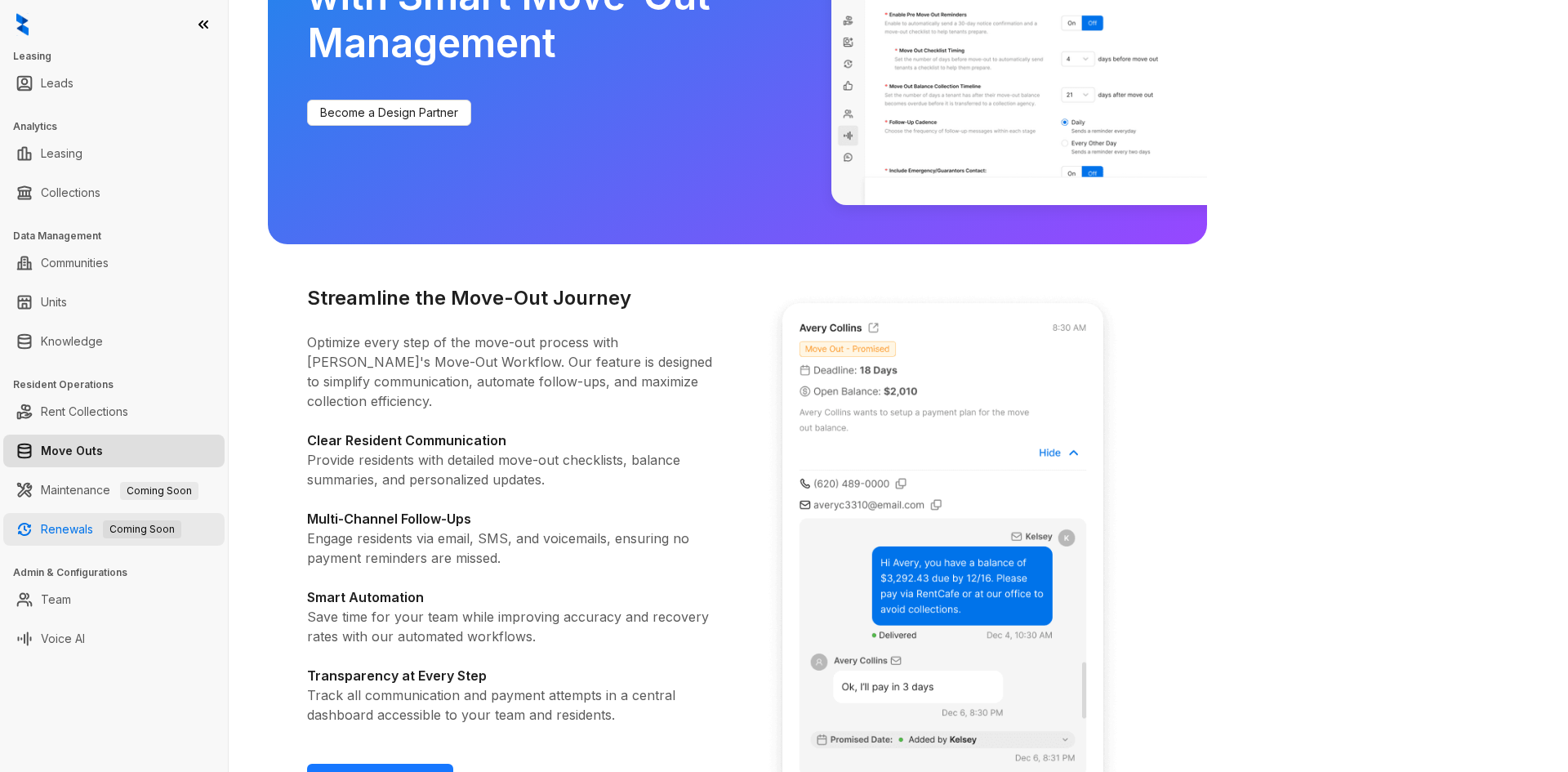
scroll to position [163, 0]
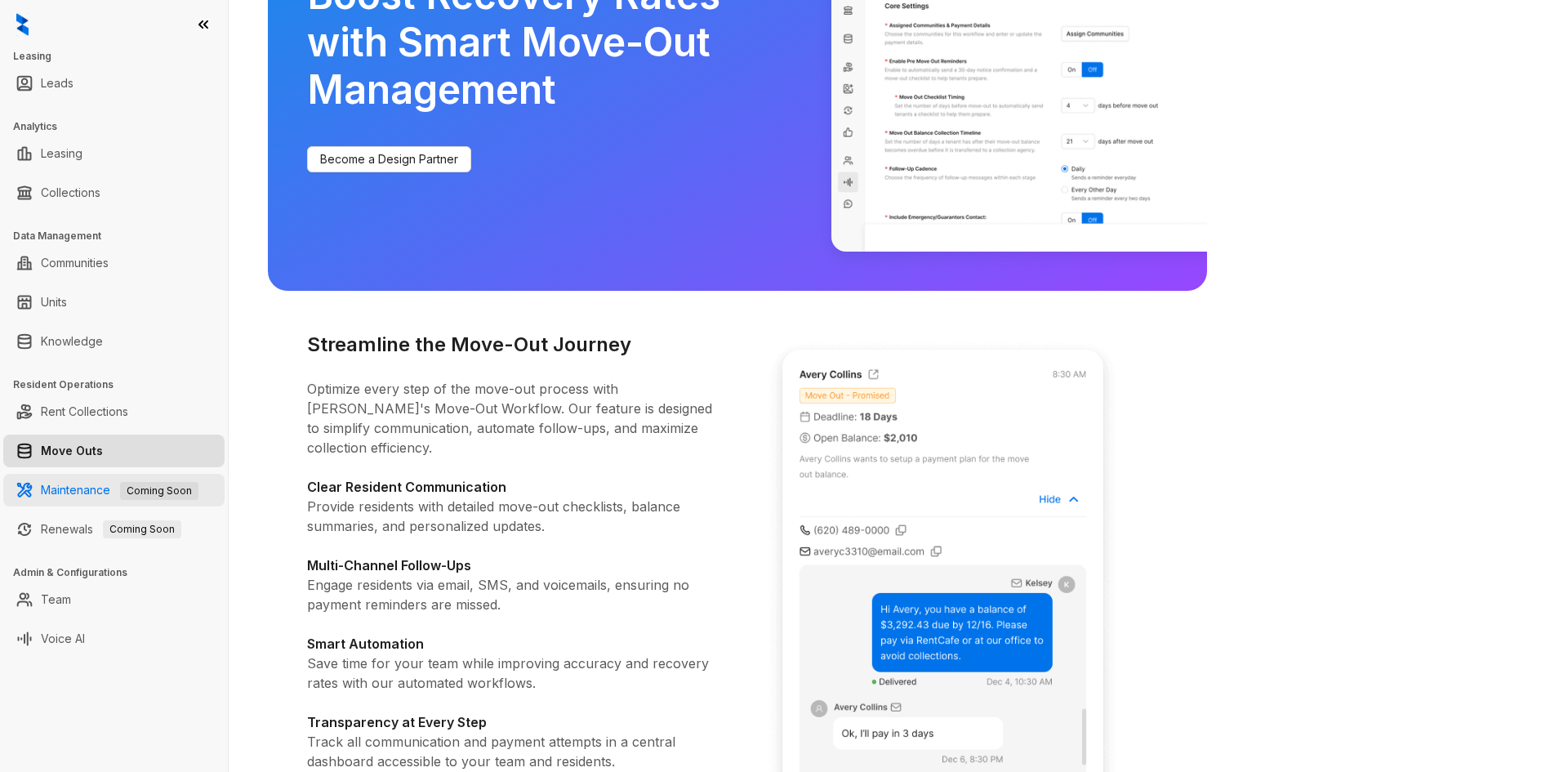
click at [95, 491] on link "Maintenance Coming Soon" at bounding box center [119, 489] width 157 height 14
click at [59, 156] on link "Leasing" at bounding box center [61, 153] width 42 height 33
select select "******"
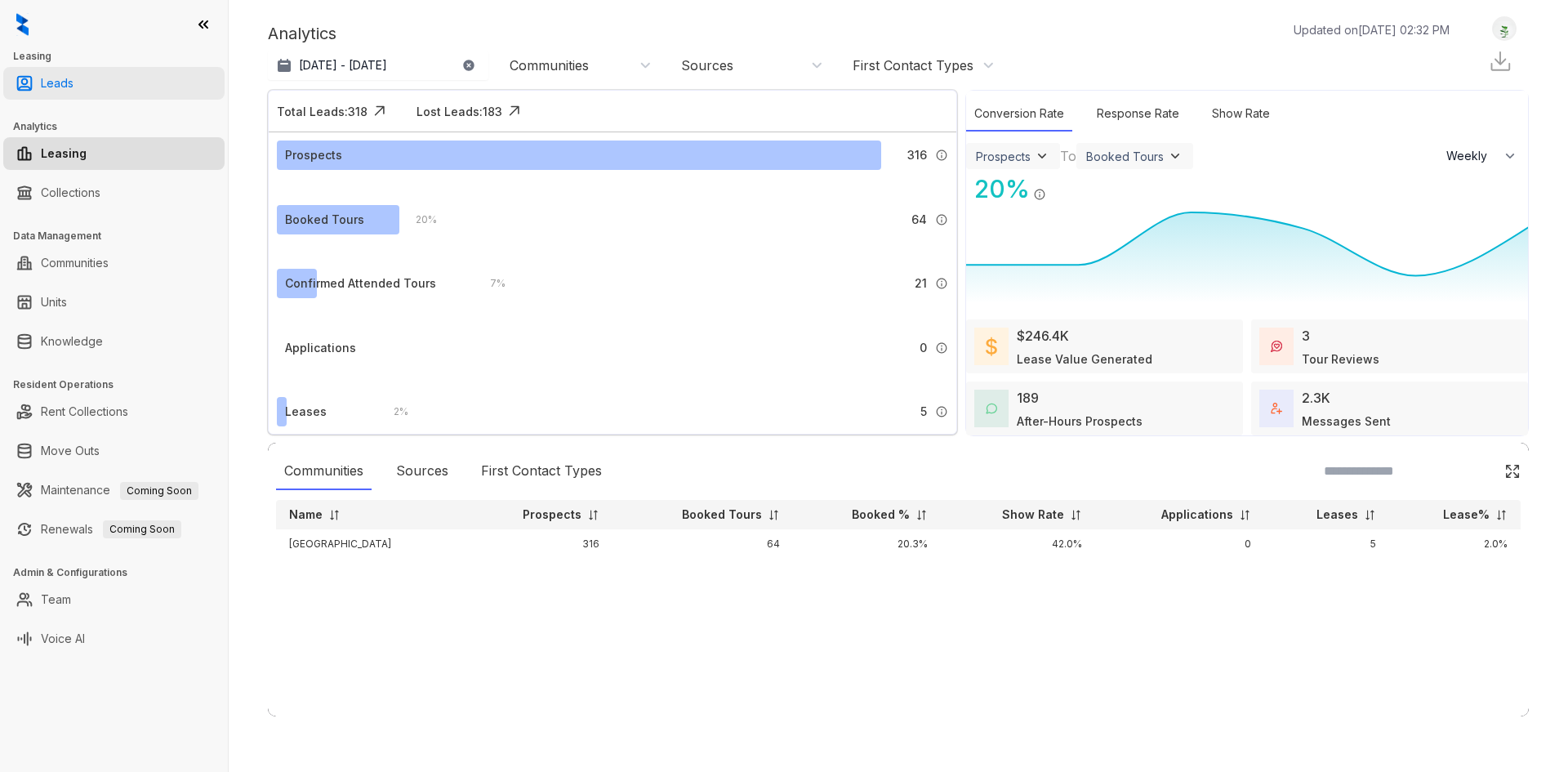
click at [47, 83] on link "Leads" at bounding box center [57, 84] width 33 height 33
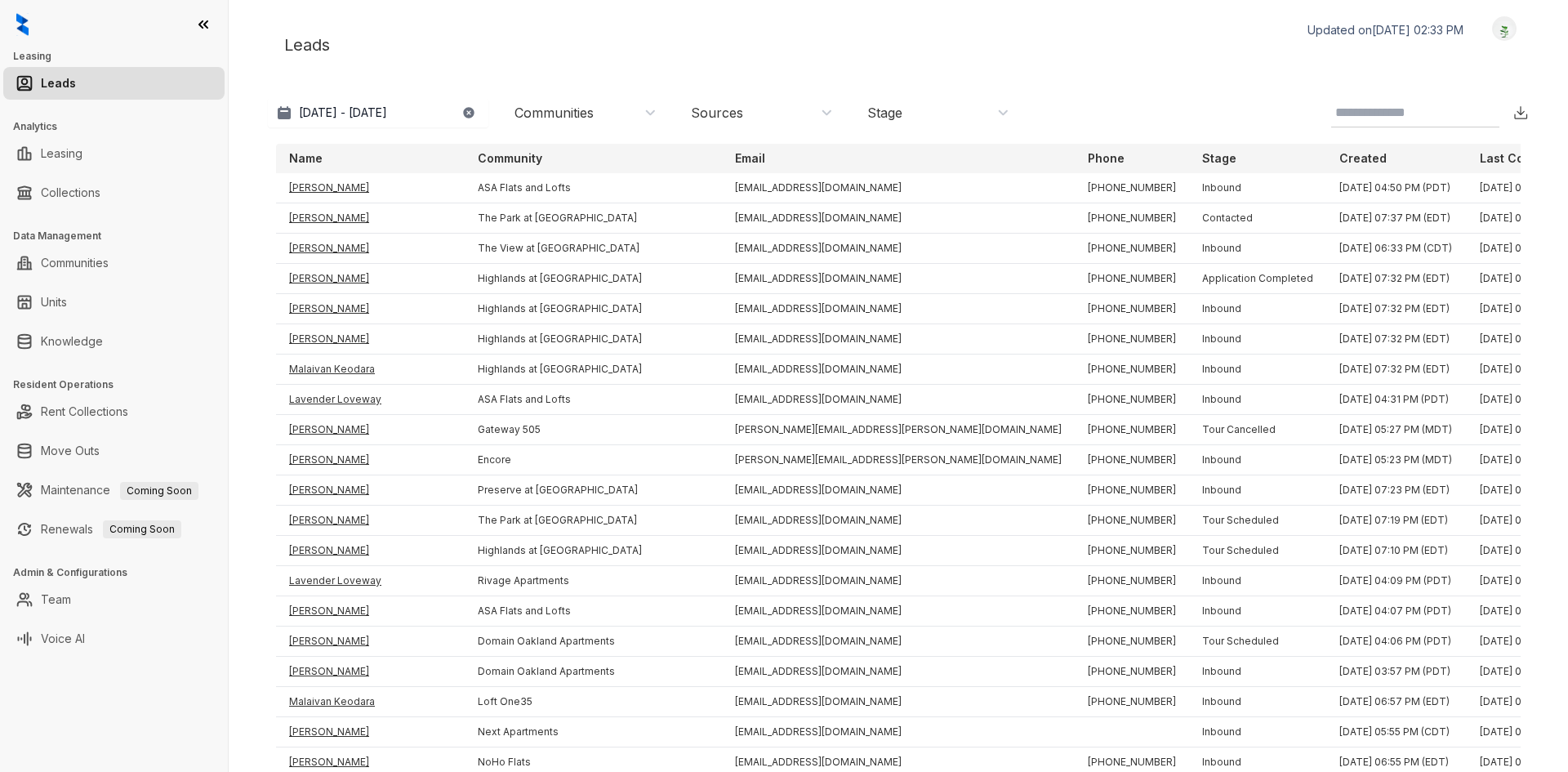
click at [486, 155] on p "Community" at bounding box center [510, 158] width 64 height 17
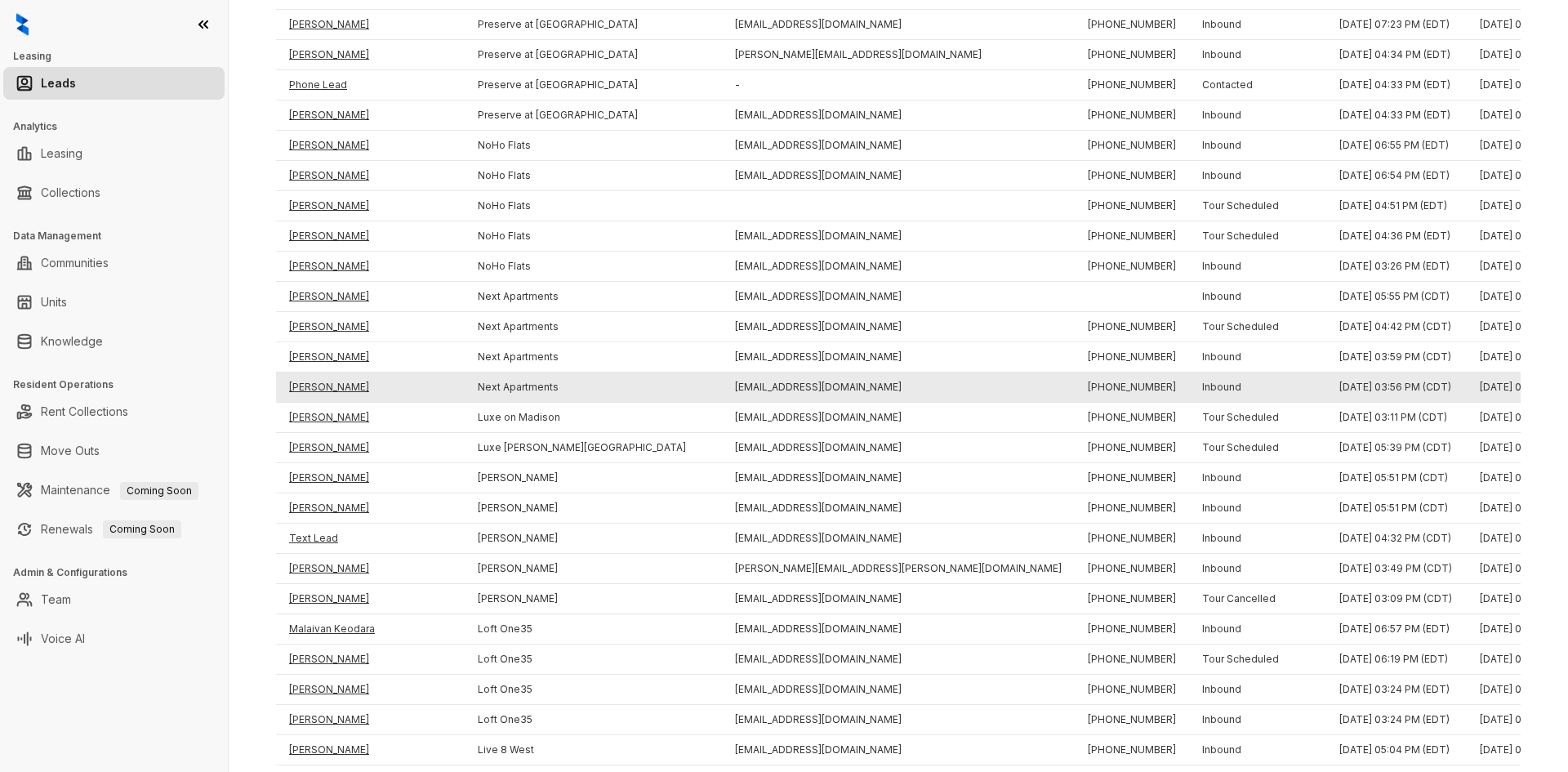
scroll to position [981, 0]
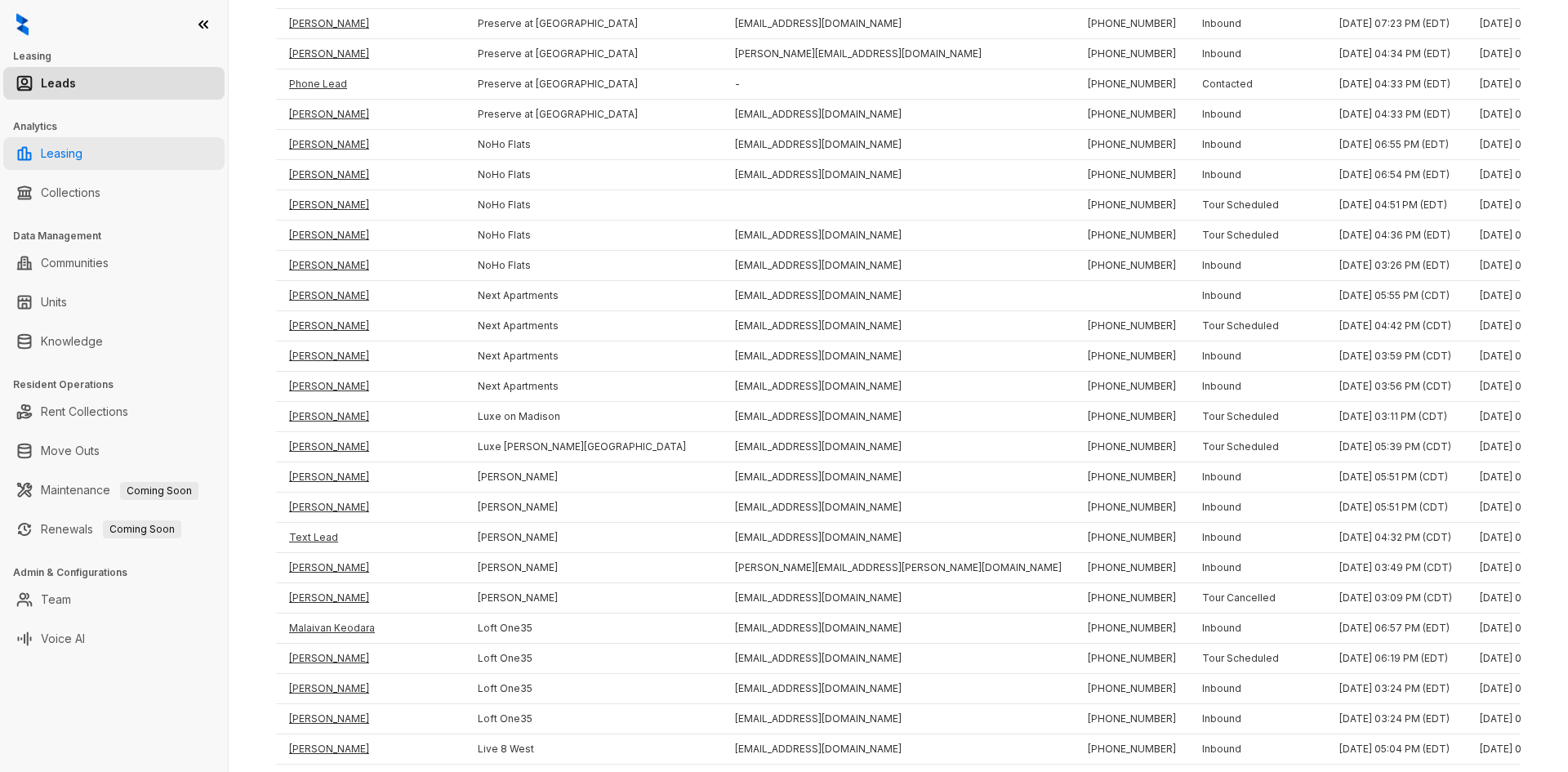
click at [83, 167] on link "Leasing" at bounding box center [61, 153] width 42 height 33
click at [147, 215] on div "Leasing Leads Analytics Leasing Collections Data Management Communities Units K…" at bounding box center [114, 386] width 228 height 772
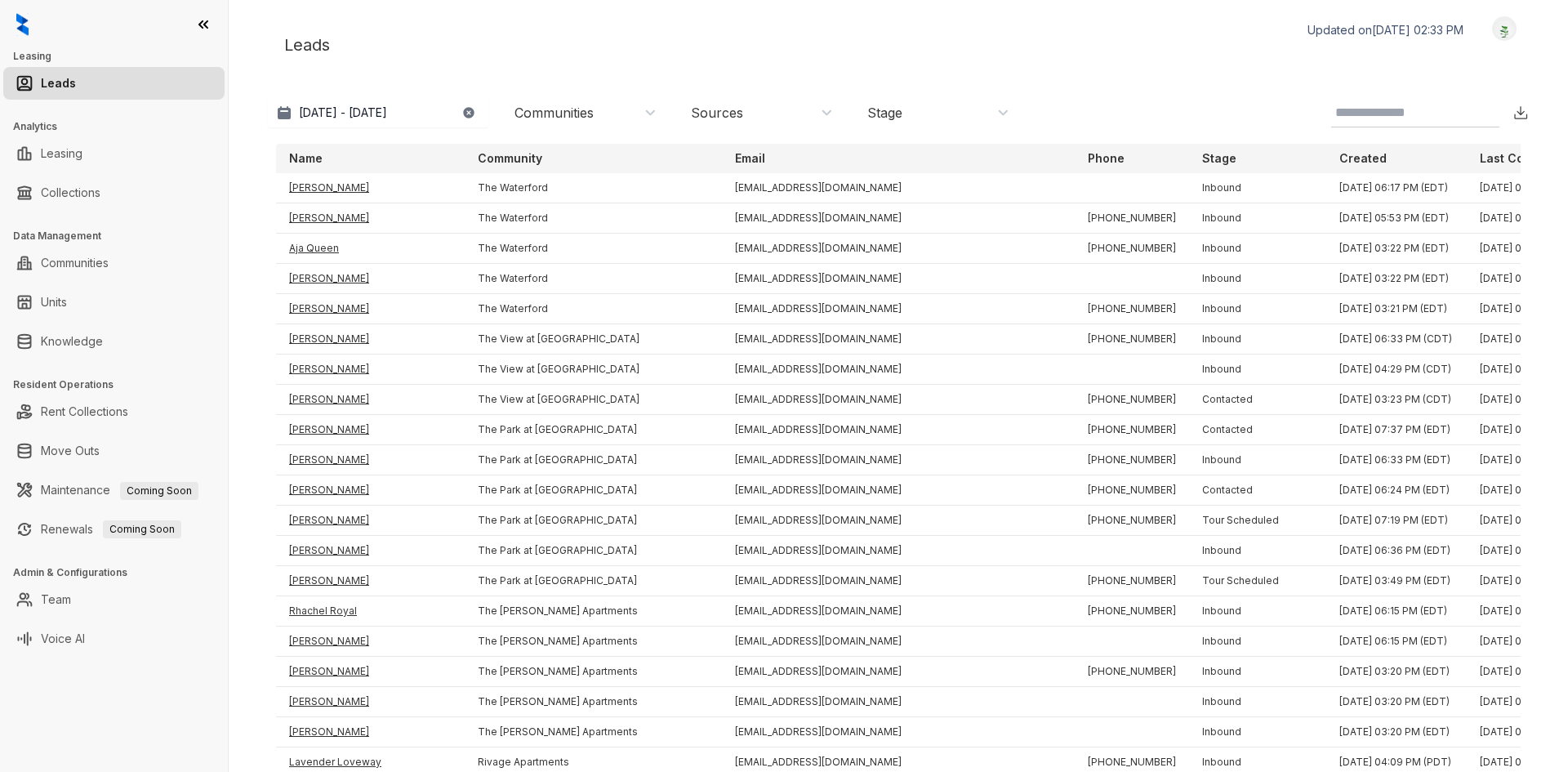
select select "******"
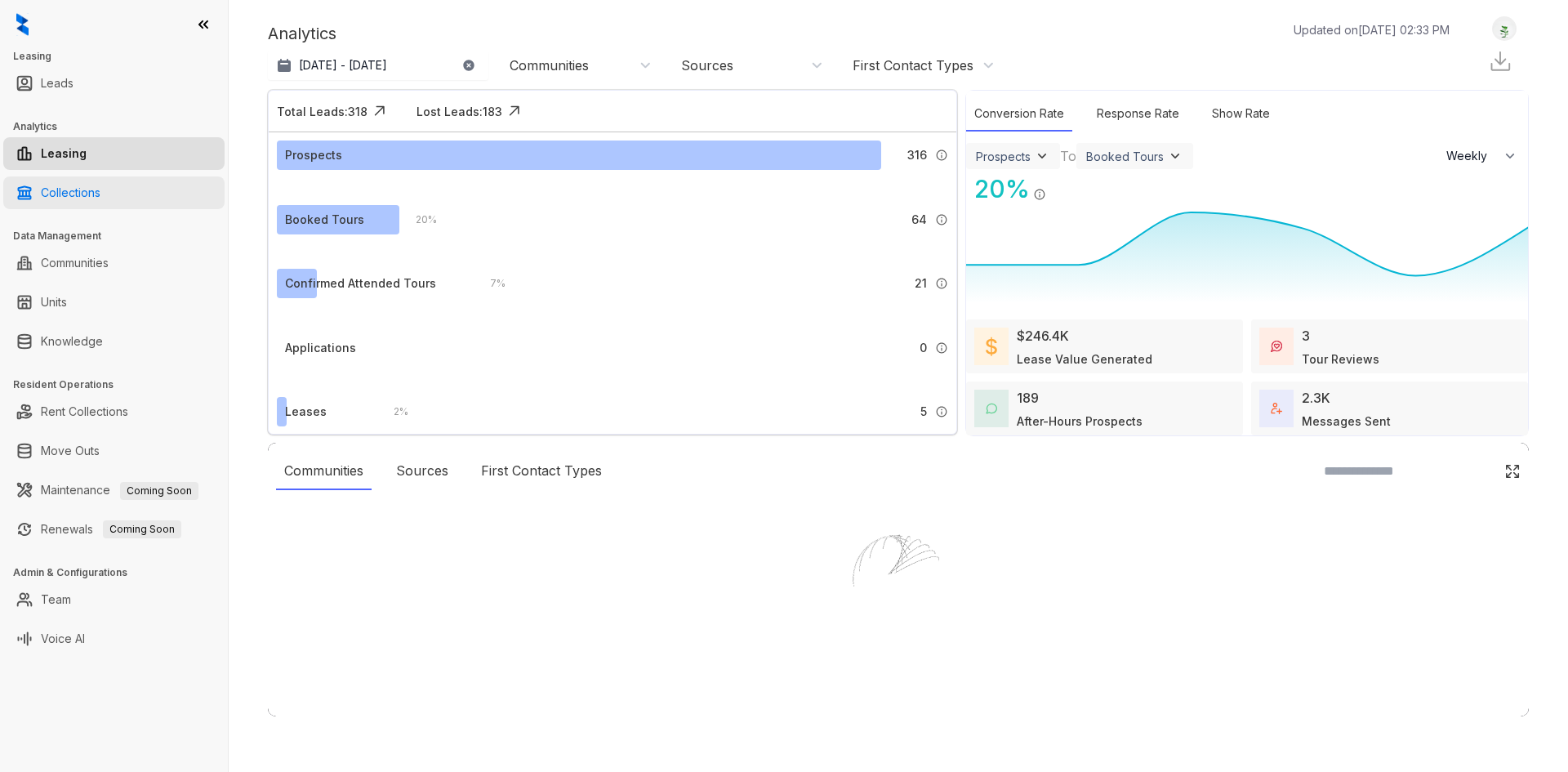
click at [147, 188] on div "Leasing Leads Analytics Leasing Collections Data Management Communities Units K…" at bounding box center [784, 386] width 1568 height 772
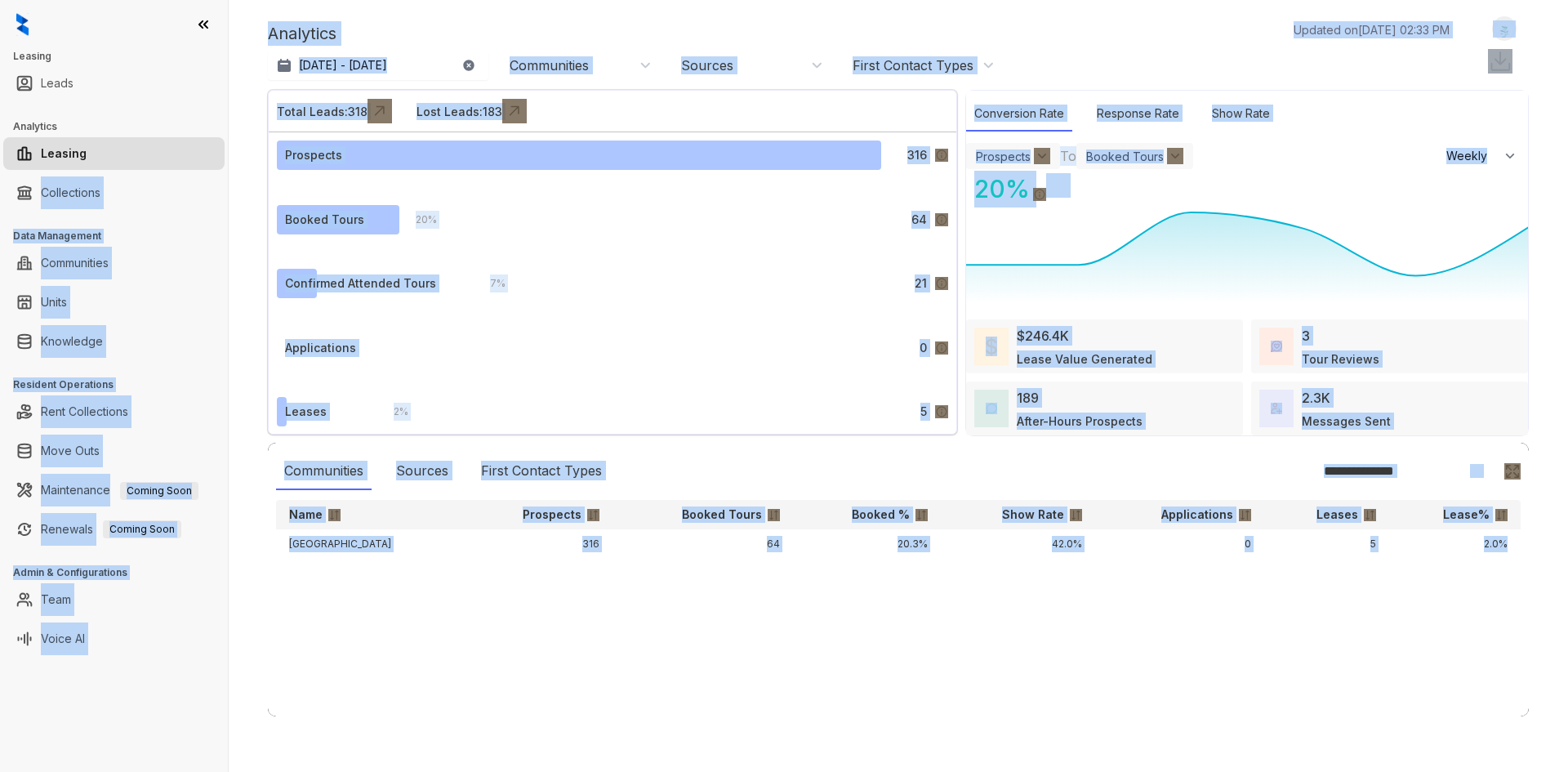
click at [984, 233] on icon at bounding box center [1247, 257] width 562 height 100
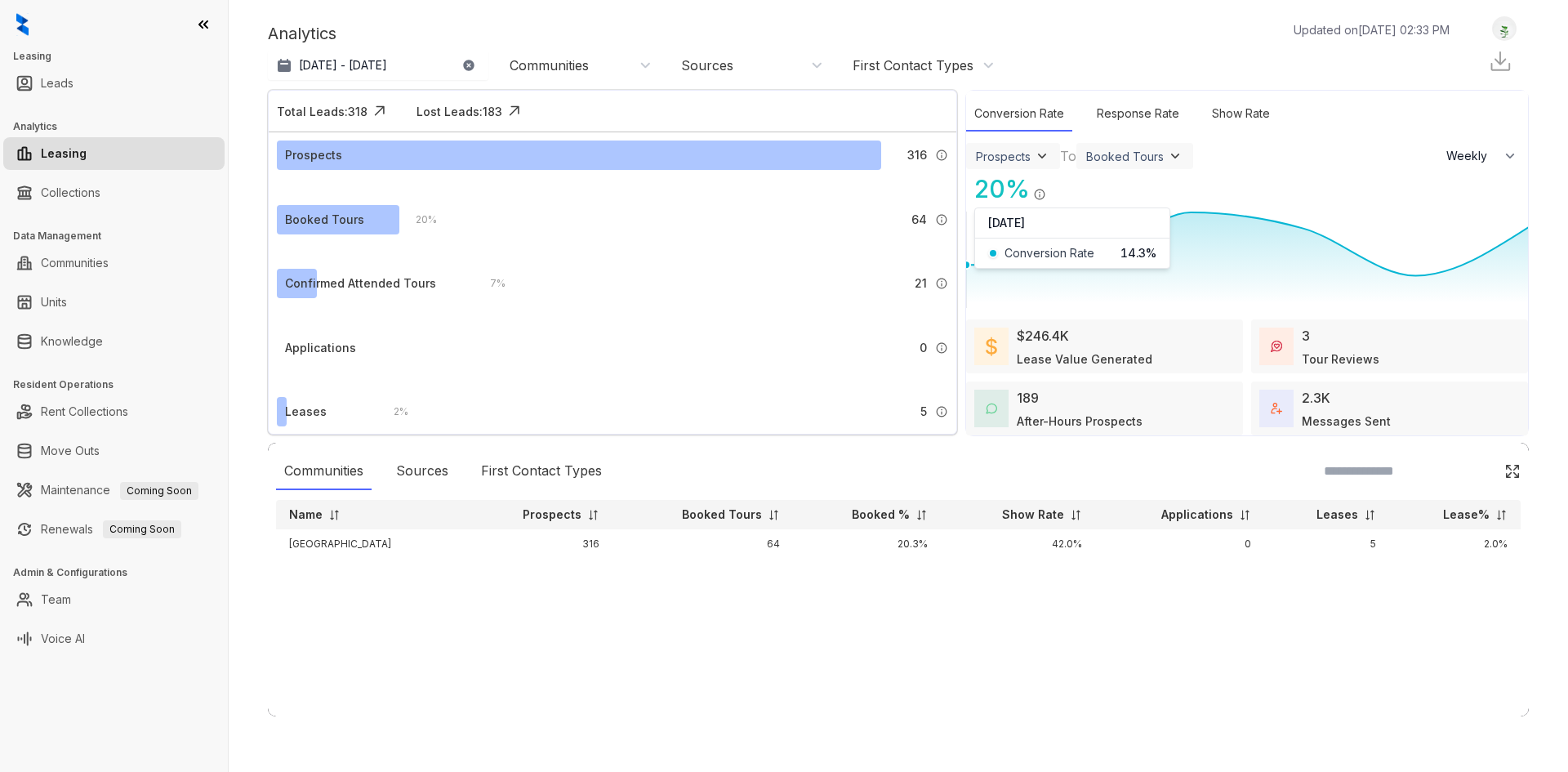
click at [1159, 187] on div "20 % Booked Tours / Prospects" at bounding box center [1247, 189] width 562 height 37
click at [1258, 361] on div "Tour Reviews" at bounding box center [1341, 359] width 78 height 17
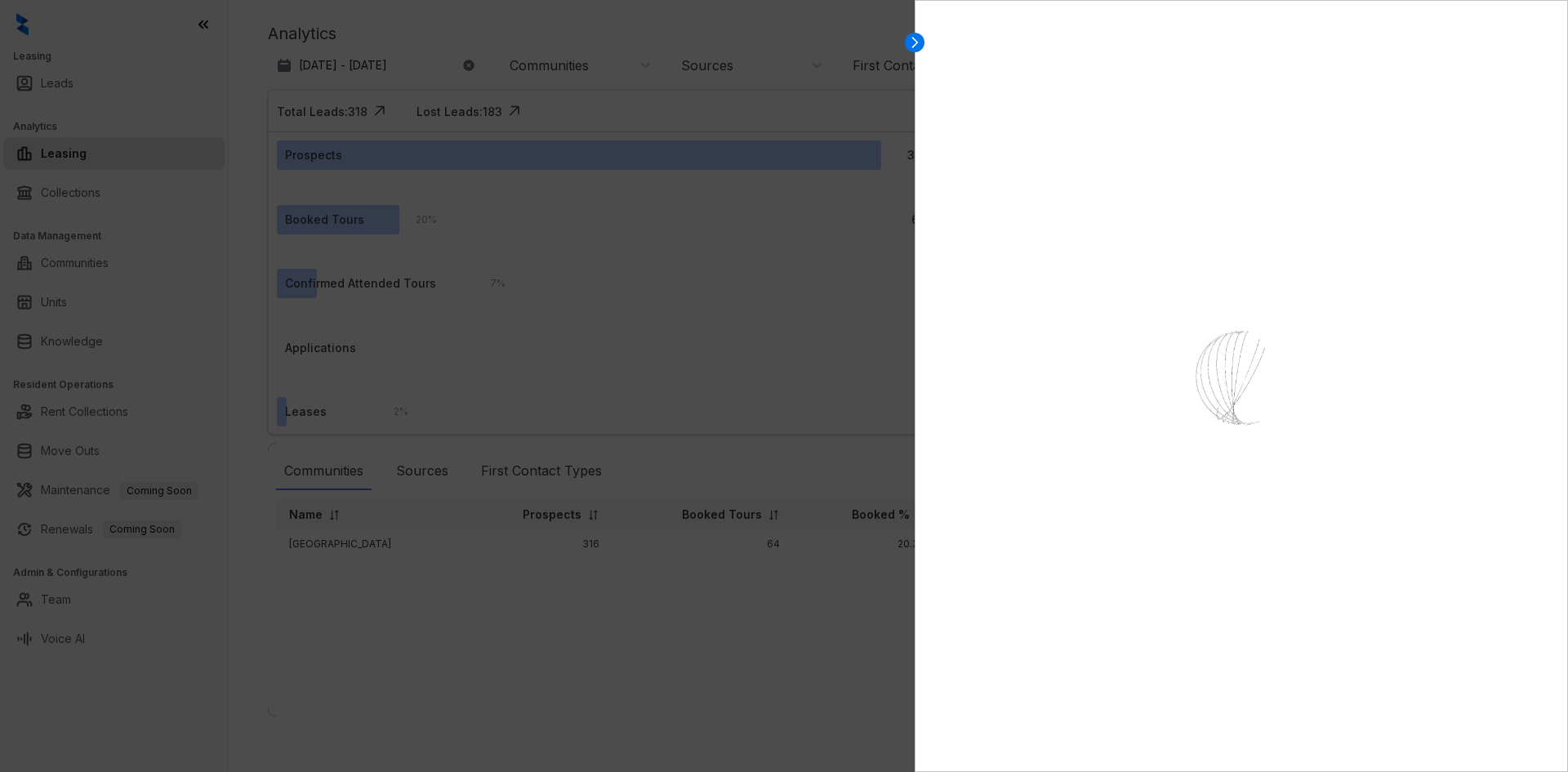
select select "******"
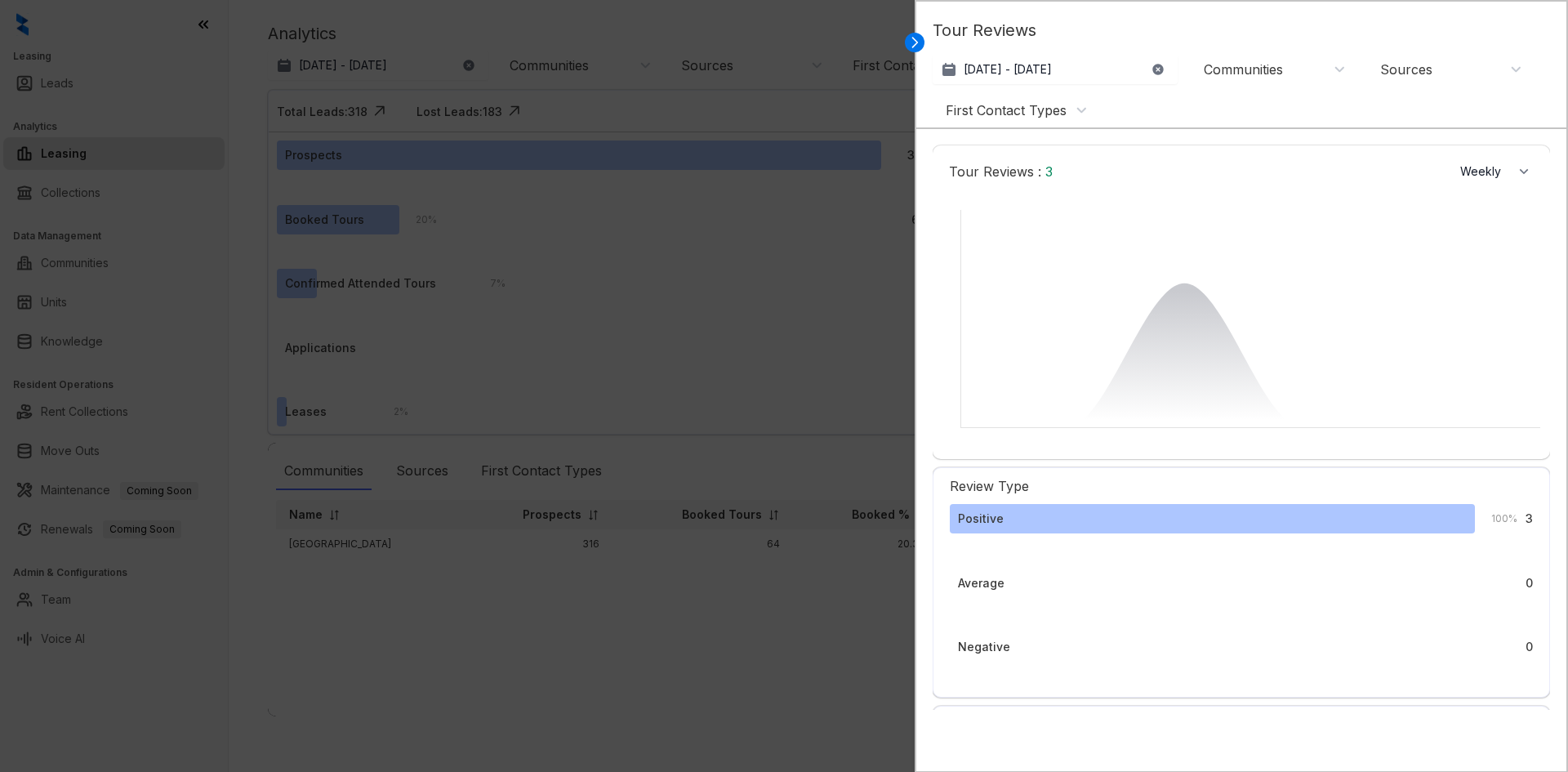
click at [1258, 65] on div "Communities" at bounding box center [1244, 69] width 80 height 18
click at [1222, 184] on button "Filter" at bounding box center [1220, 192] width 46 height 27
select select "******"
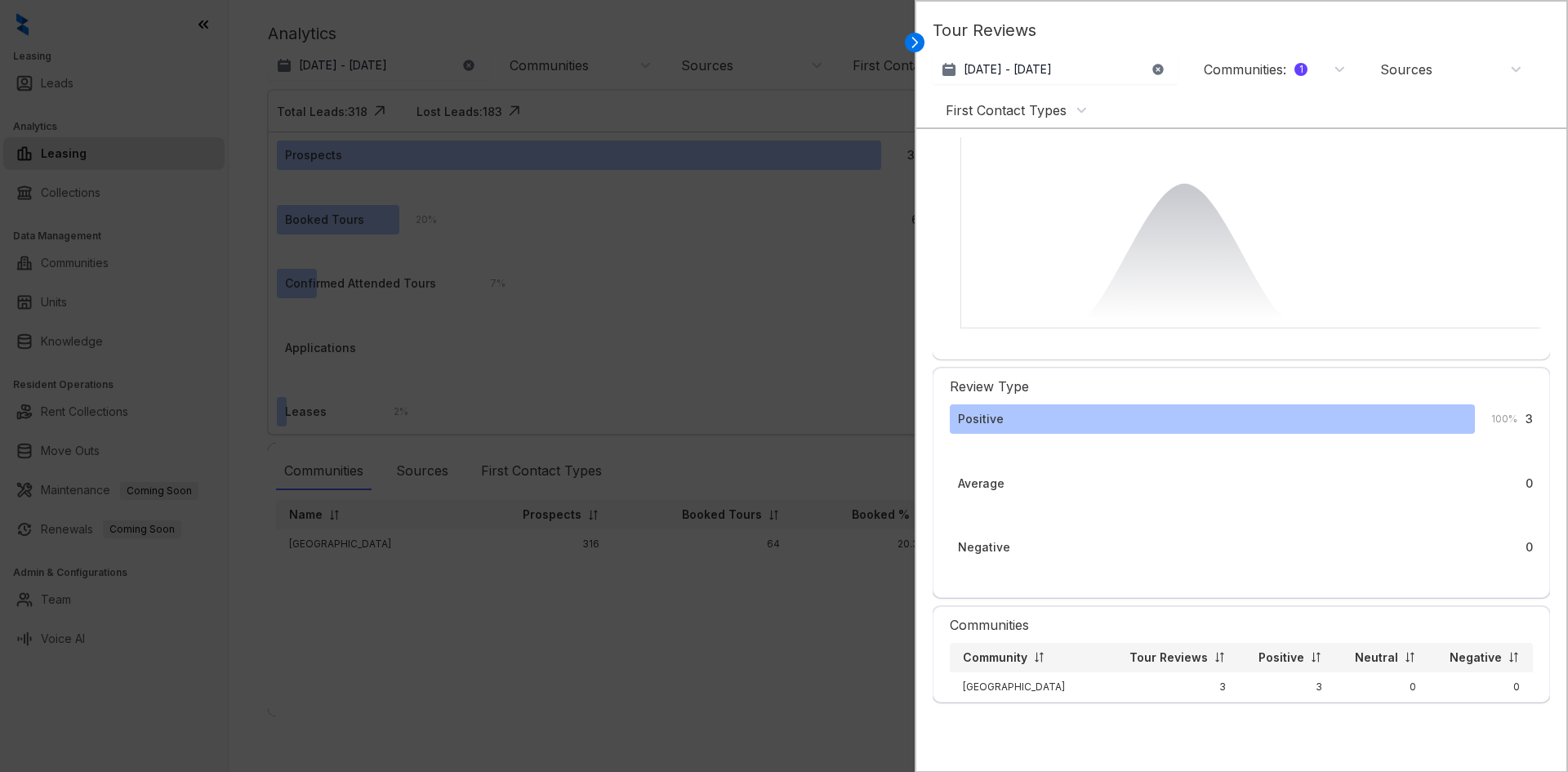
scroll to position [100, 0]
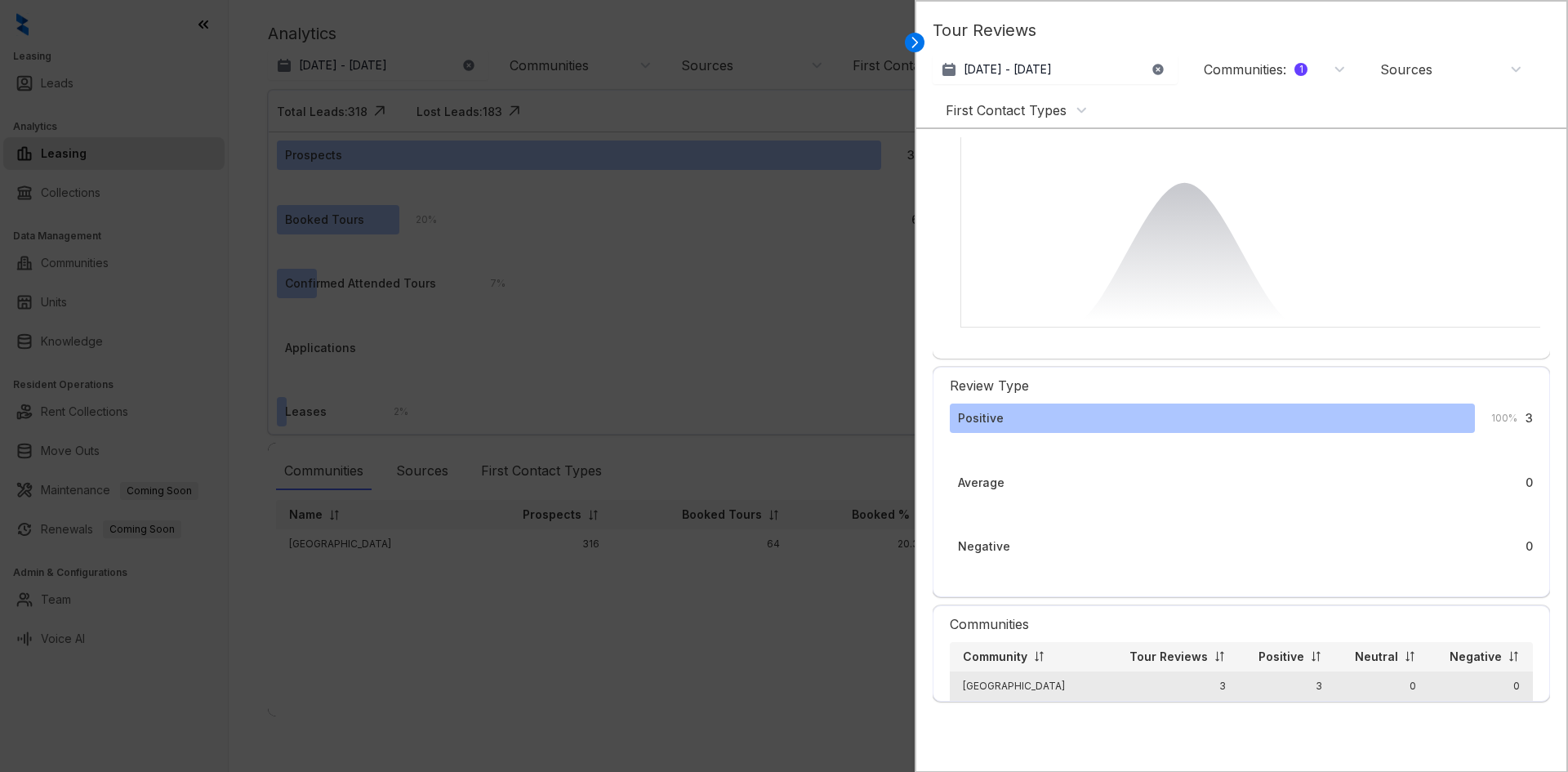
click at [1248, 678] on td "3" at bounding box center [1286, 687] width 96 height 29
click at [1218, 688] on td "3" at bounding box center [1173, 687] width 131 height 29
click at [1204, 687] on td "3" at bounding box center [1173, 687] width 131 height 29
click at [1258, 682] on td "0" at bounding box center [1481, 687] width 104 height 29
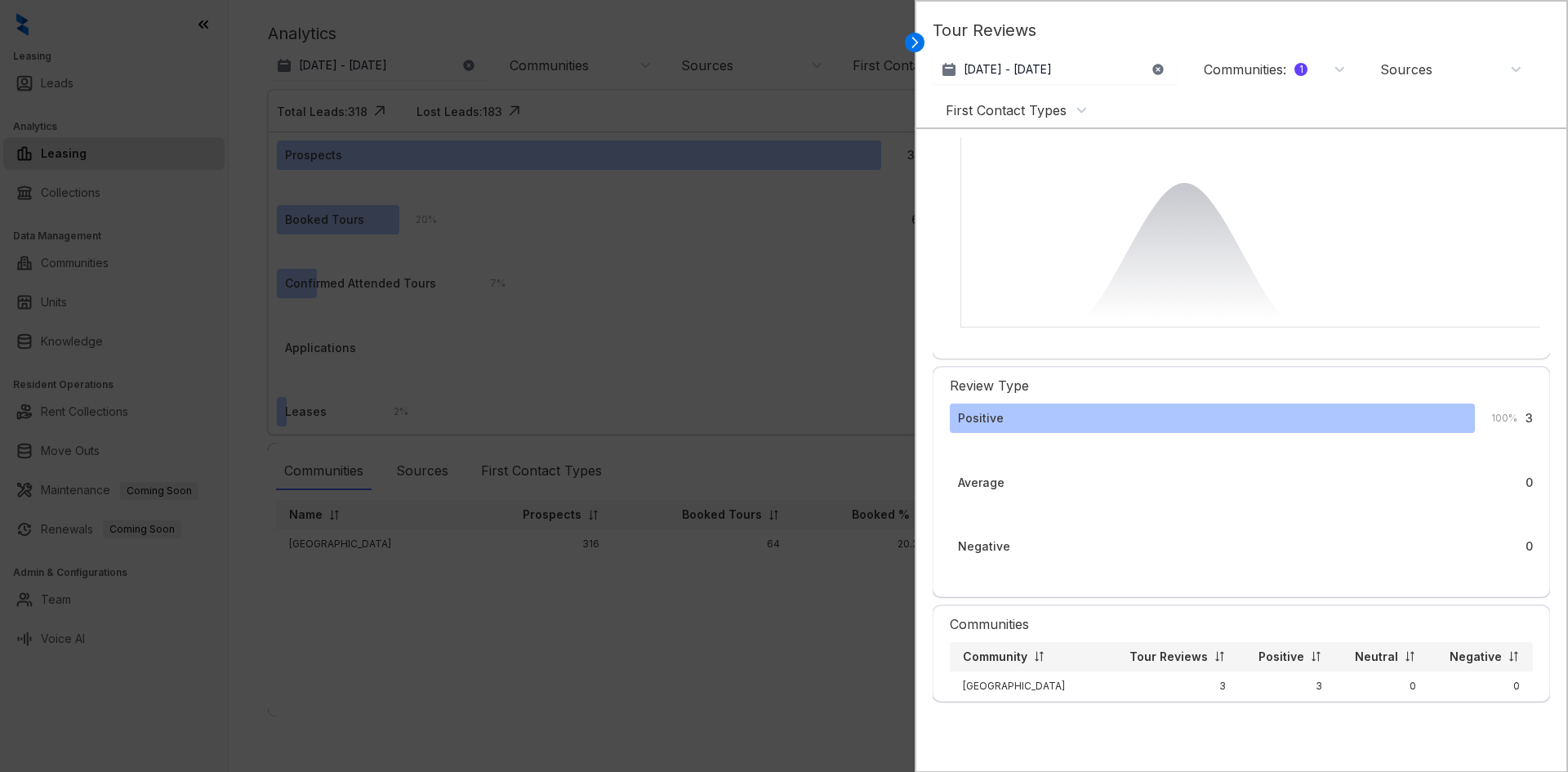
click at [694, 610] on div at bounding box center [784, 386] width 1568 height 772
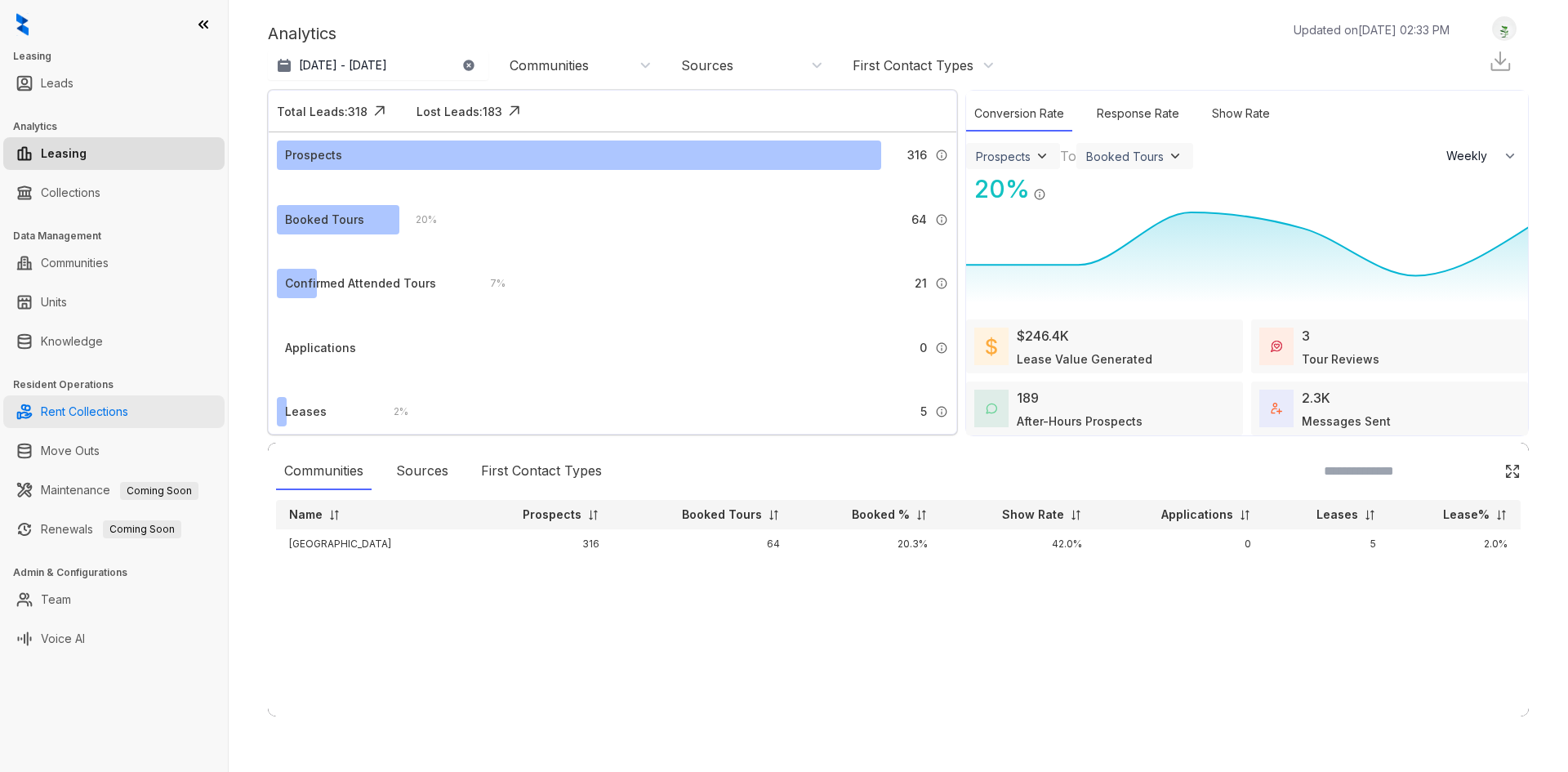
click at [128, 422] on link "Rent Collections" at bounding box center [84, 412] width 87 height 33
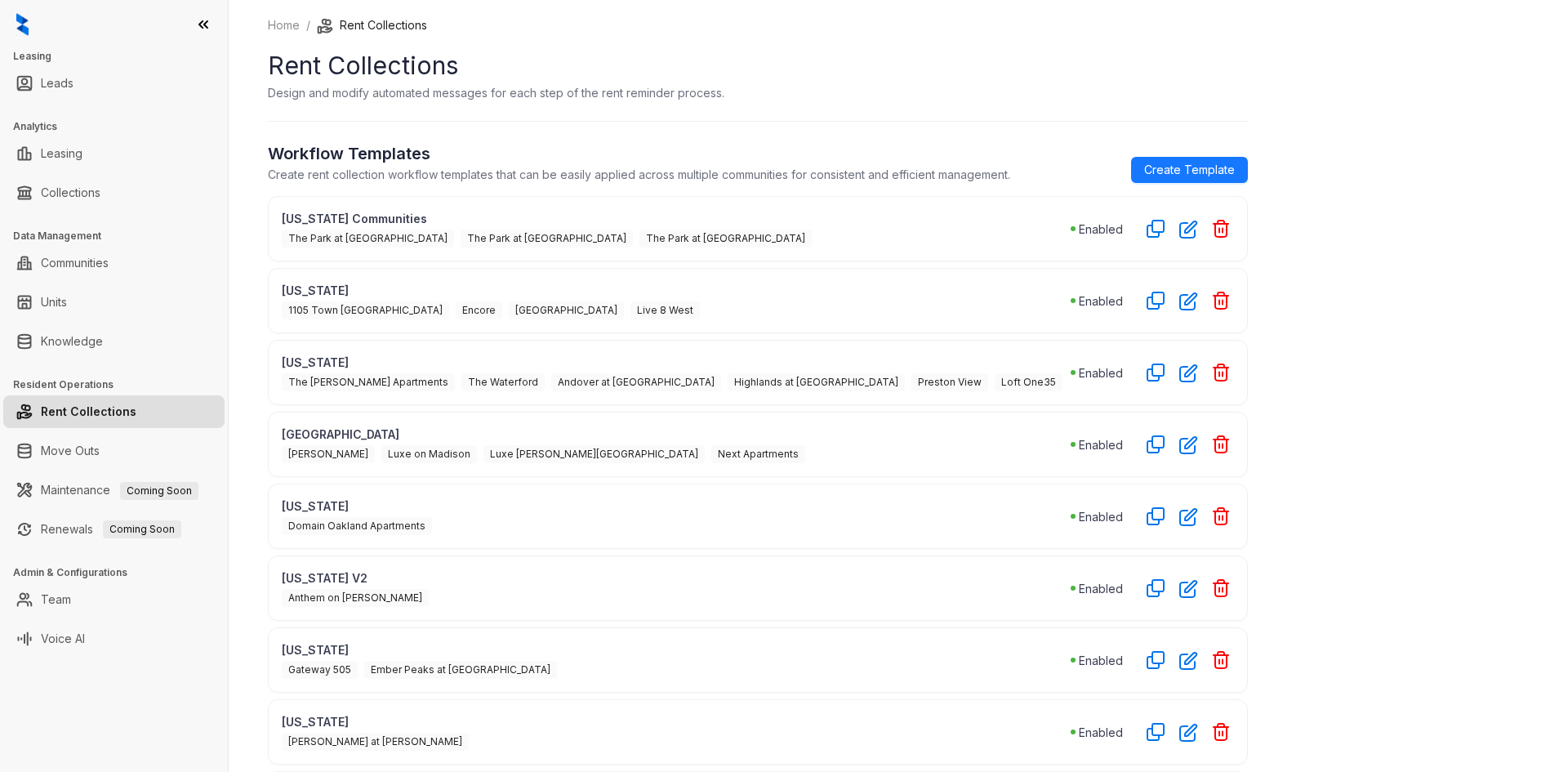
click at [572, 95] on p "Design and modify automated messages for each step of the rent reminder process." at bounding box center [496, 93] width 456 height 17
click at [74, 95] on link "Leads" at bounding box center [57, 84] width 33 height 33
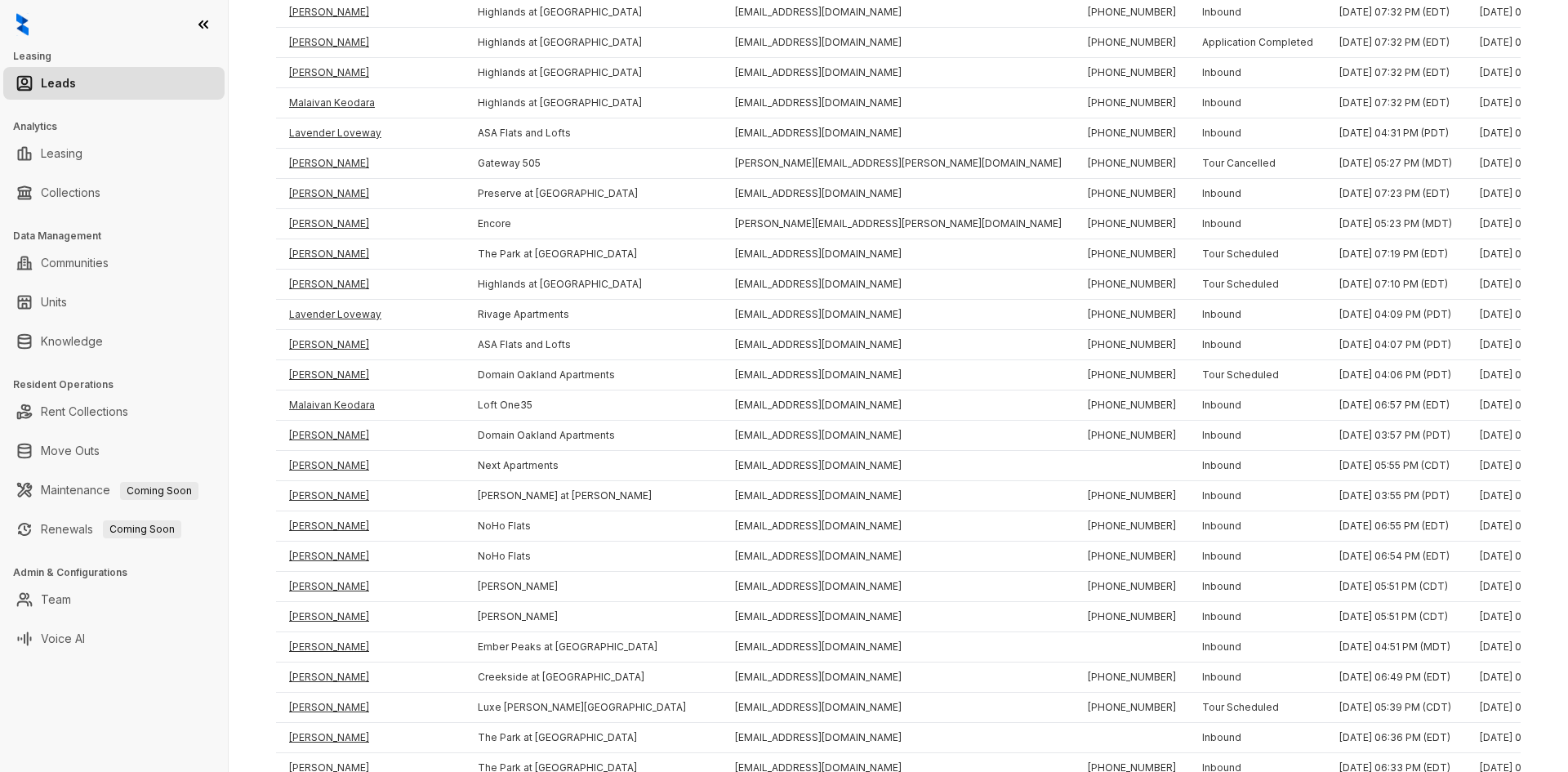
scroll to position [327, 0]
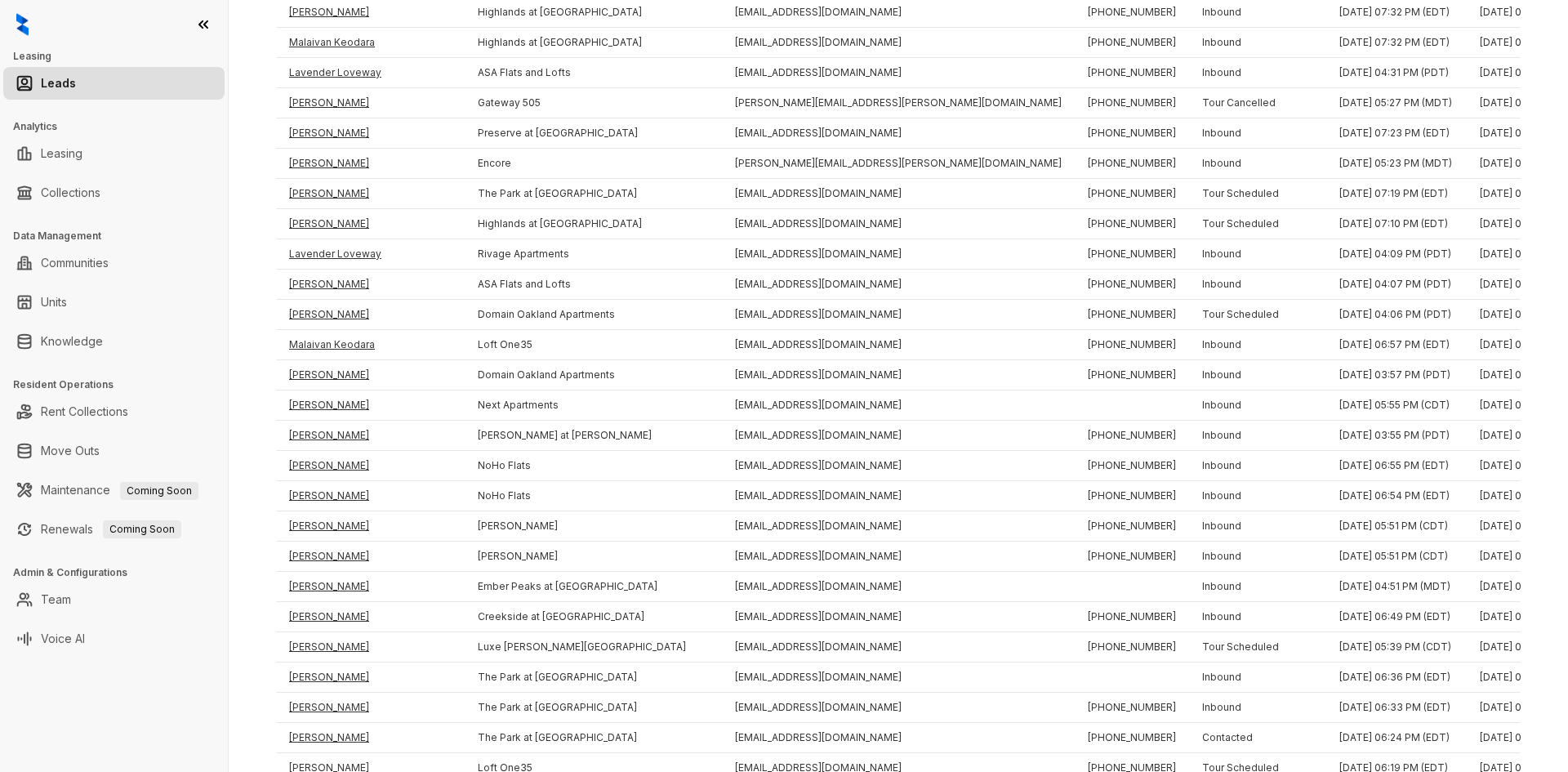
click at [77, 29] on div at bounding box center [114, 24] width 228 height 49
click at [184, 27] on div at bounding box center [114, 24] width 228 height 49
click at [203, 27] on icon at bounding box center [203, 24] width 8 height 7
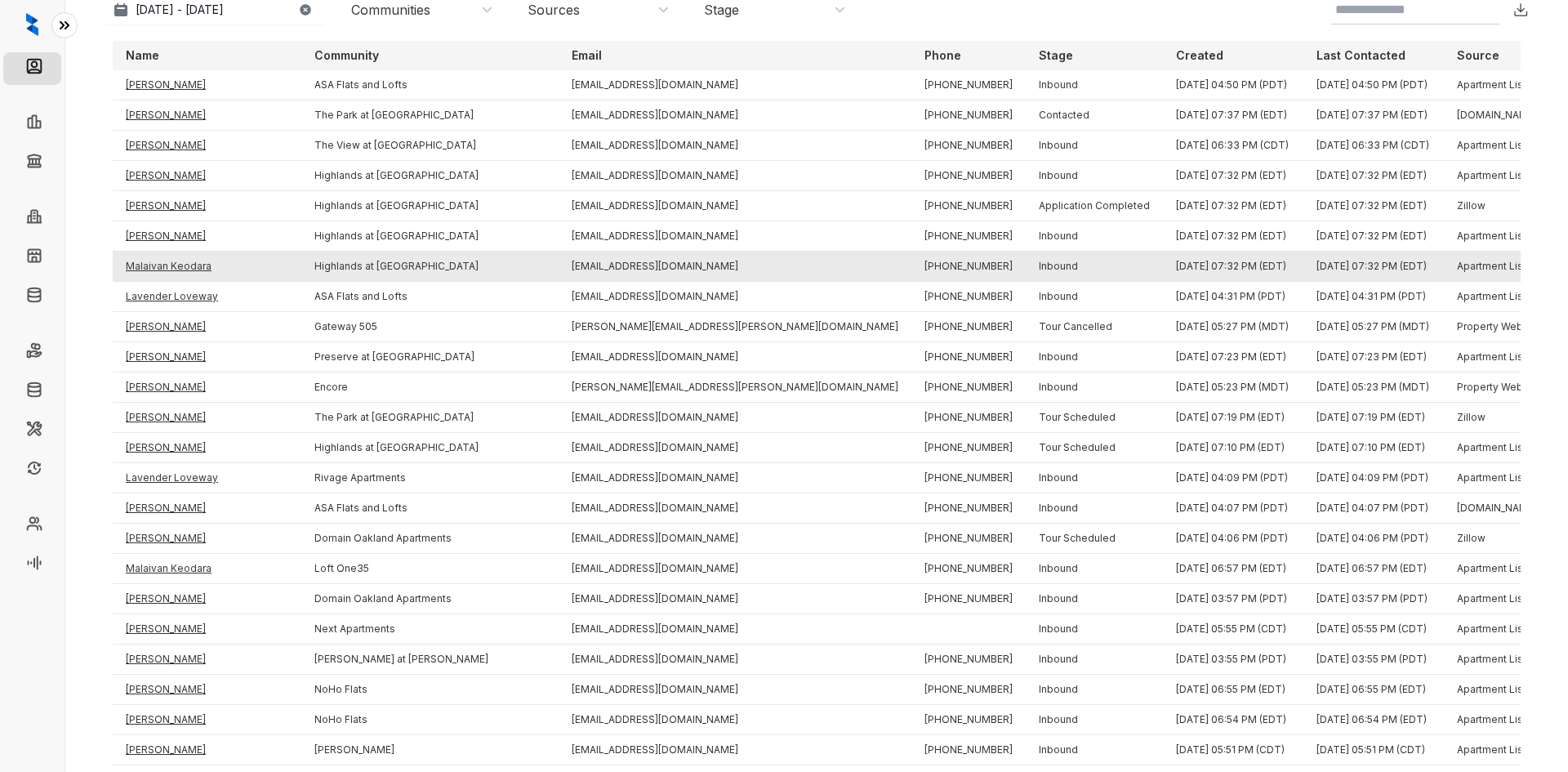
scroll to position [0, 0]
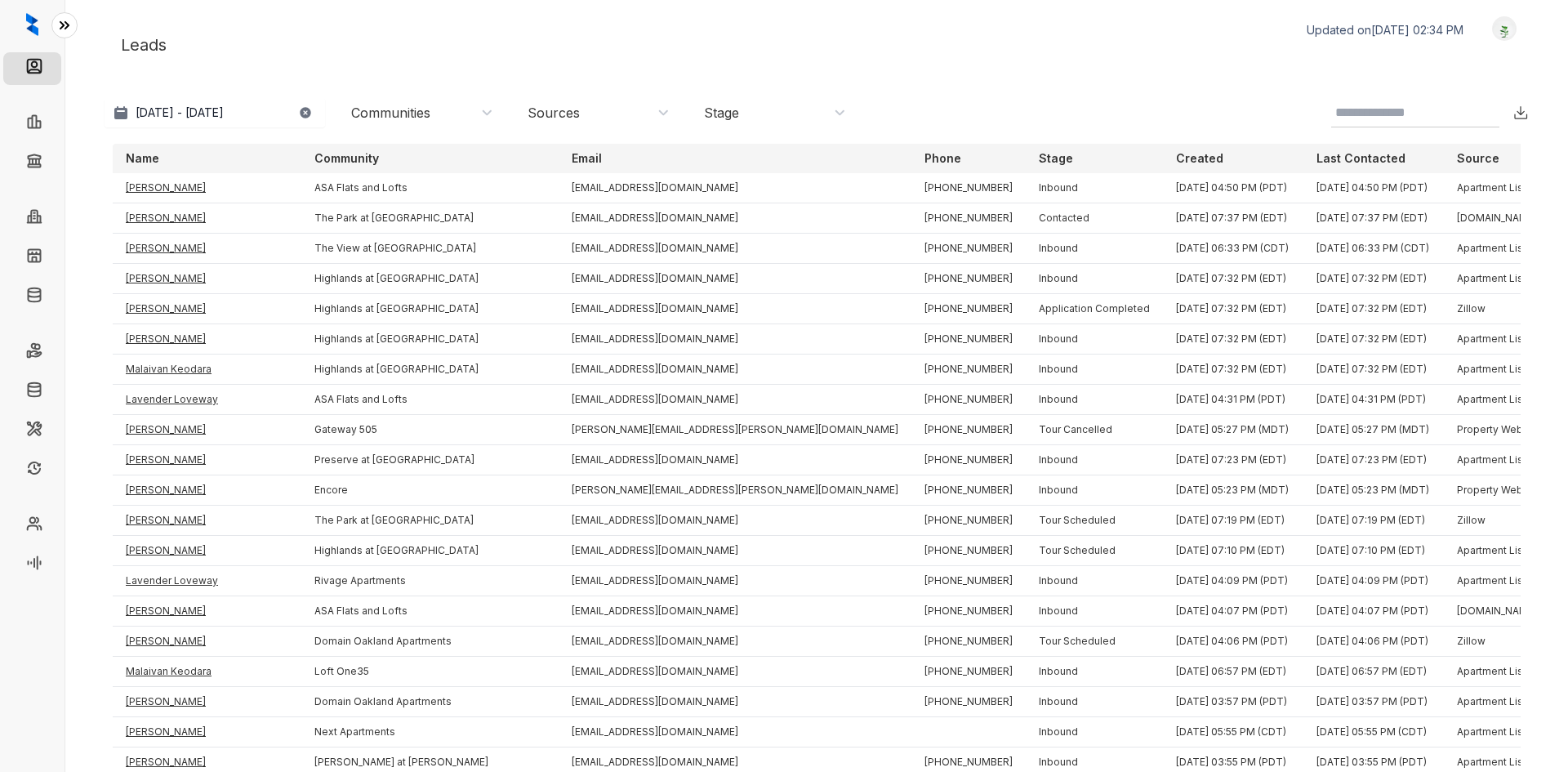
click at [1258, 35] on img at bounding box center [1505, 29] width 23 height 17
click at [1258, 50] on div "Logout" at bounding box center [1462, 55] width 100 height 22
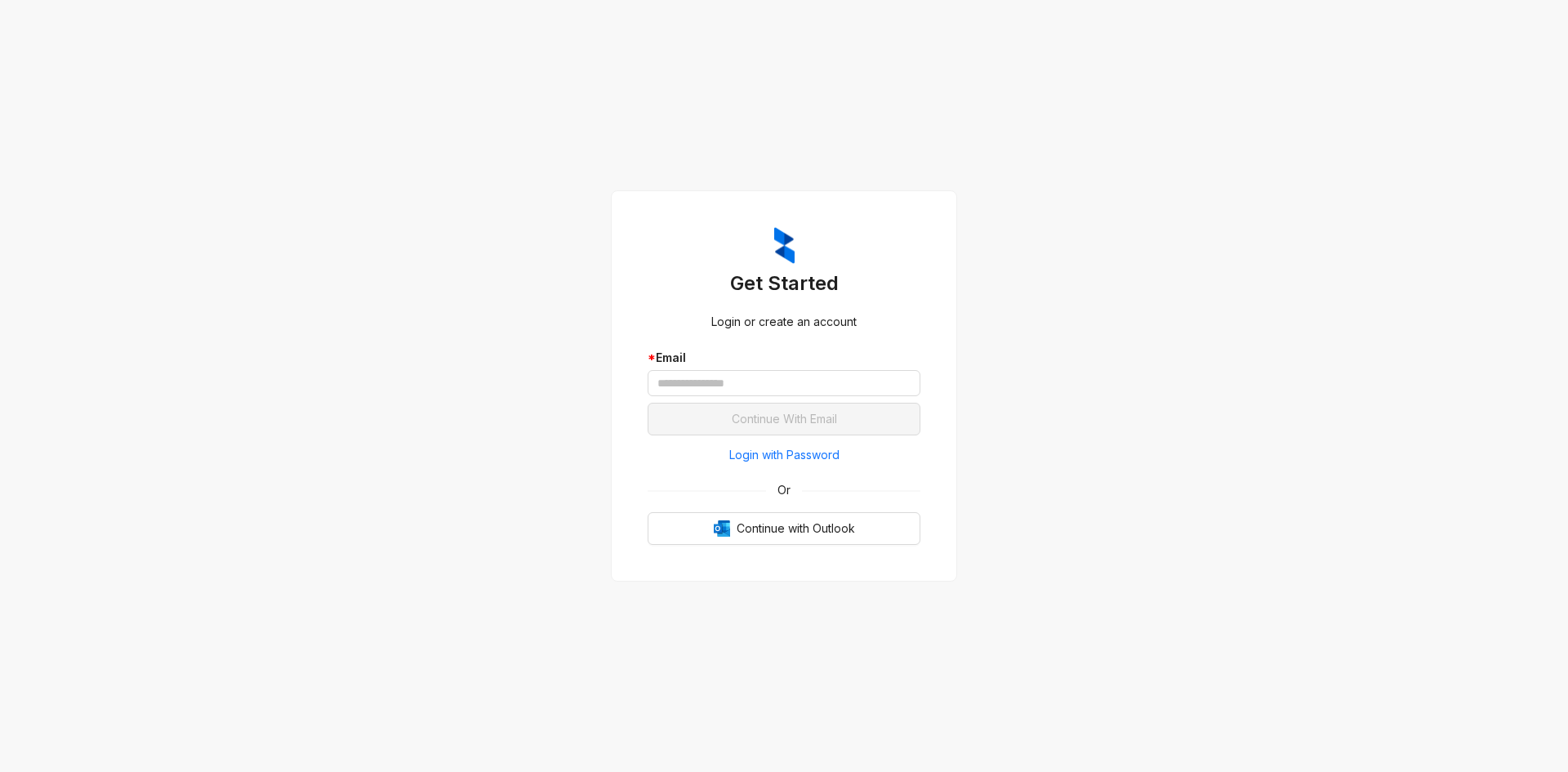
click at [850, 400] on div "* Email" at bounding box center [784, 376] width 273 height 54
click at [841, 384] on input "text" at bounding box center [784, 383] width 273 height 26
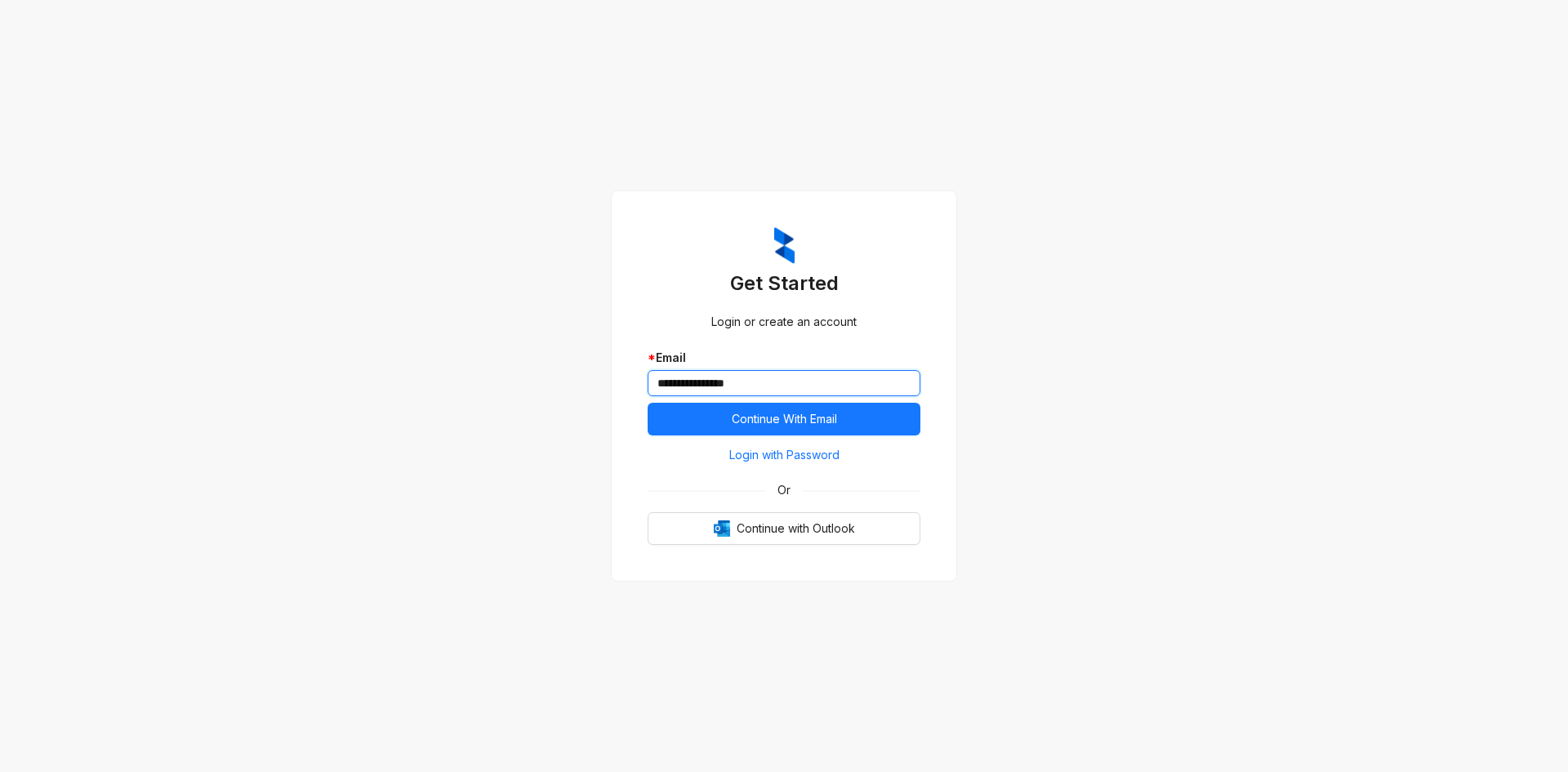
drag, startPoint x: 835, startPoint y: 385, endPoint x: 444, endPoint y: 317, distance: 396.9
click at [452, 317] on div "**********" at bounding box center [784, 386] width 1568 height 772
click at [754, 379] on input "**********" at bounding box center [784, 383] width 273 height 26
type input "**********"
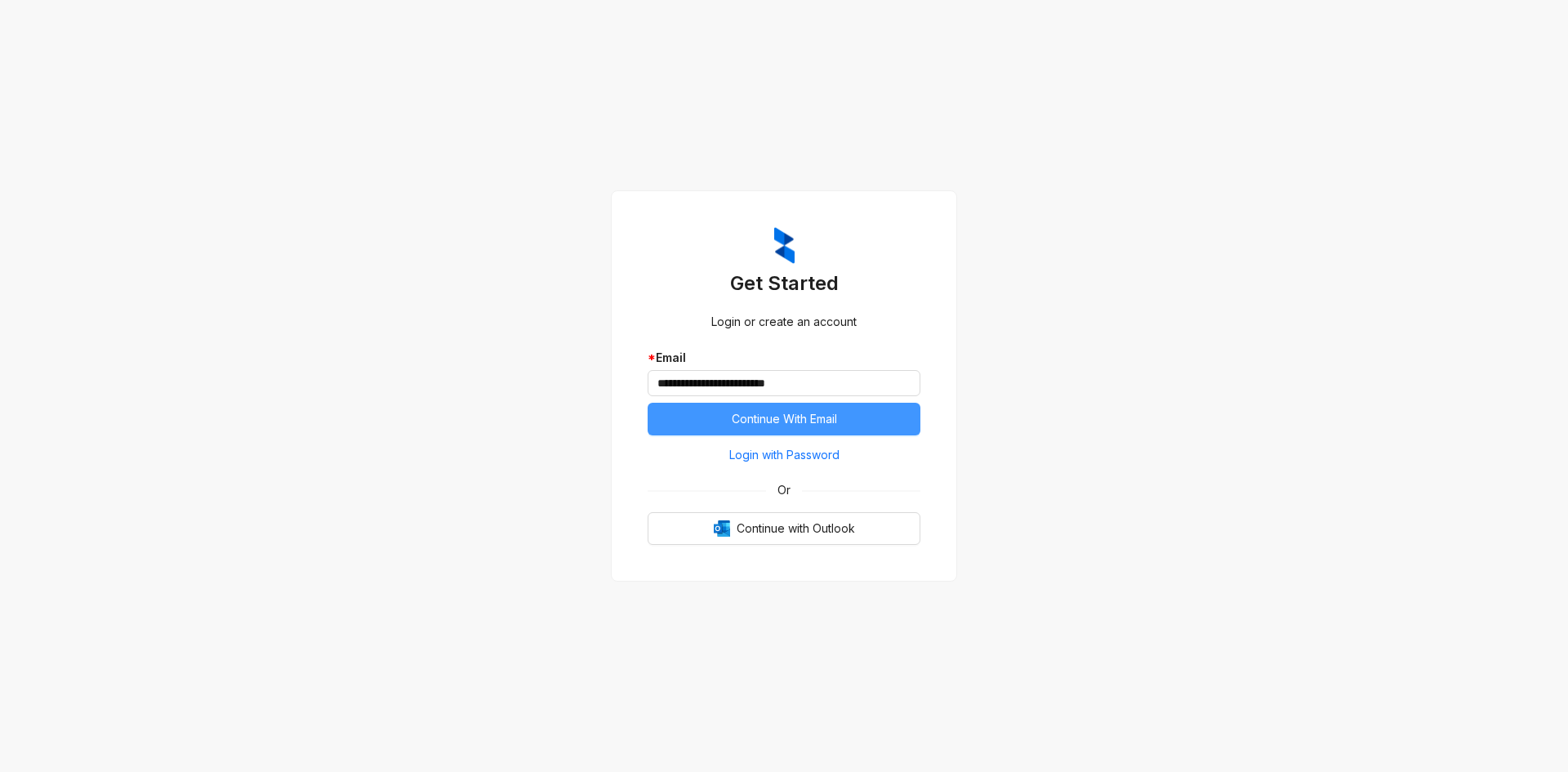
click at [793, 424] on span "Continue With Email" at bounding box center [784, 419] width 106 height 18
